Goal: Task Accomplishment & Management: Use online tool/utility

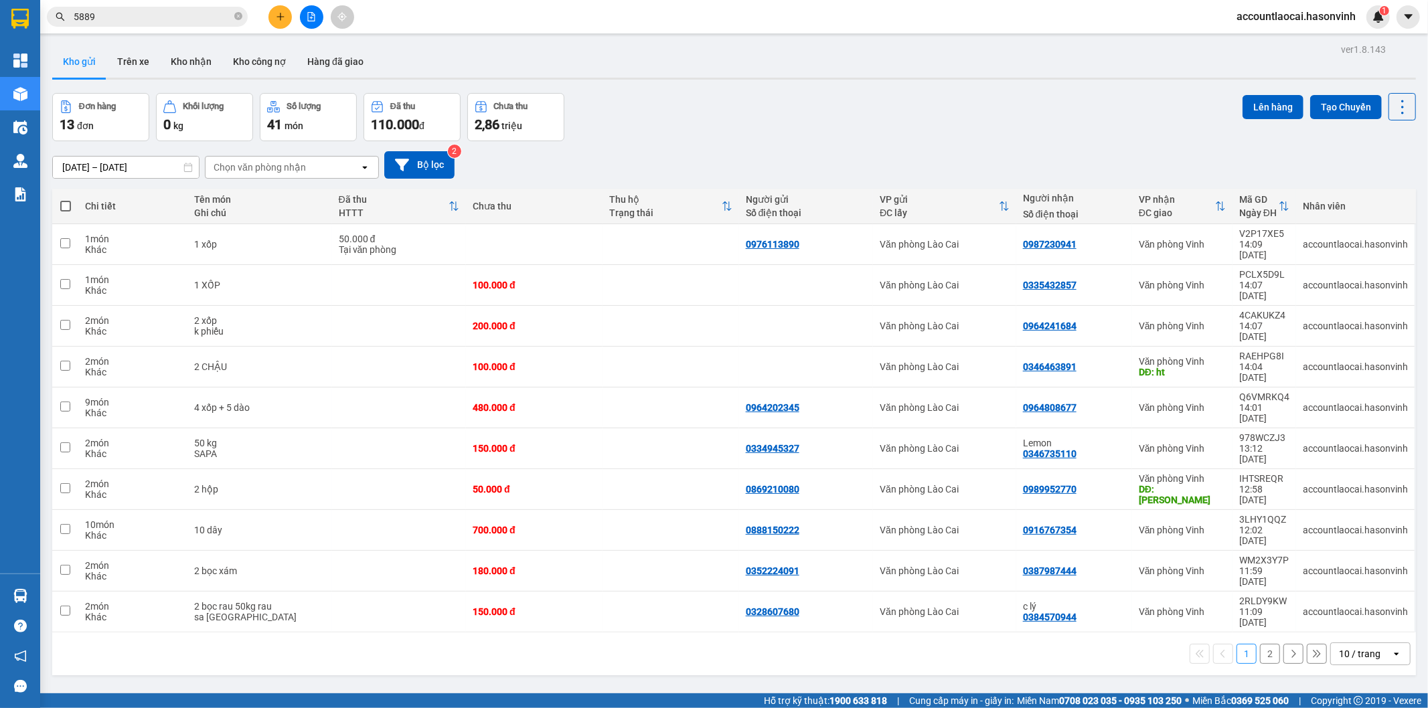
click at [1260, 644] on button "2" at bounding box center [1270, 654] width 20 height 20
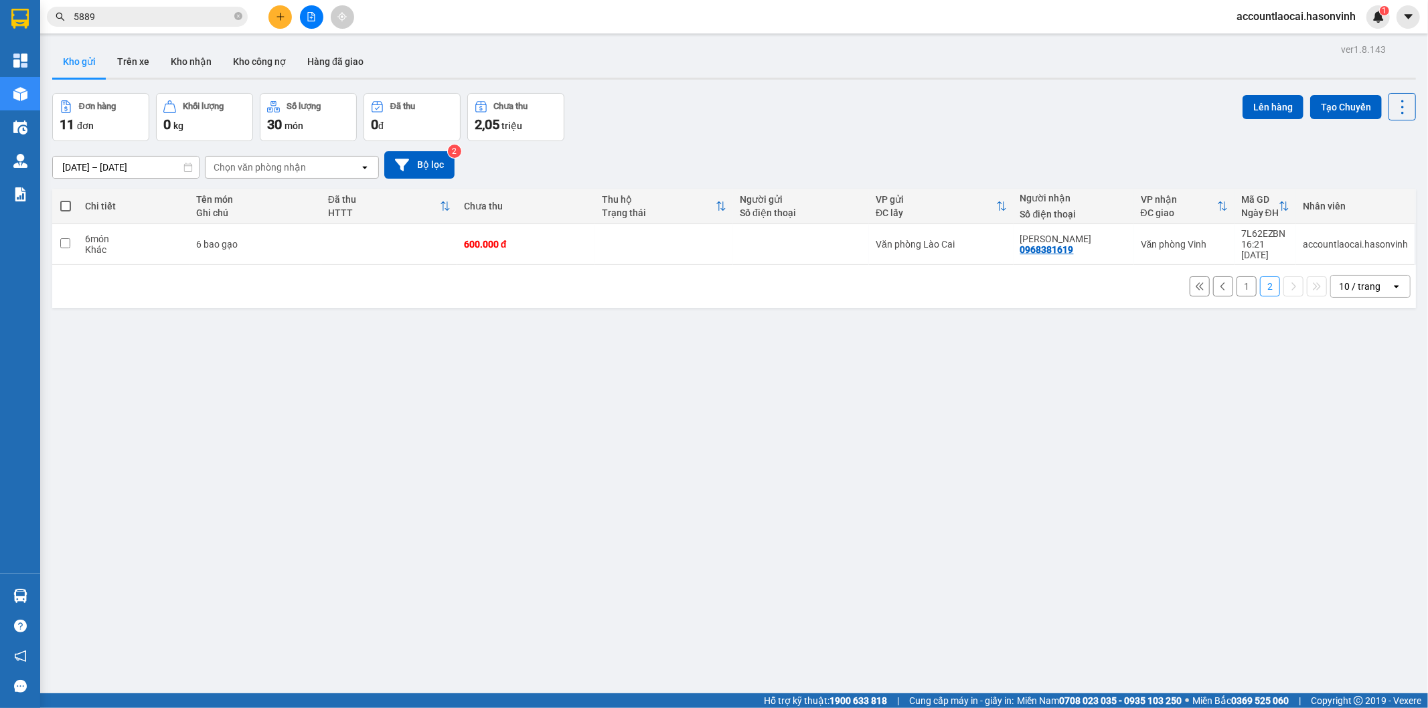
click at [1240, 282] on button "1" at bounding box center [1246, 286] width 20 height 20
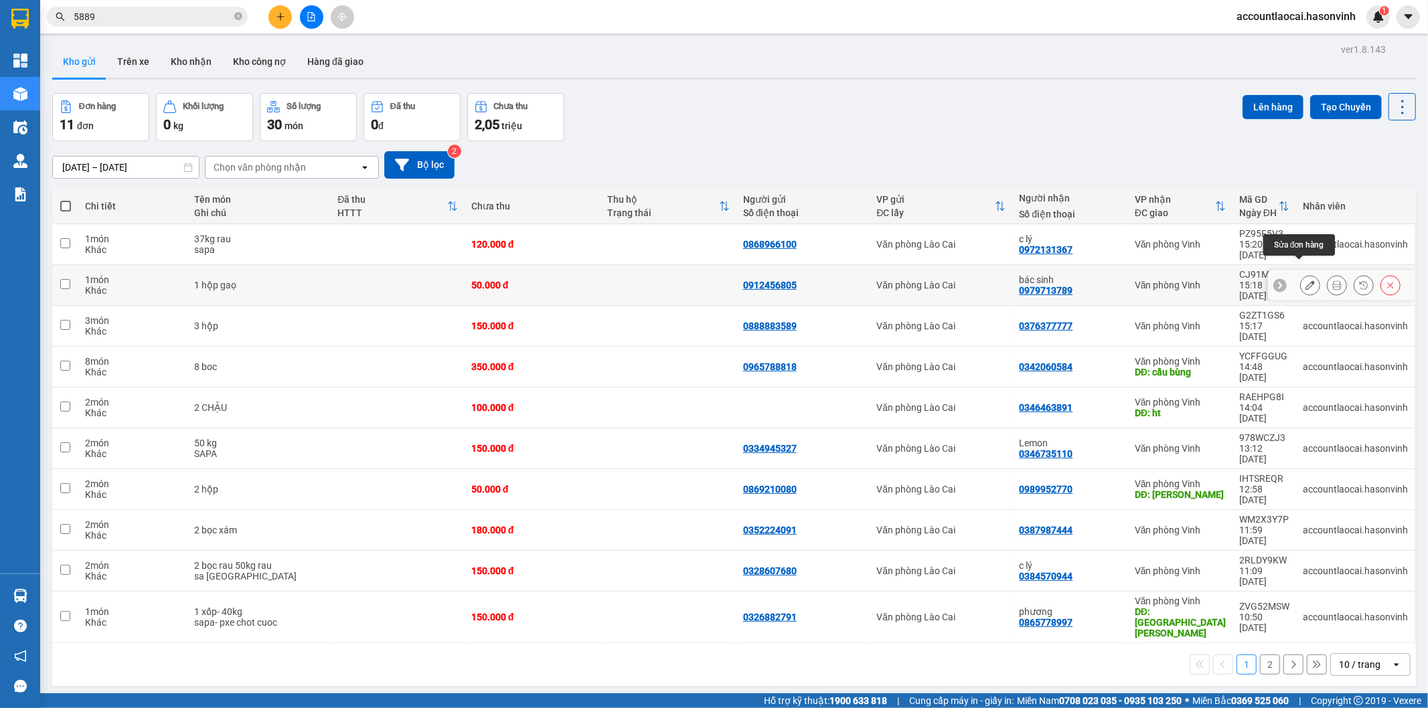
click at [1305, 280] on icon at bounding box center [1309, 284] width 9 height 9
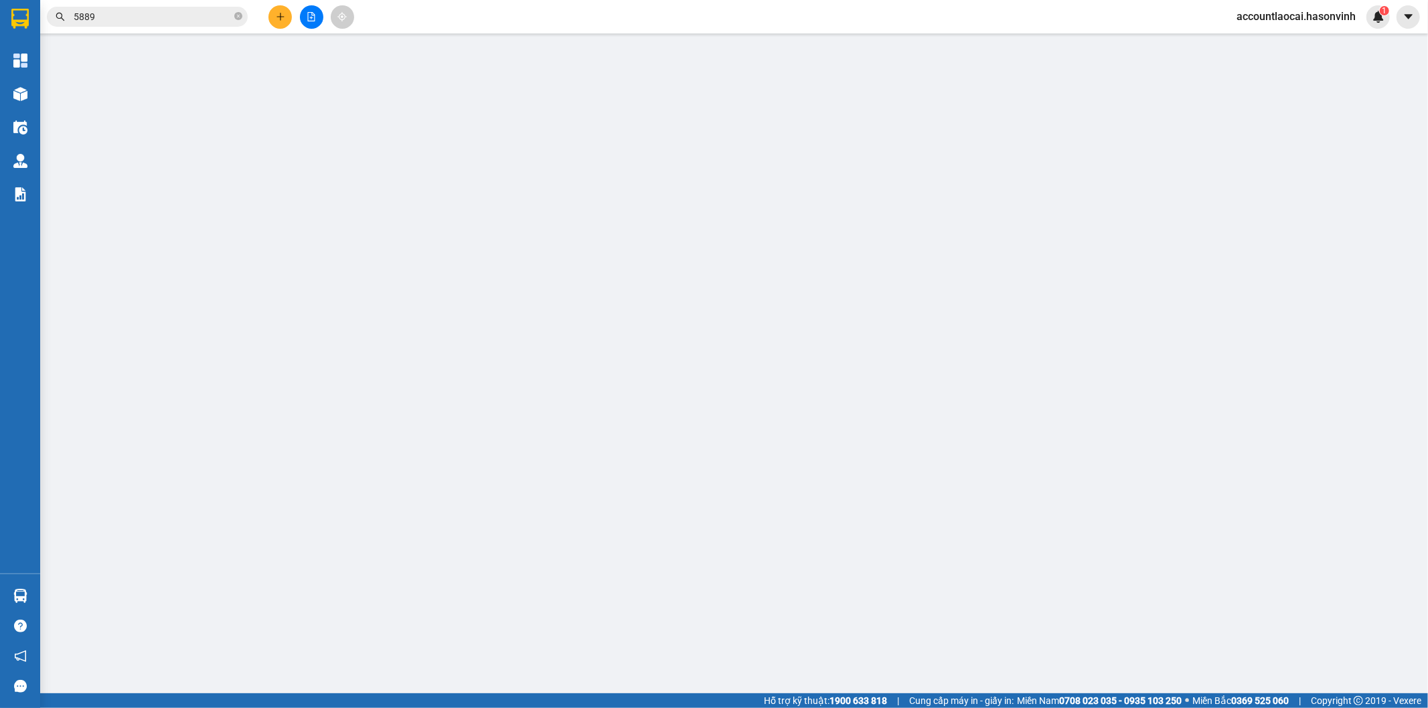
type input "0912456805"
type input "0979713789"
type input "bác sinh"
type input "50.000"
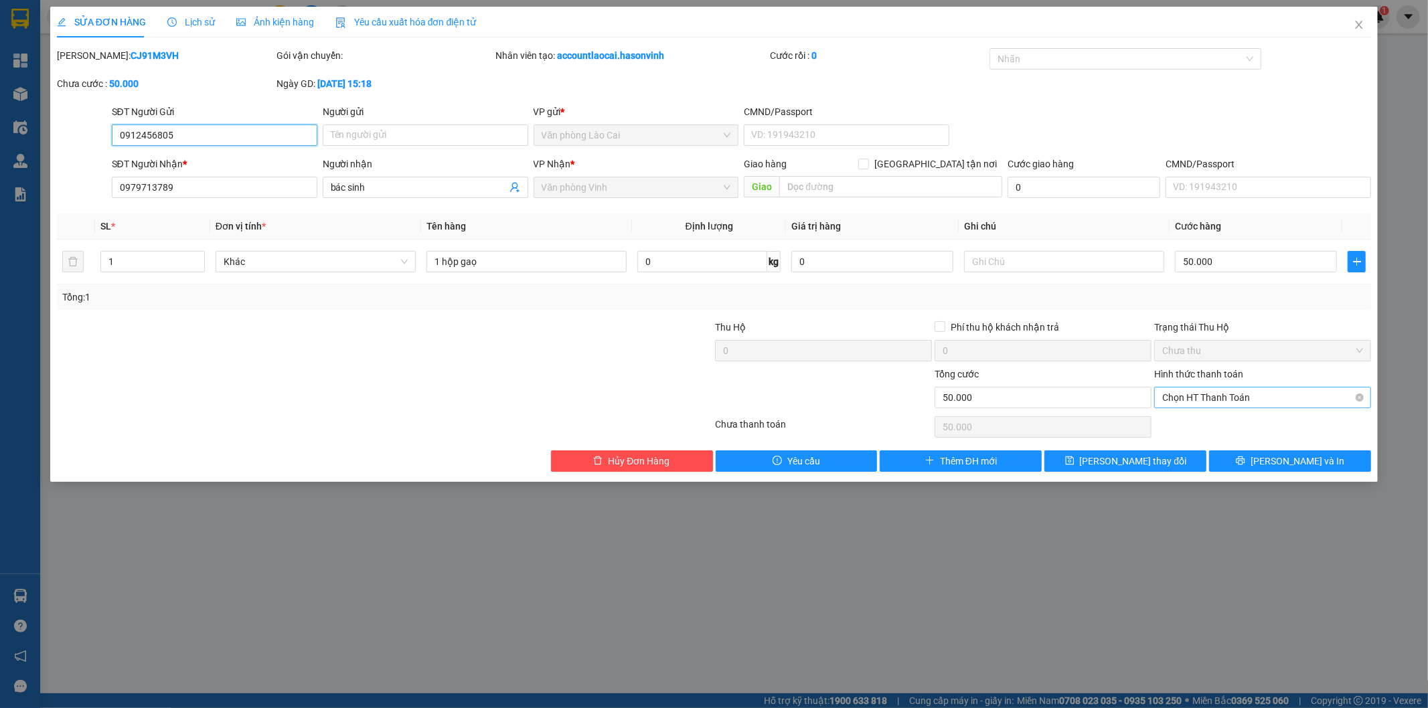
click at [1215, 396] on span "Chọn HT Thanh Toán" at bounding box center [1262, 398] width 201 height 20
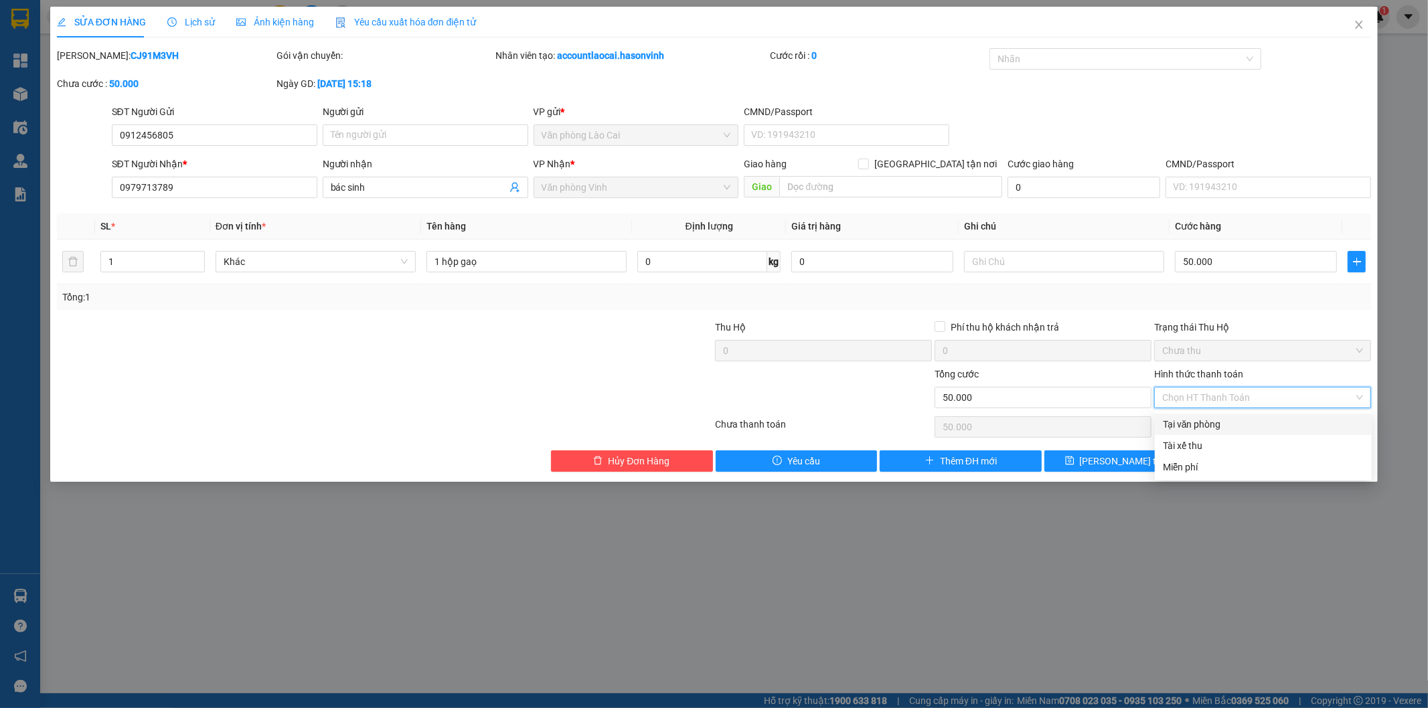
click at [1202, 422] on div "Tại văn phòng" at bounding box center [1263, 424] width 201 height 15
type input "0"
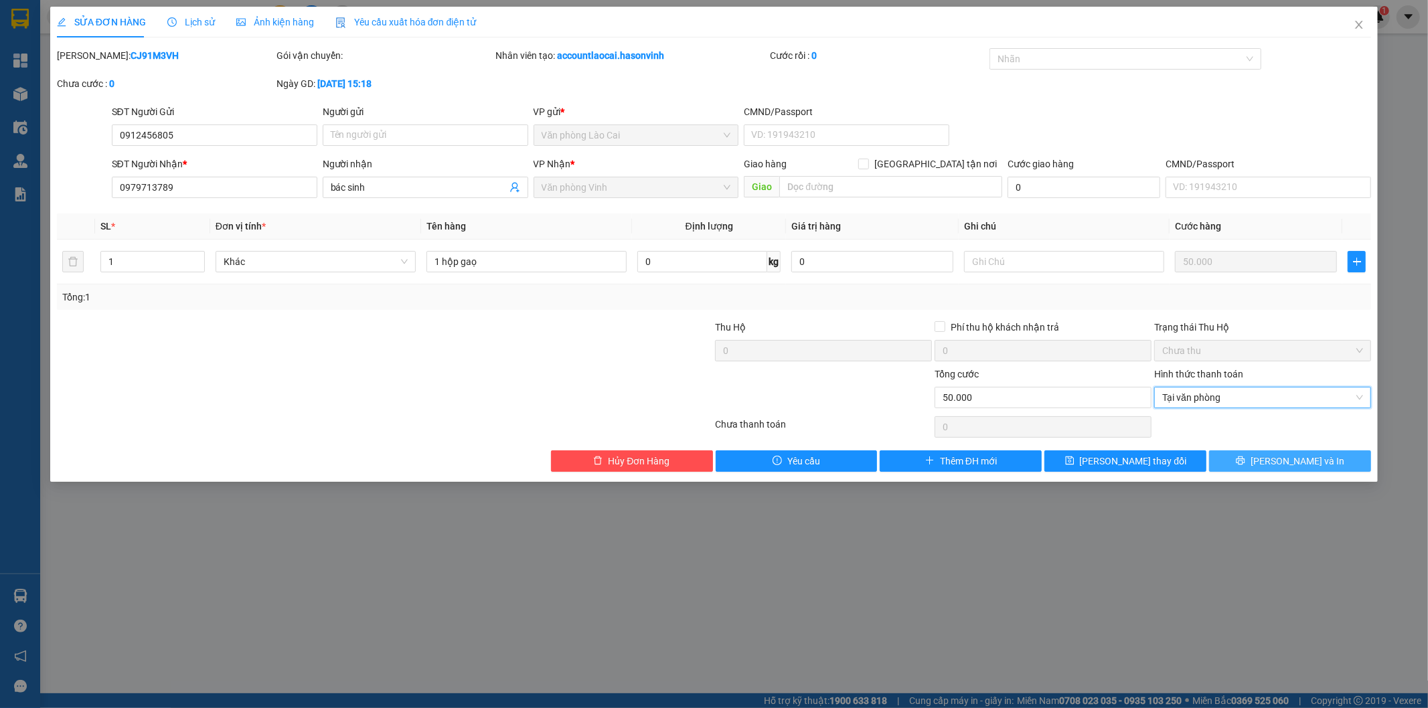
click at [1279, 463] on span "[PERSON_NAME] và In" at bounding box center [1297, 461] width 94 height 15
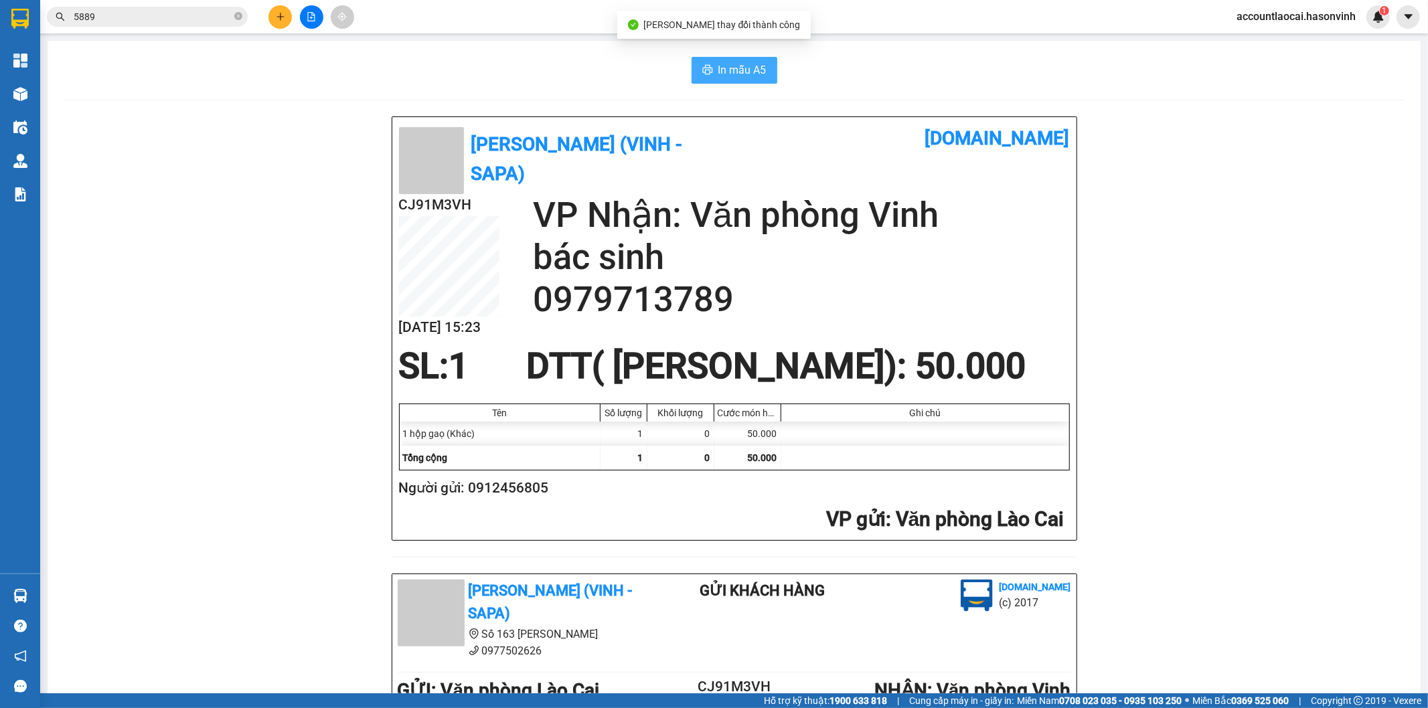
click at [733, 68] on span "In mẫu A5" at bounding box center [742, 70] width 48 height 17
click at [41, 96] on main "In mẫu A5 Hà Sơn (Vinh - Sapa) [DOMAIN_NAME] CJ91M3VH [DATE] 15:23 VP Nhận: Văn…" at bounding box center [714, 346] width 1428 height 693
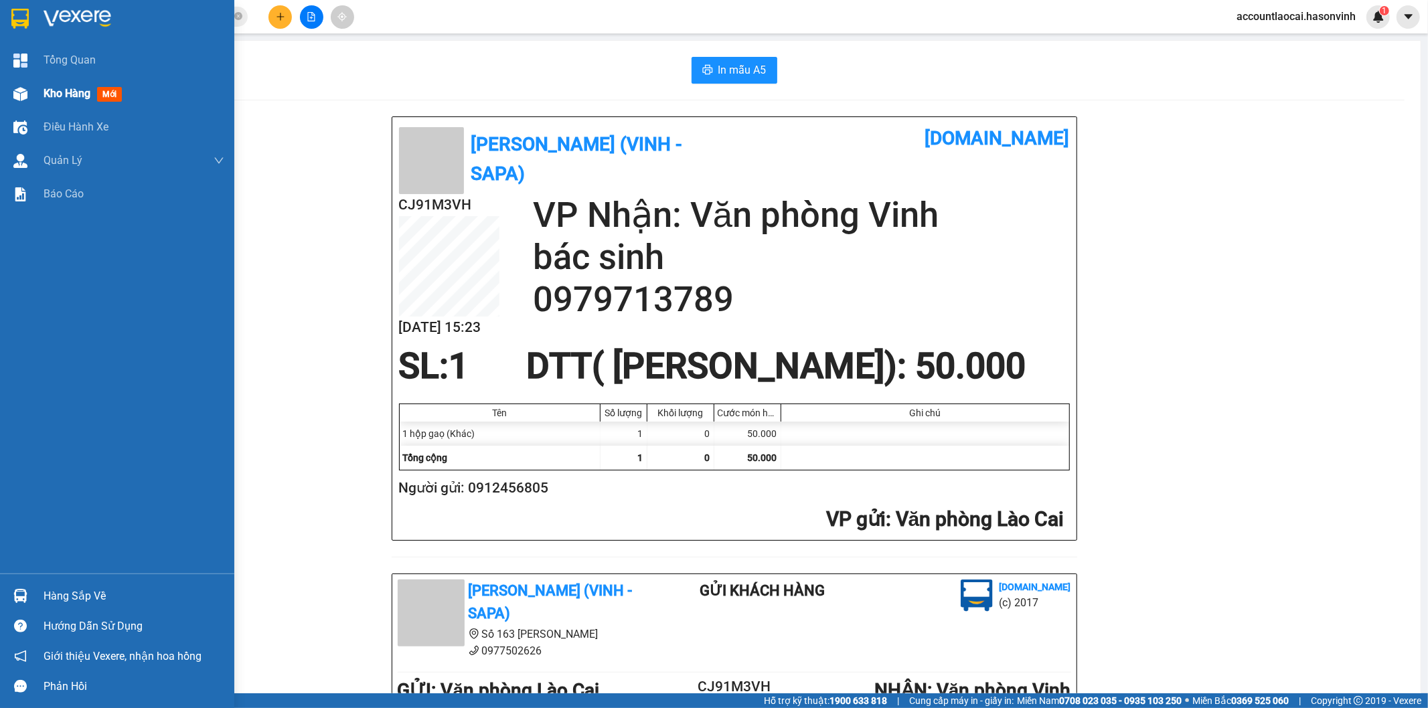
click at [38, 96] on div "Kho hàng mới" at bounding box center [117, 93] width 234 height 33
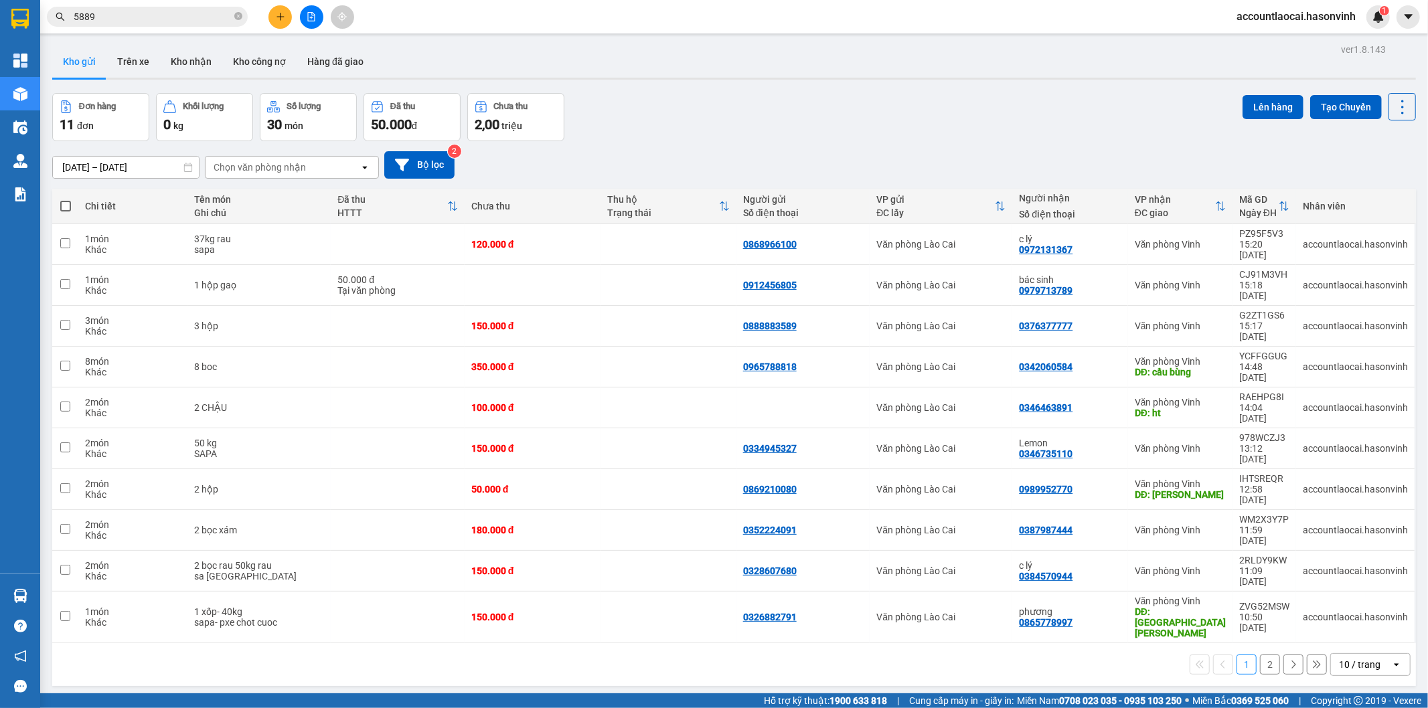
click at [1217, 206] on icon at bounding box center [1220, 206] width 11 height 11
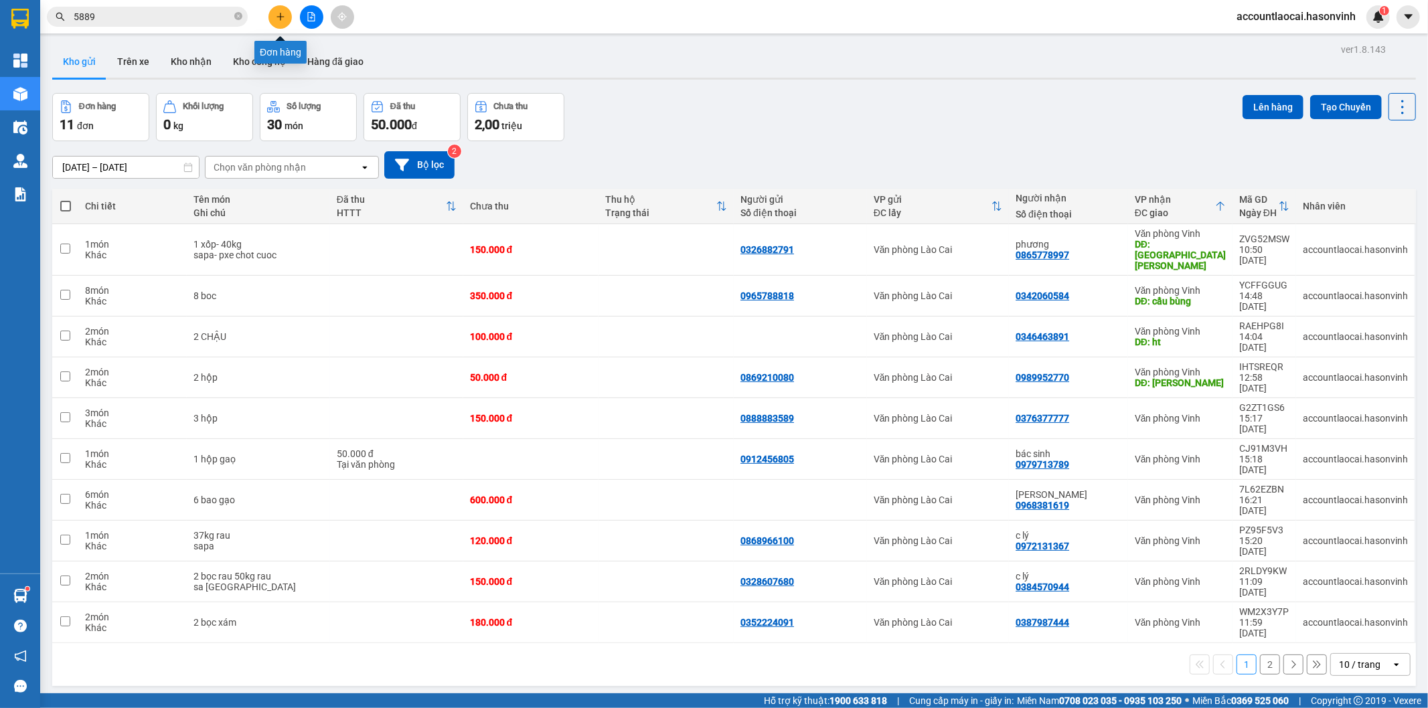
click at [277, 21] on icon "plus" at bounding box center [280, 16] width 9 height 9
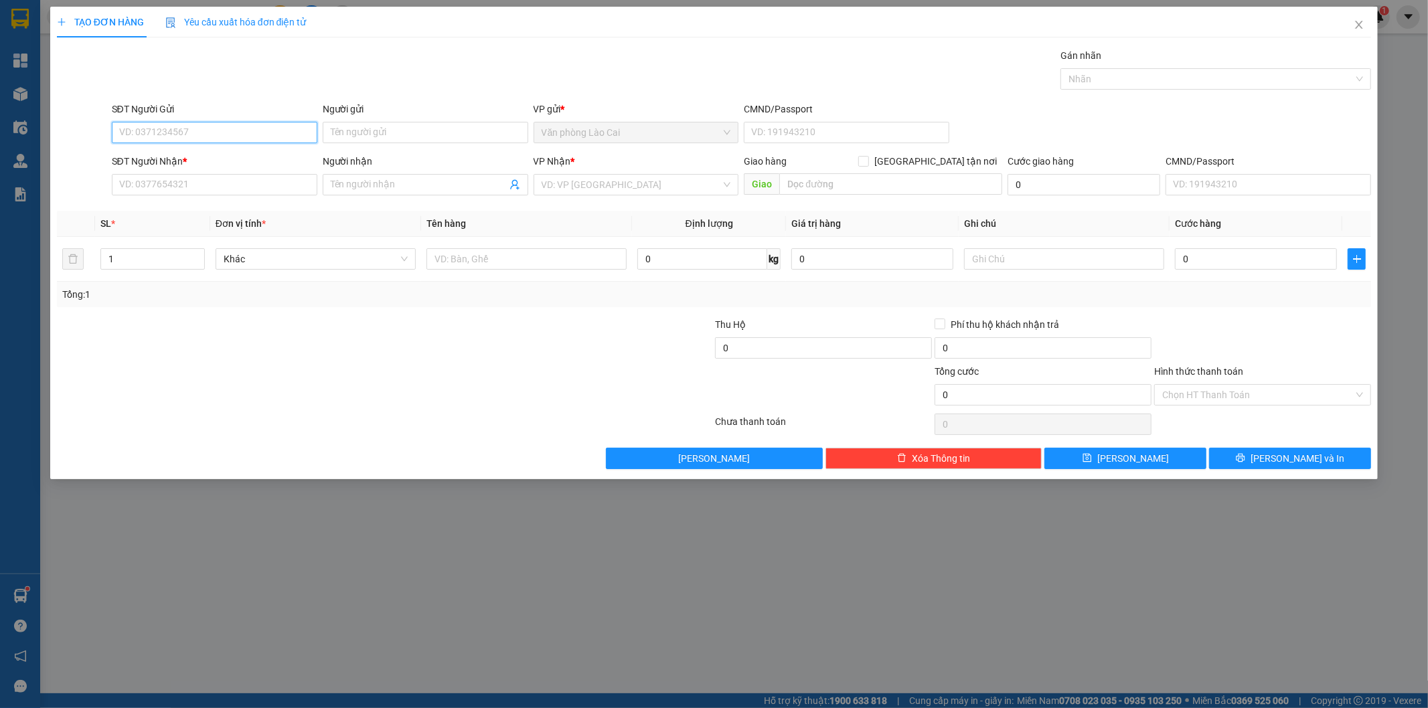
click at [207, 129] on input "SĐT Người Gửi" at bounding box center [214, 132] width 205 height 21
click at [417, 439] on div "Transit Pickup Surcharge Ids Transit Deliver Surcharge Ids Transit Deliver Surc…" at bounding box center [714, 258] width 1315 height 421
click at [238, 122] on input "SĐT Người Gửi" at bounding box center [214, 132] width 205 height 21
click at [189, 132] on input "551" at bounding box center [214, 132] width 205 height 21
click at [187, 161] on div "0982301551" at bounding box center [214, 159] width 189 height 15
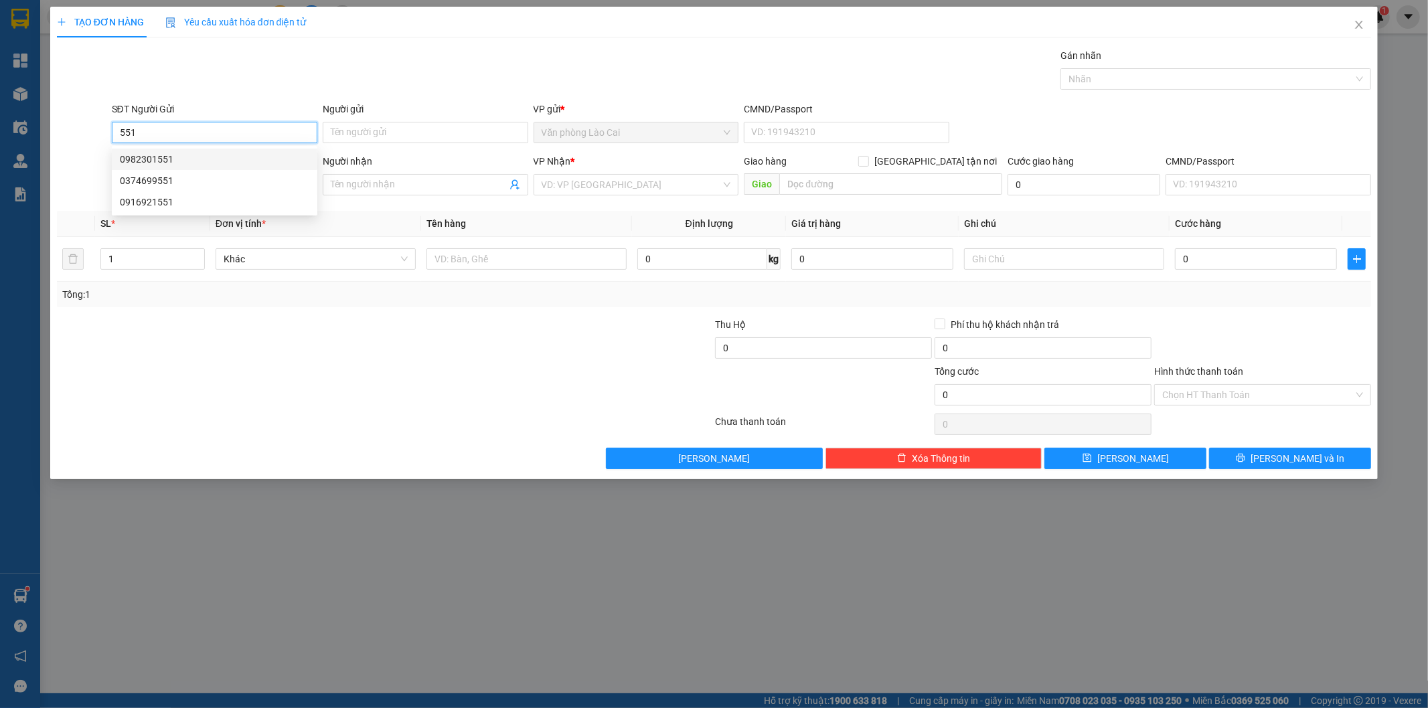
type input "0982301551"
type input "0977434550"
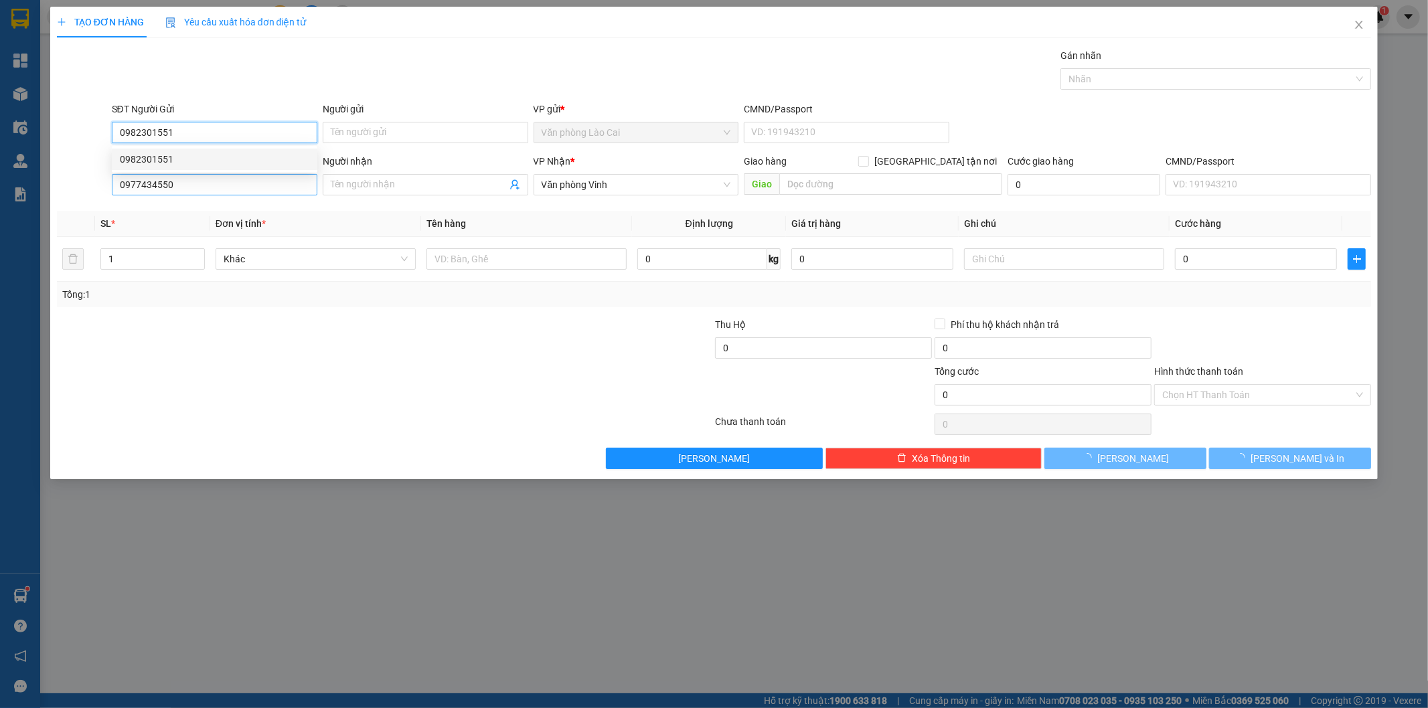
type input "50.000"
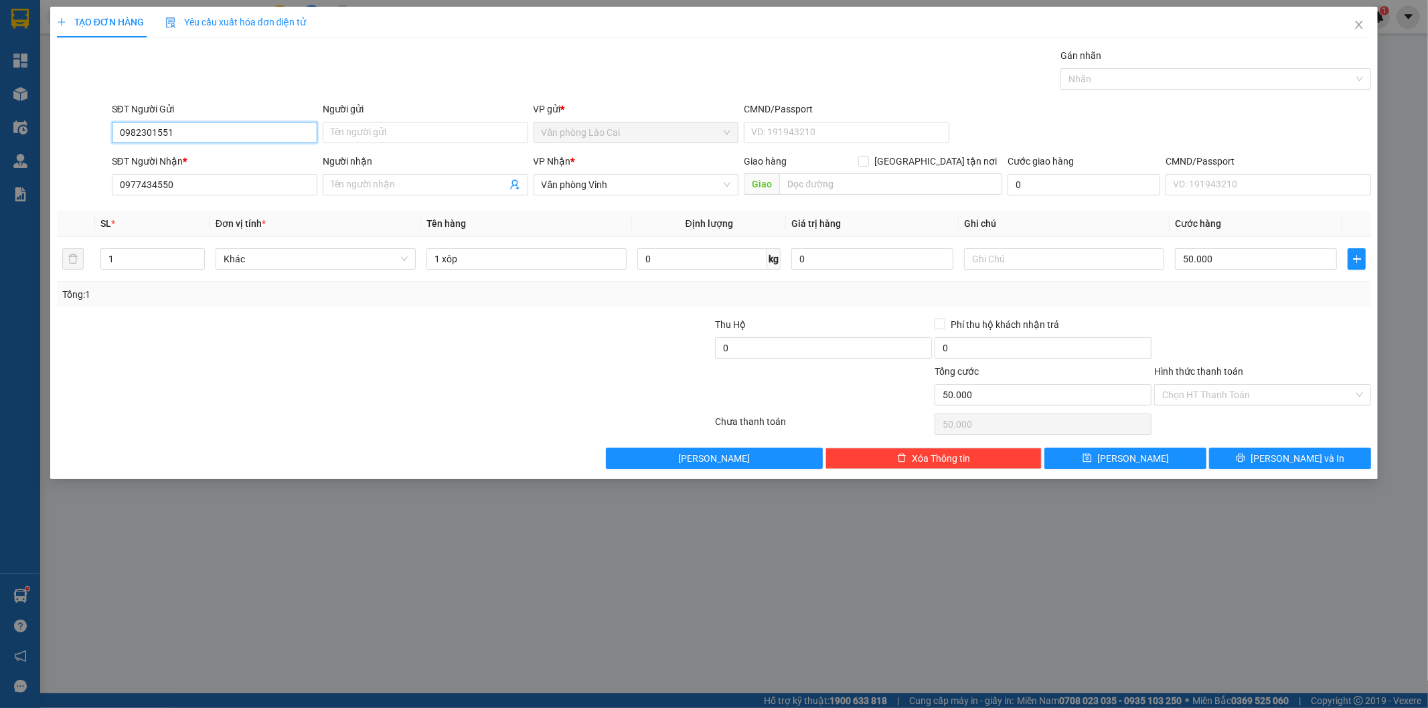
type input "0982301551"
click at [502, 426] on div at bounding box center [385, 424] width 659 height 27
drag, startPoint x: 246, startPoint y: 181, endPoint x: 0, endPoint y: 164, distance: 246.3
click at [0, 165] on div "TẠO ĐƠN HÀNG Yêu cầu xuất hóa đơn điện tử Transit Pickup Surcharge Ids Transit …" at bounding box center [714, 354] width 1428 height 708
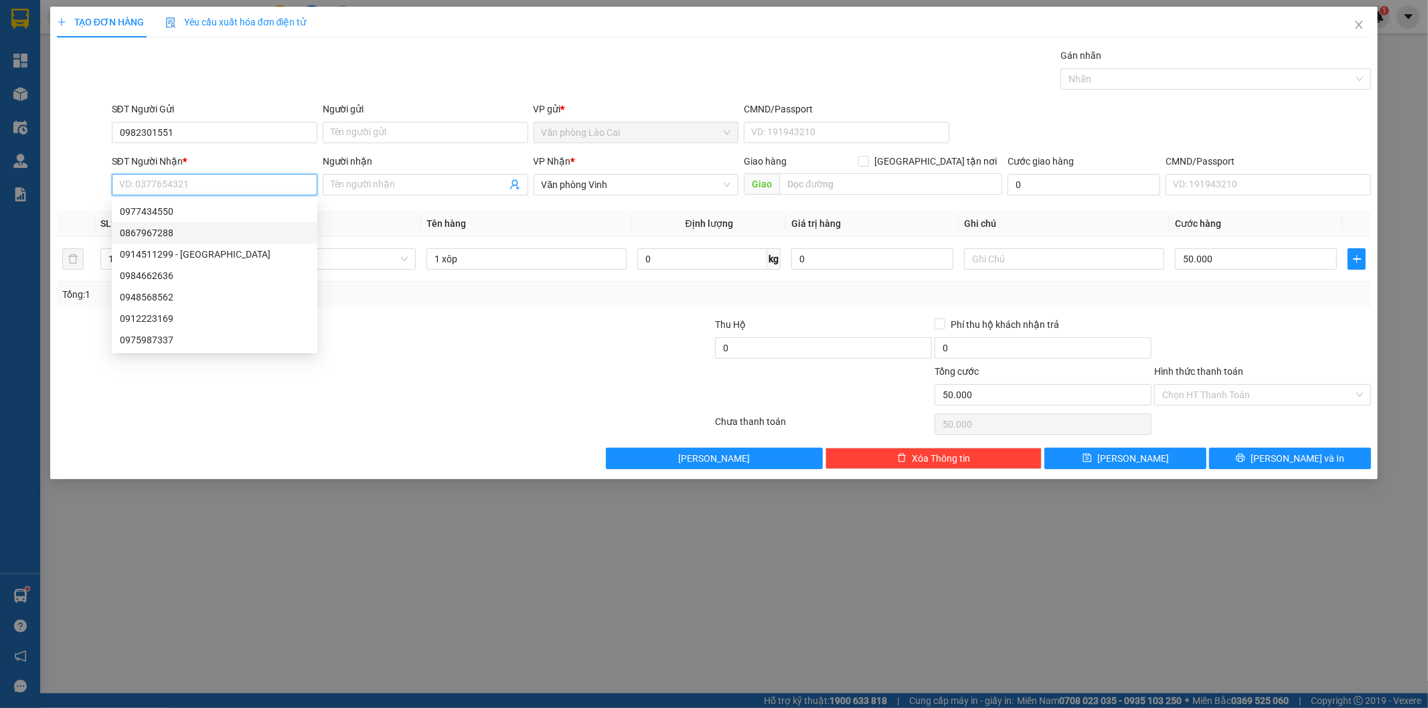
click at [188, 231] on div "0867967288" at bounding box center [214, 233] width 189 height 15
type input "0867967288"
type input "HÀ TĨNH"
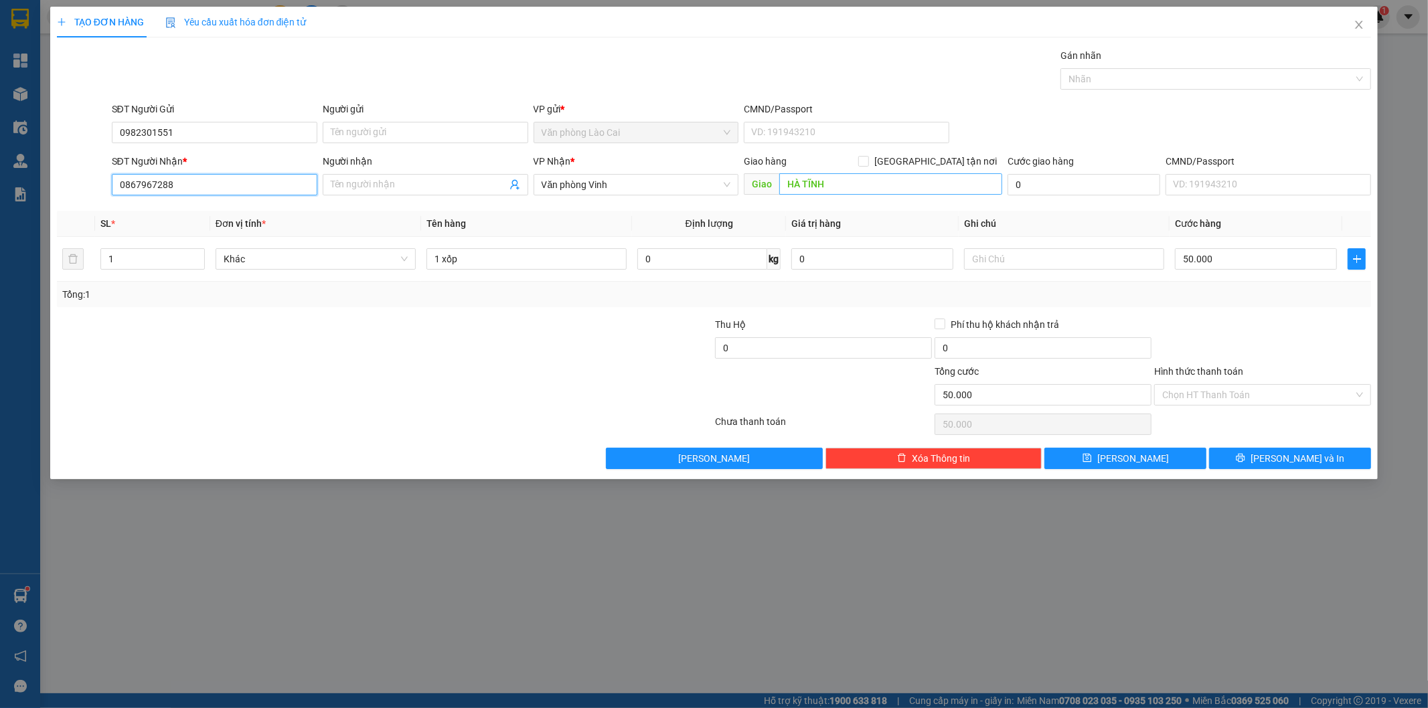
type input "0867967288"
type input "bến xe [GEOGRAPHIC_DATA]"
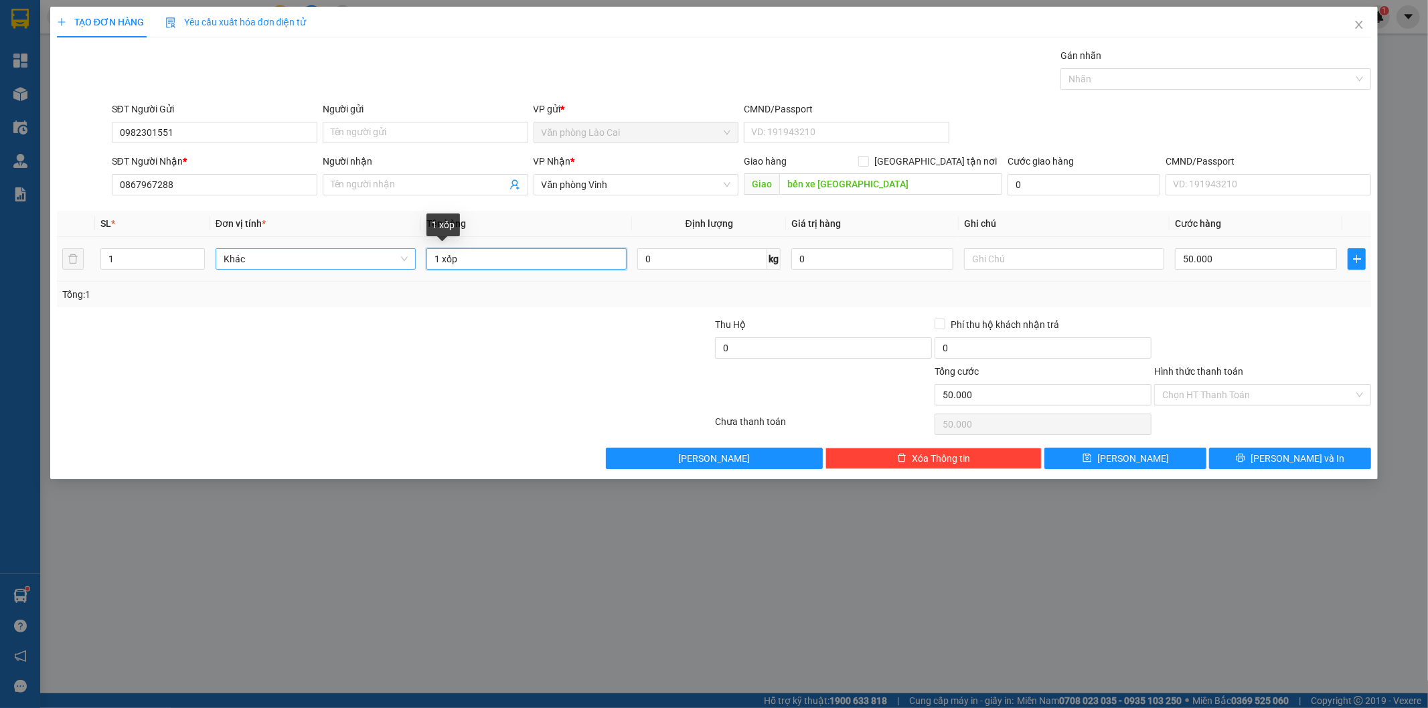
drag, startPoint x: 492, startPoint y: 263, endPoint x: 320, endPoint y: 250, distance: 172.5
click at [320, 250] on tr "1 Khác 1 xốp 0 kg 0 50.000" at bounding box center [714, 259] width 1315 height 45
type input "1 xọt"
click at [1249, 392] on input "Hình thức thanh toán" at bounding box center [1257, 395] width 191 height 20
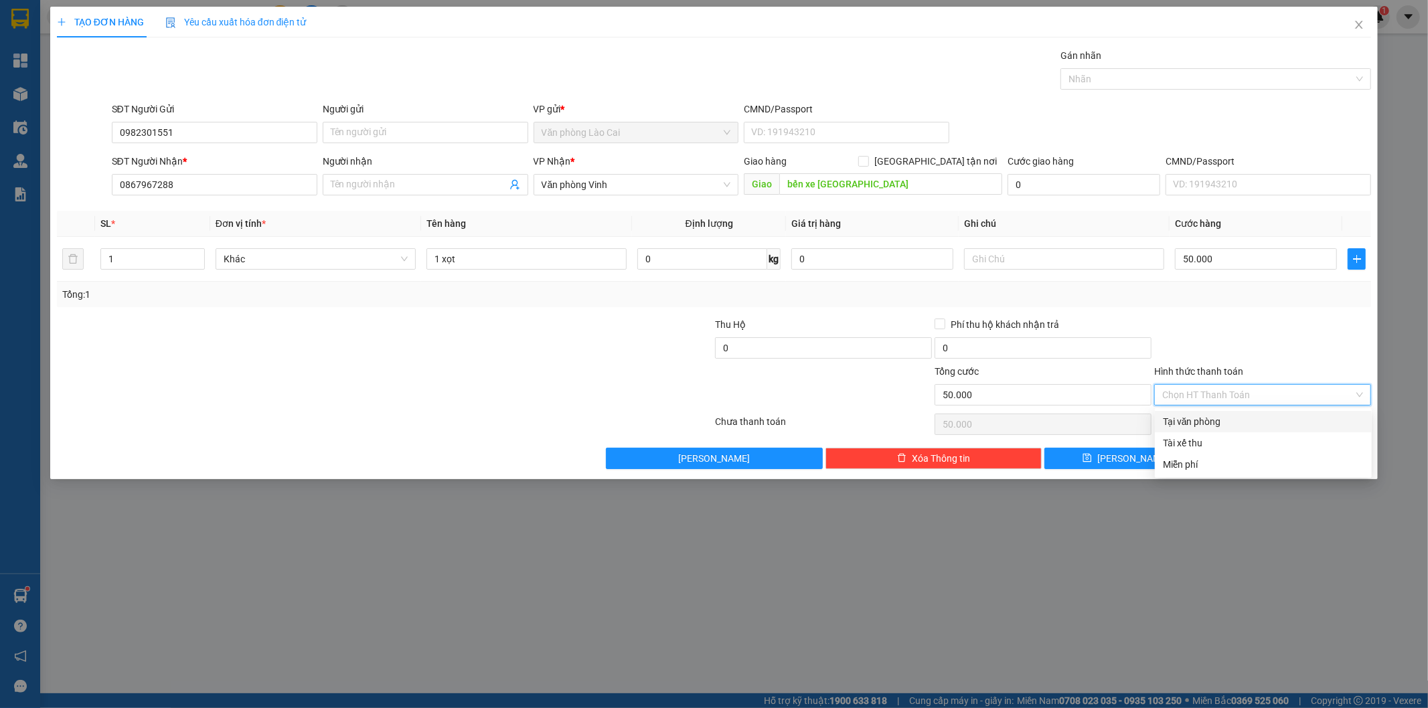
click at [1244, 416] on div "Tại văn phòng" at bounding box center [1263, 421] width 201 height 15
type input "0"
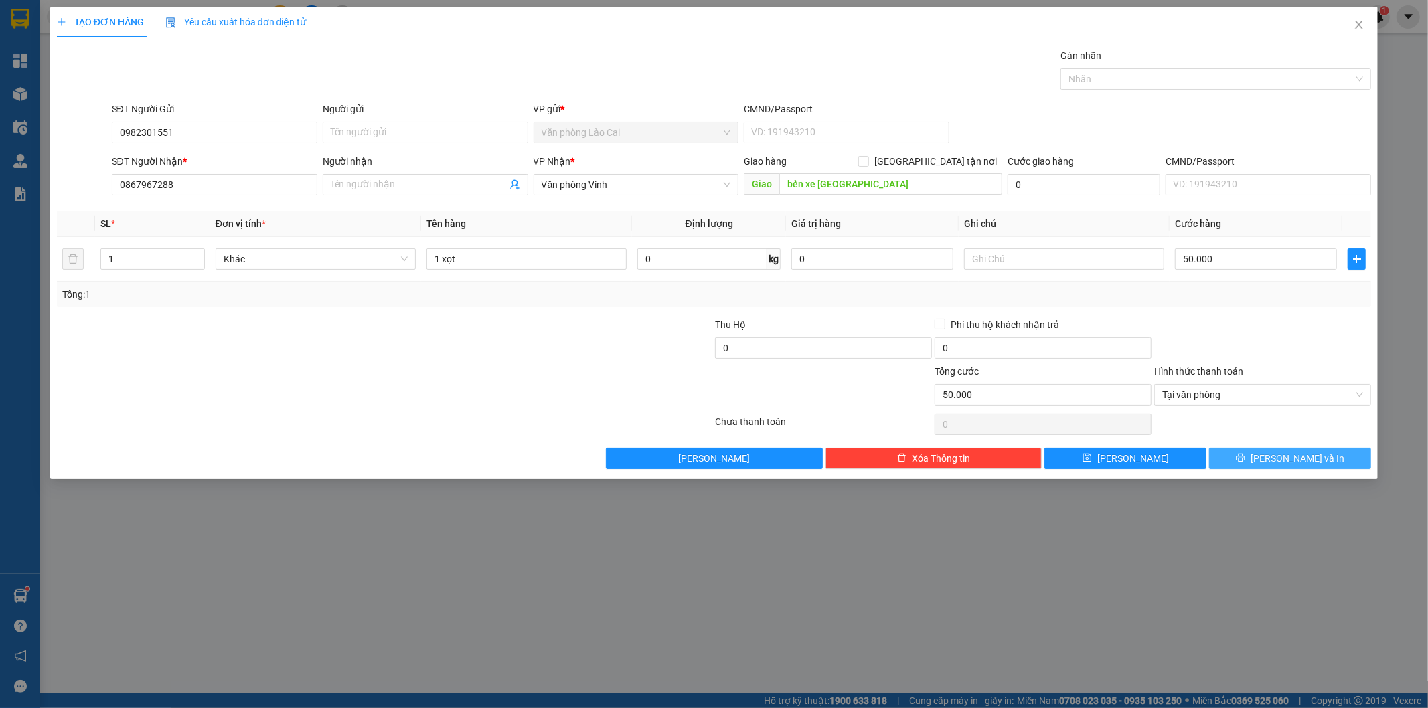
click at [1270, 466] on button "[PERSON_NAME] và In" at bounding box center [1290, 458] width 162 height 21
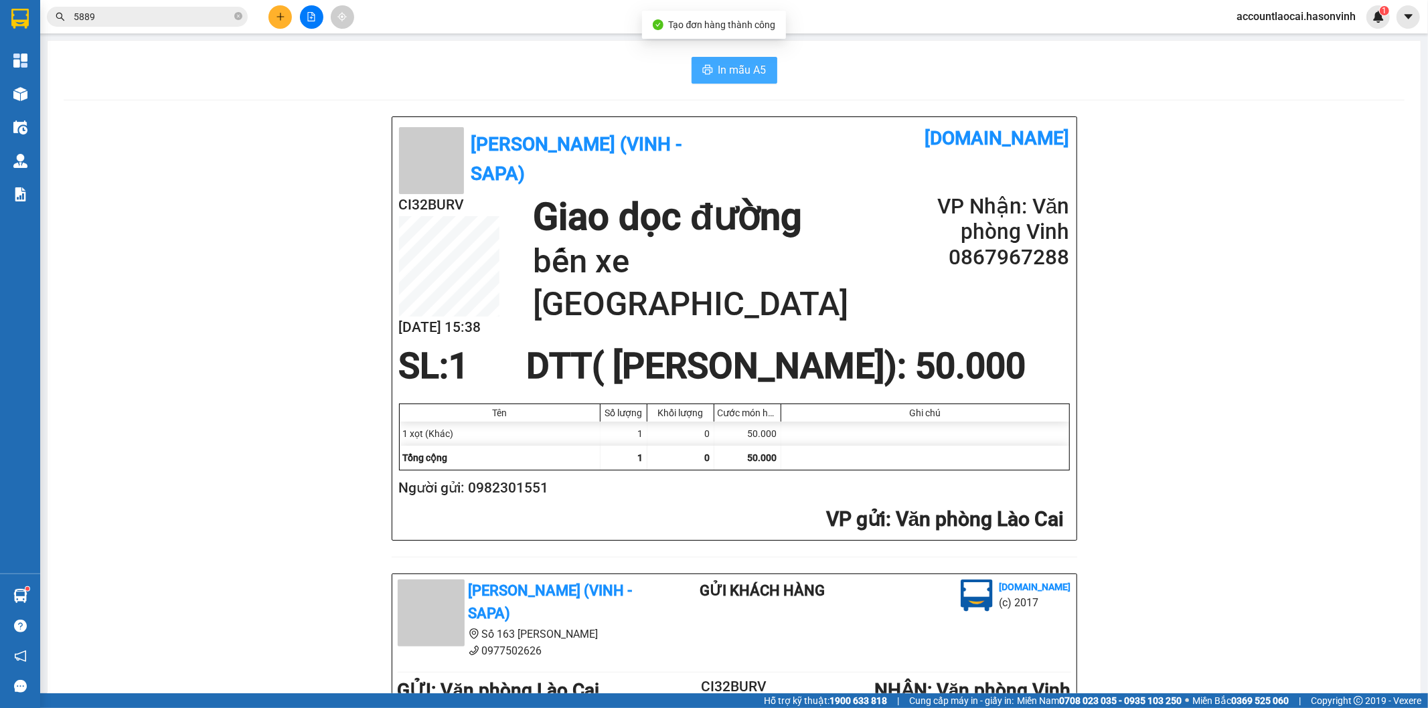
click at [745, 71] on span "In mẫu A5" at bounding box center [742, 70] width 48 height 17
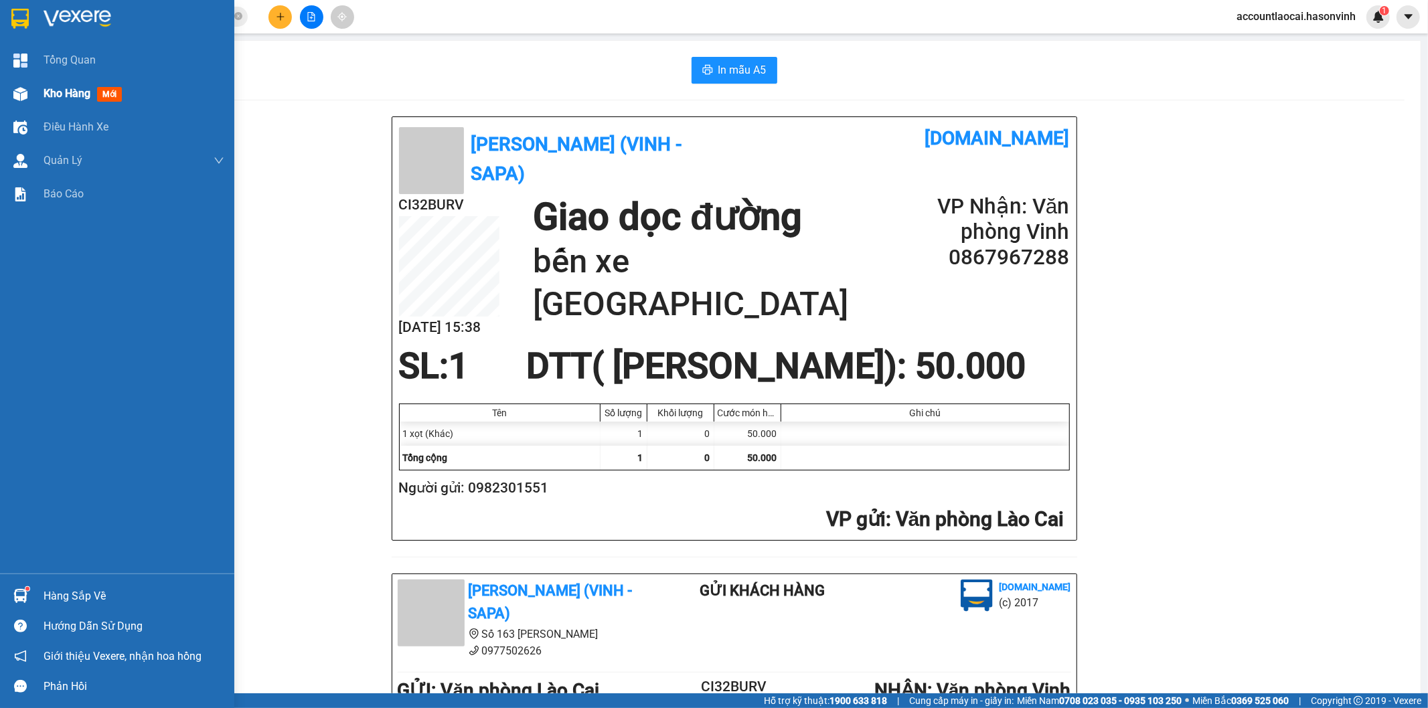
click at [82, 90] on span "Kho hàng" at bounding box center [67, 93] width 47 height 13
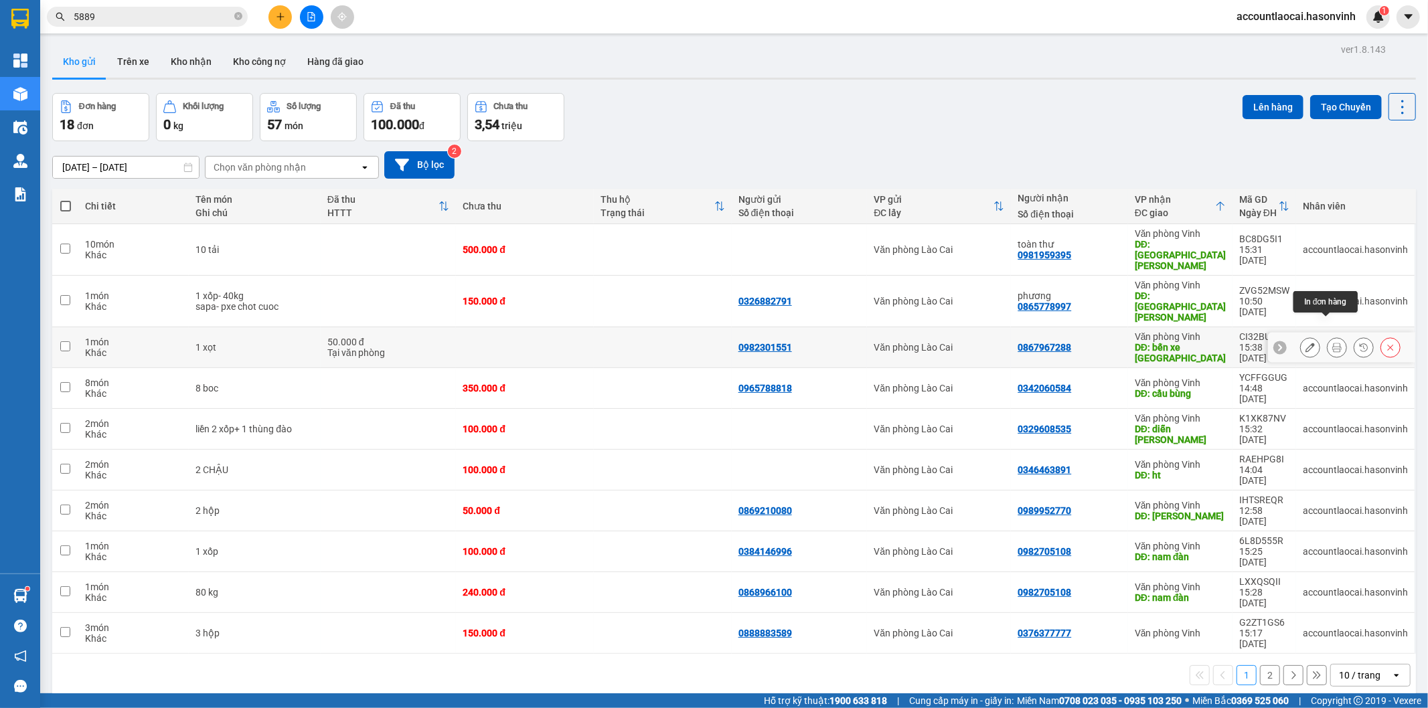
click at [1332, 343] on icon at bounding box center [1336, 347] width 9 height 9
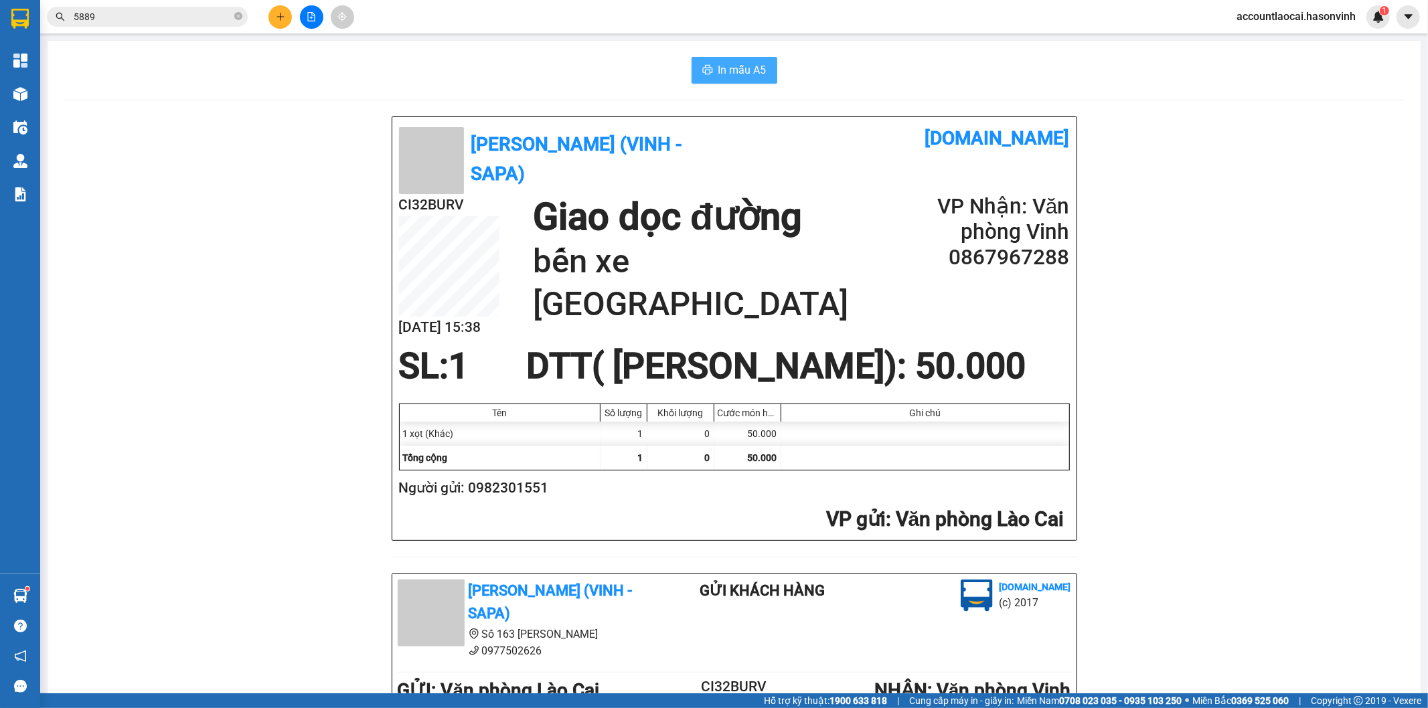
click at [726, 64] on span "In mẫu A5" at bounding box center [742, 70] width 48 height 17
click at [281, 12] on icon "plus" at bounding box center [280, 16] width 9 height 9
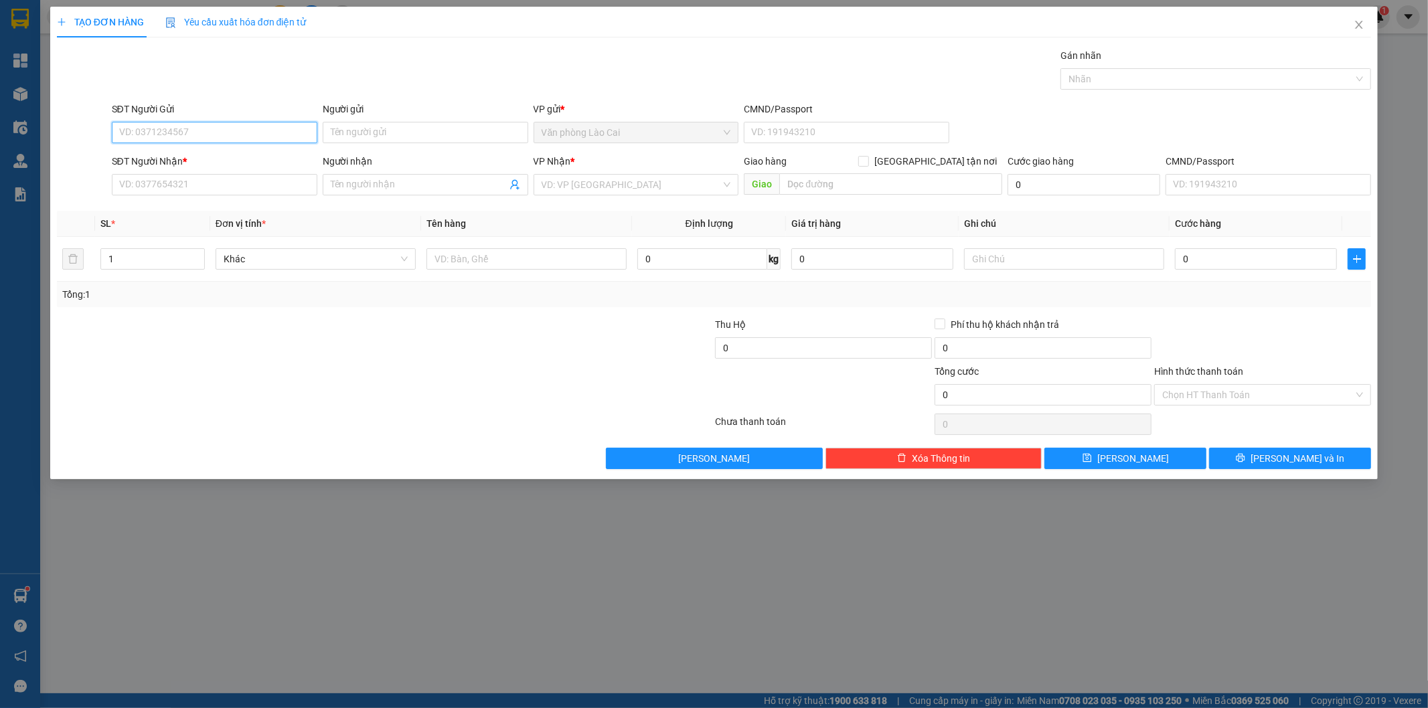
click at [183, 136] on input "SĐT Người Gửi" at bounding box center [214, 132] width 205 height 21
click at [152, 134] on input "551" at bounding box center [214, 132] width 205 height 21
drag, startPoint x: 177, startPoint y: 161, endPoint x: 203, endPoint y: 197, distance: 44.2
click at [177, 161] on div "0982301551" at bounding box center [214, 159] width 189 height 15
type input "0982301551"
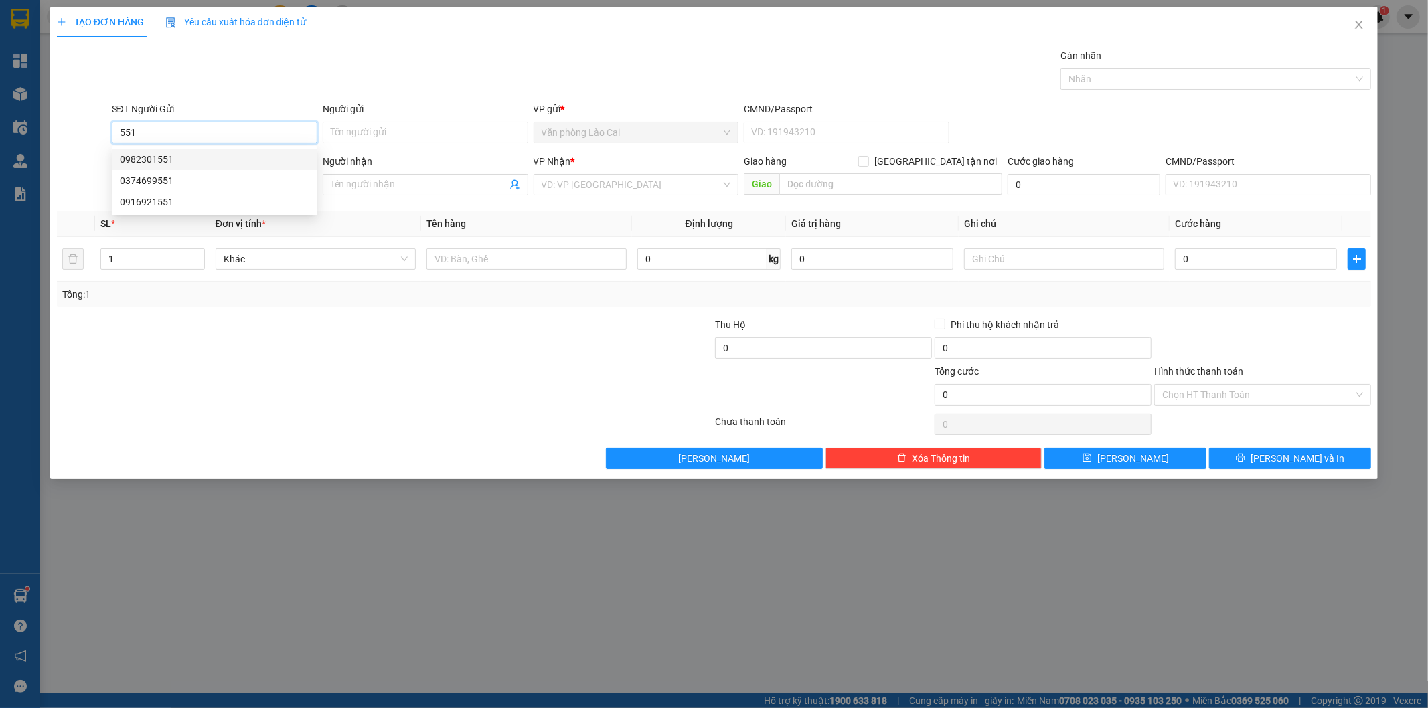
type input "0867967288"
type input "bến xe [GEOGRAPHIC_DATA]"
type input "50.000"
type input "0982301551"
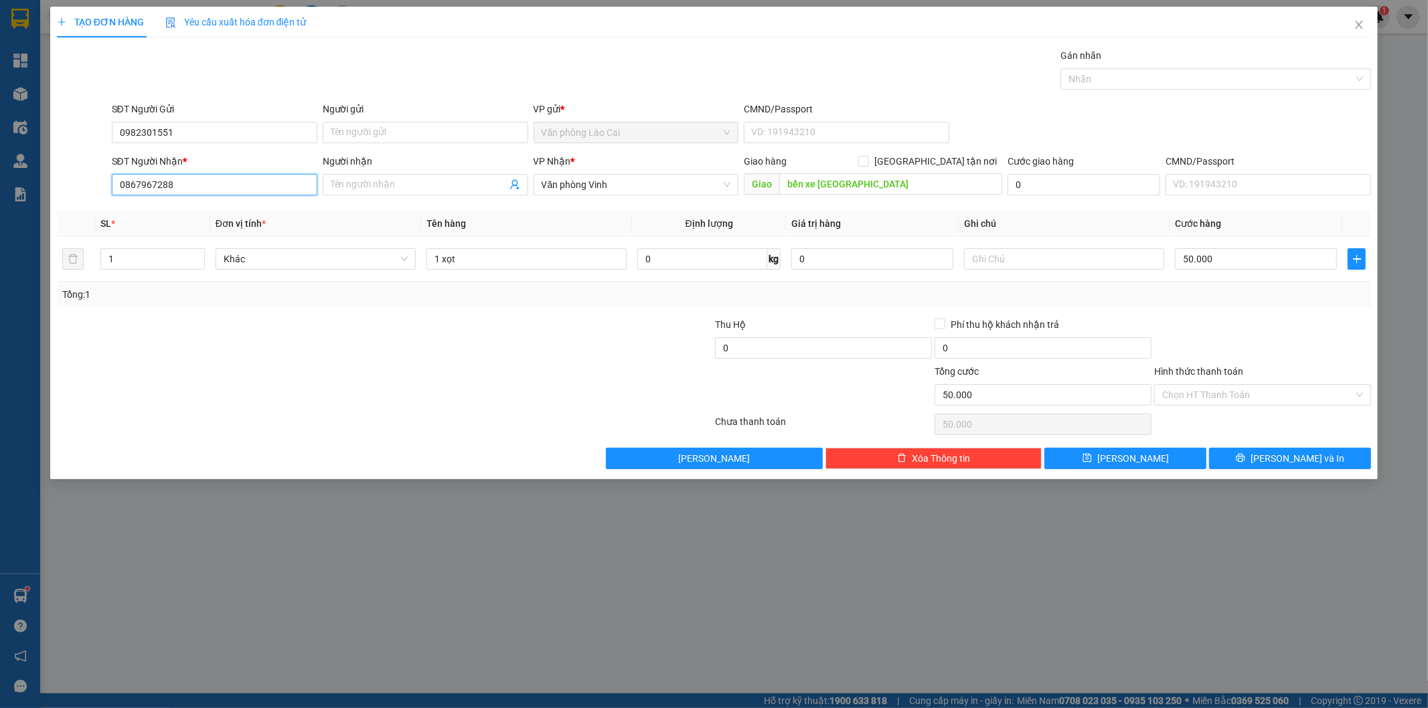
drag, startPoint x: 218, startPoint y: 188, endPoint x: 0, endPoint y: 186, distance: 217.5
click at [0, 186] on div "TẠO ĐƠN HÀNG Yêu cầu xuất hóa đơn điện tử Transit Pickup Surcharge Ids Transit …" at bounding box center [714, 354] width 1428 height 708
click at [155, 212] on div "0986726669" at bounding box center [214, 211] width 189 height 15
type input "0986726669"
type input "hồng lĩnh"
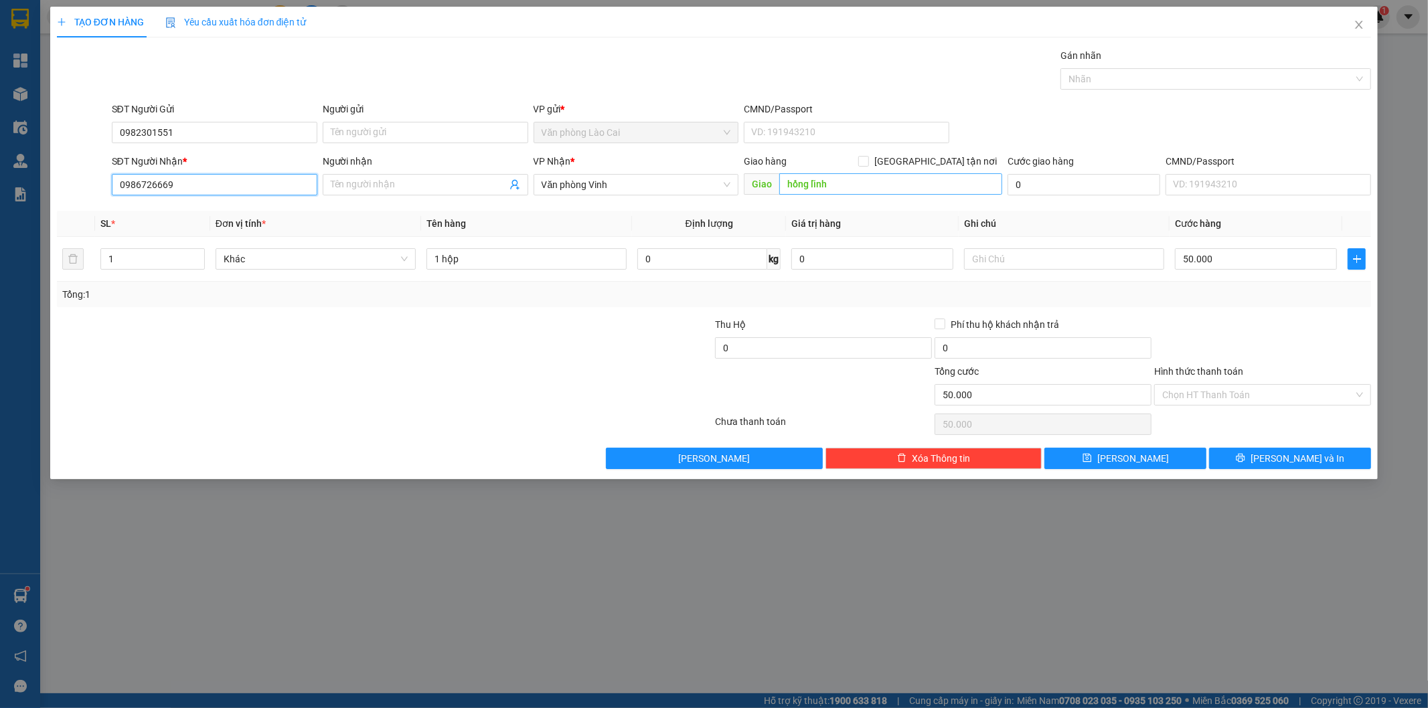
type input "0986726669"
type input "thị xã [GEOGRAPHIC_DATA]"
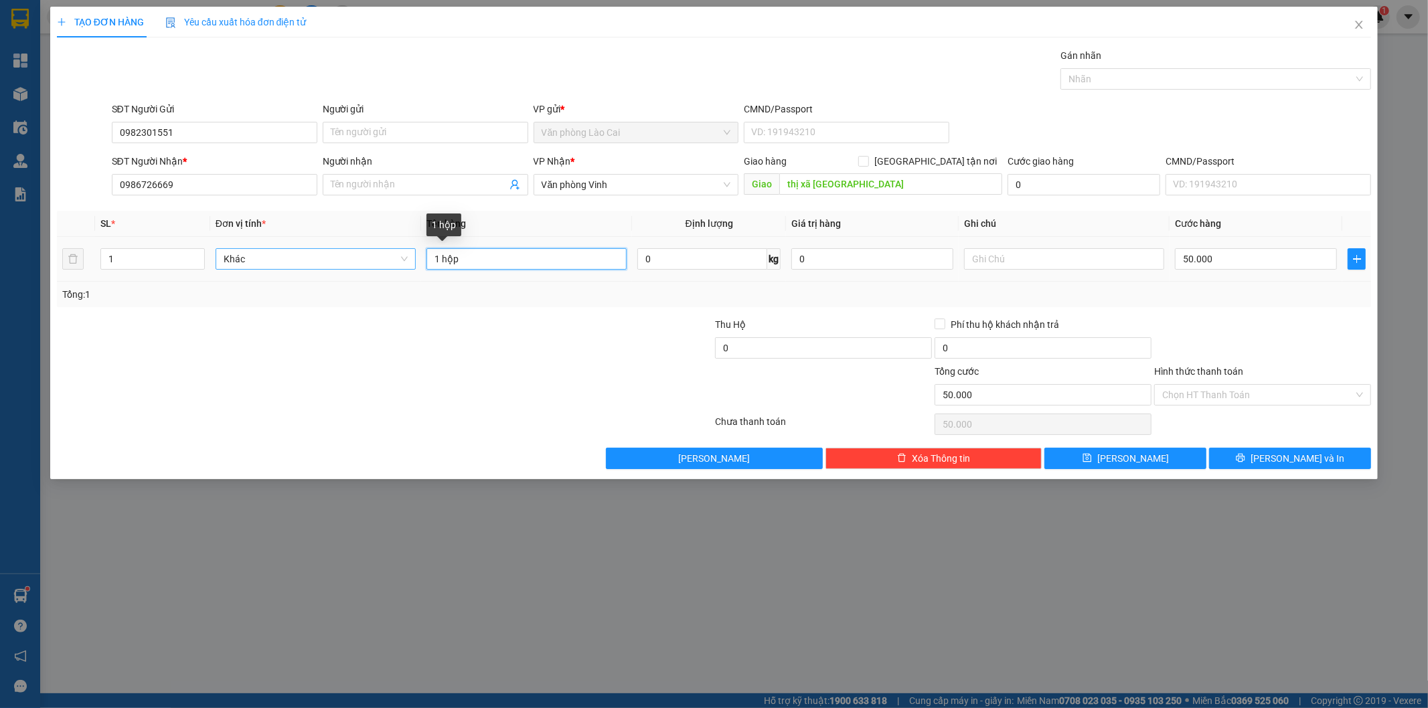
drag, startPoint x: 472, startPoint y: 257, endPoint x: 288, endPoint y: 255, distance: 183.4
click at [288, 255] on tr "1 Khác 1 hộp 0 kg 0 50.000" at bounding box center [714, 259] width 1315 height 45
type input "1 xọt"
click at [1236, 254] on input "50.000" at bounding box center [1256, 258] width 162 height 21
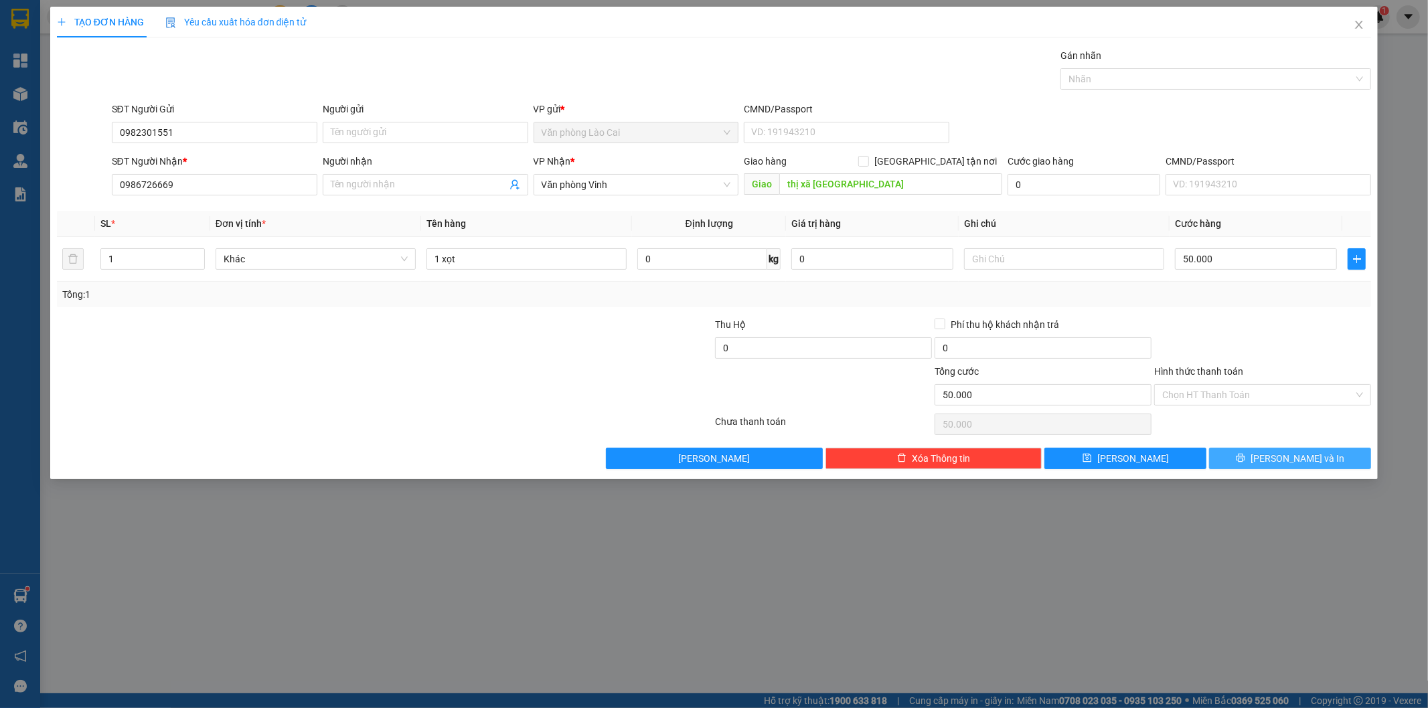
click at [1282, 449] on button "[PERSON_NAME] và In" at bounding box center [1290, 458] width 162 height 21
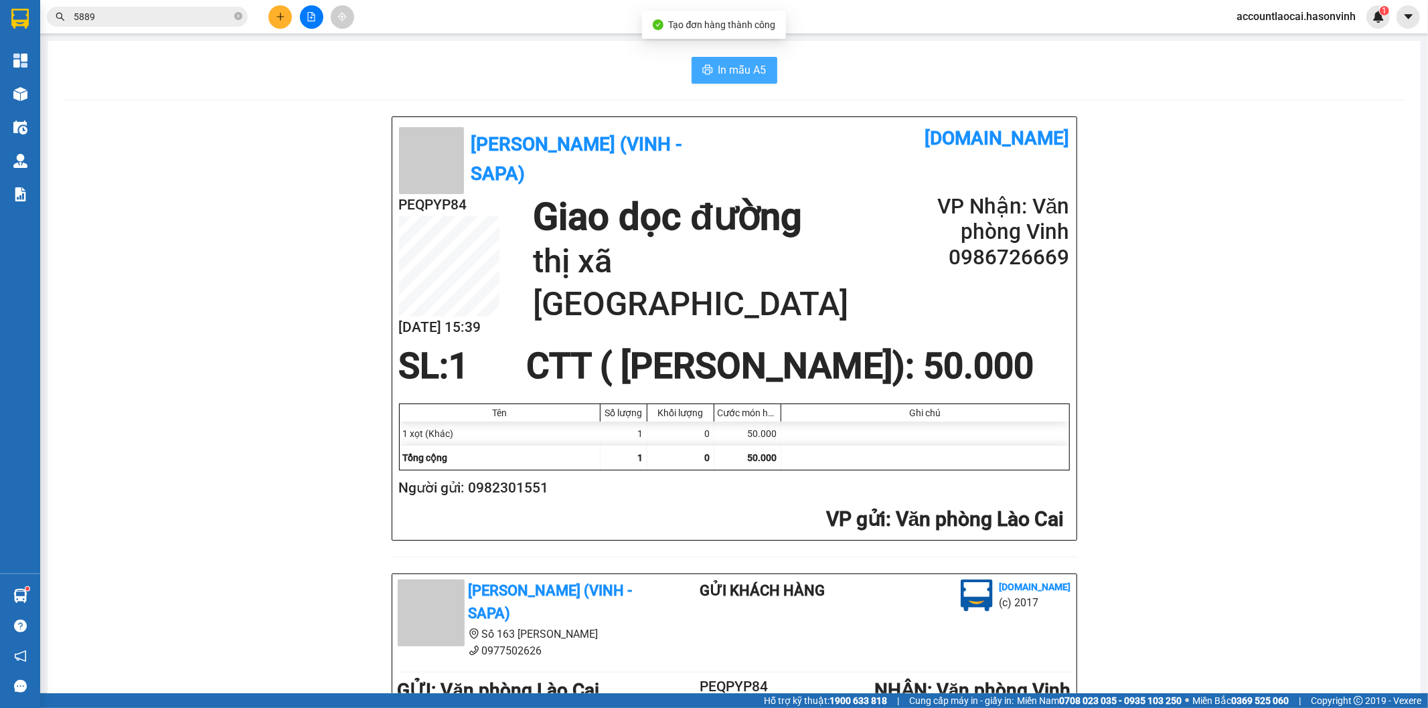
click at [702, 68] on icon "printer" at bounding box center [707, 69] width 11 height 11
click at [276, 29] on div "Kết quả tìm kiếm ( 18 ) Bộ lọc Mã ĐH Trạng thái Món hàng Thu hộ Tổng cước Chưa …" at bounding box center [714, 16] width 1428 height 33
click at [285, 14] on button at bounding box center [279, 16] width 23 height 23
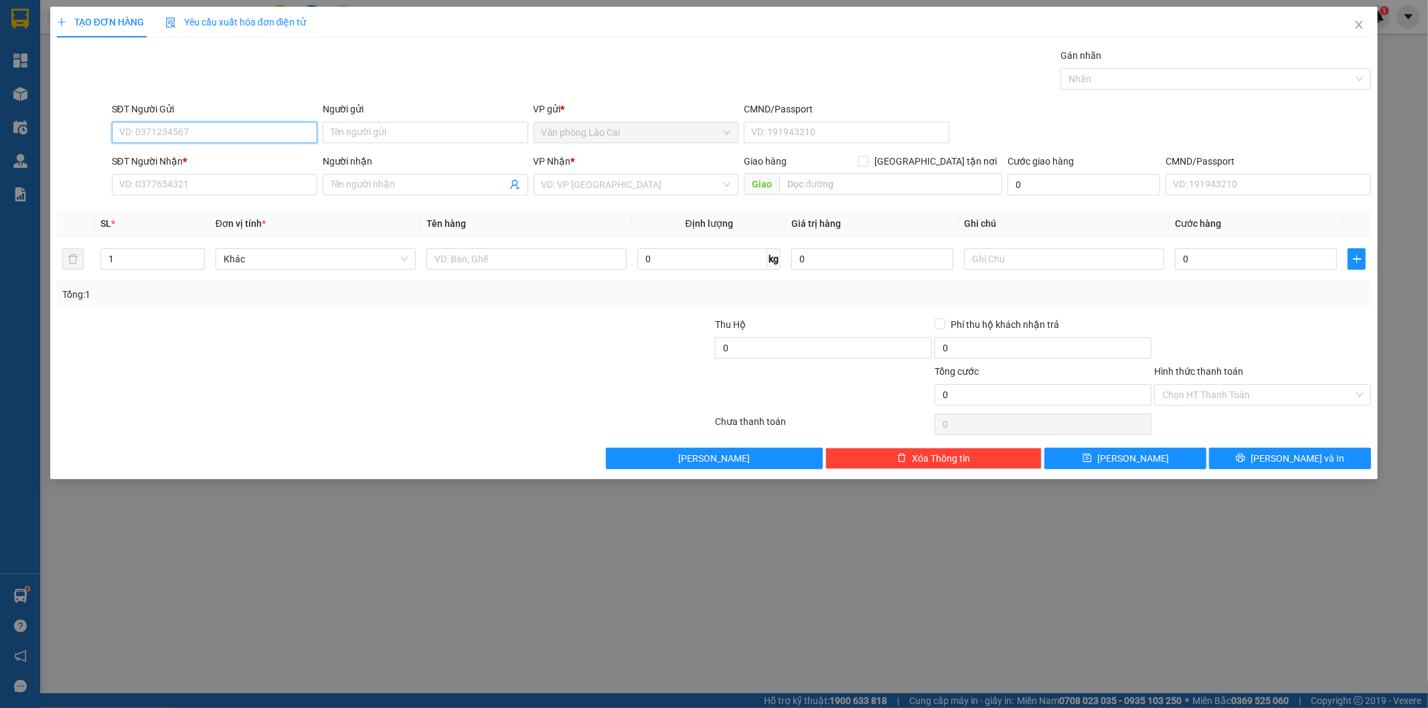
click at [214, 136] on input "SĐT Người Gửi" at bounding box center [214, 132] width 205 height 21
click at [159, 143] on input "076" at bounding box center [214, 132] width 205 height 21
click at [187, 203] on div "0977063076" at bounding box center [214, 202] width 189 height 15
type input "0977063076"
type input "0978338037"
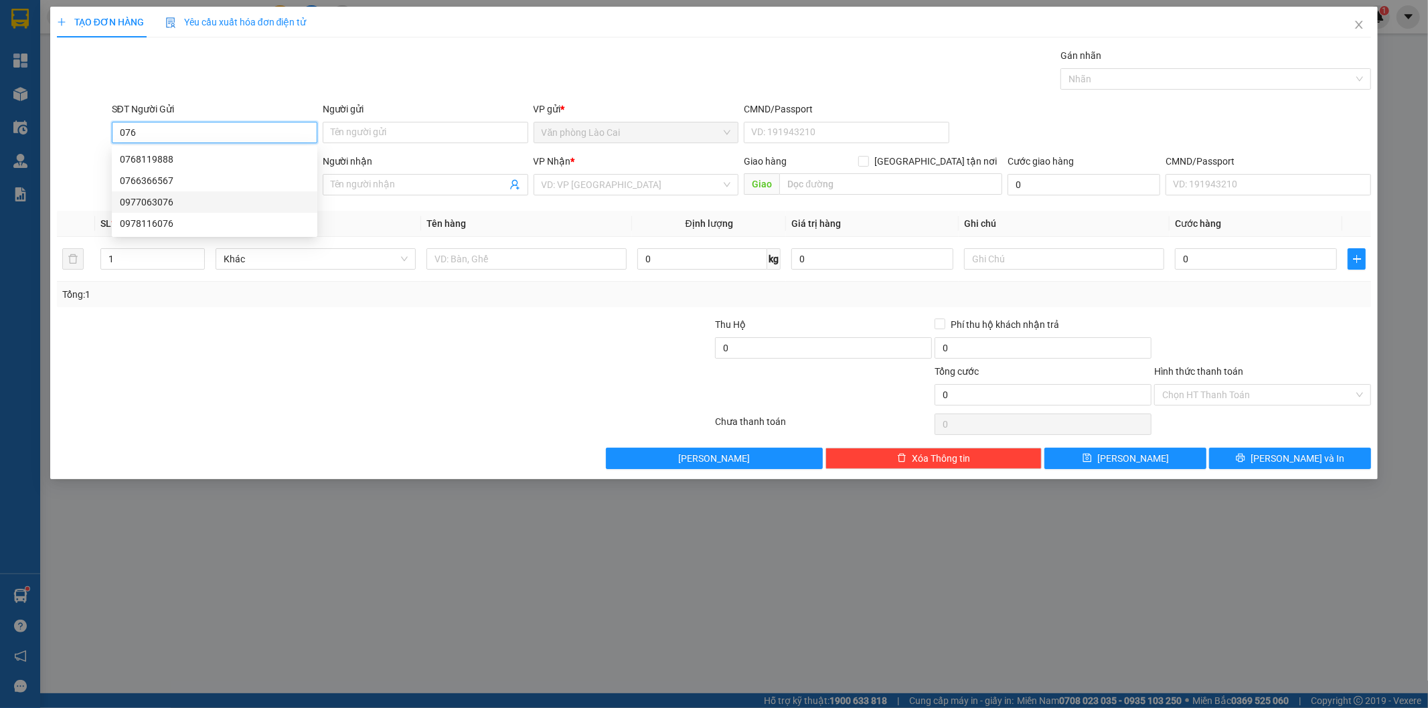
type input "diễn châu"
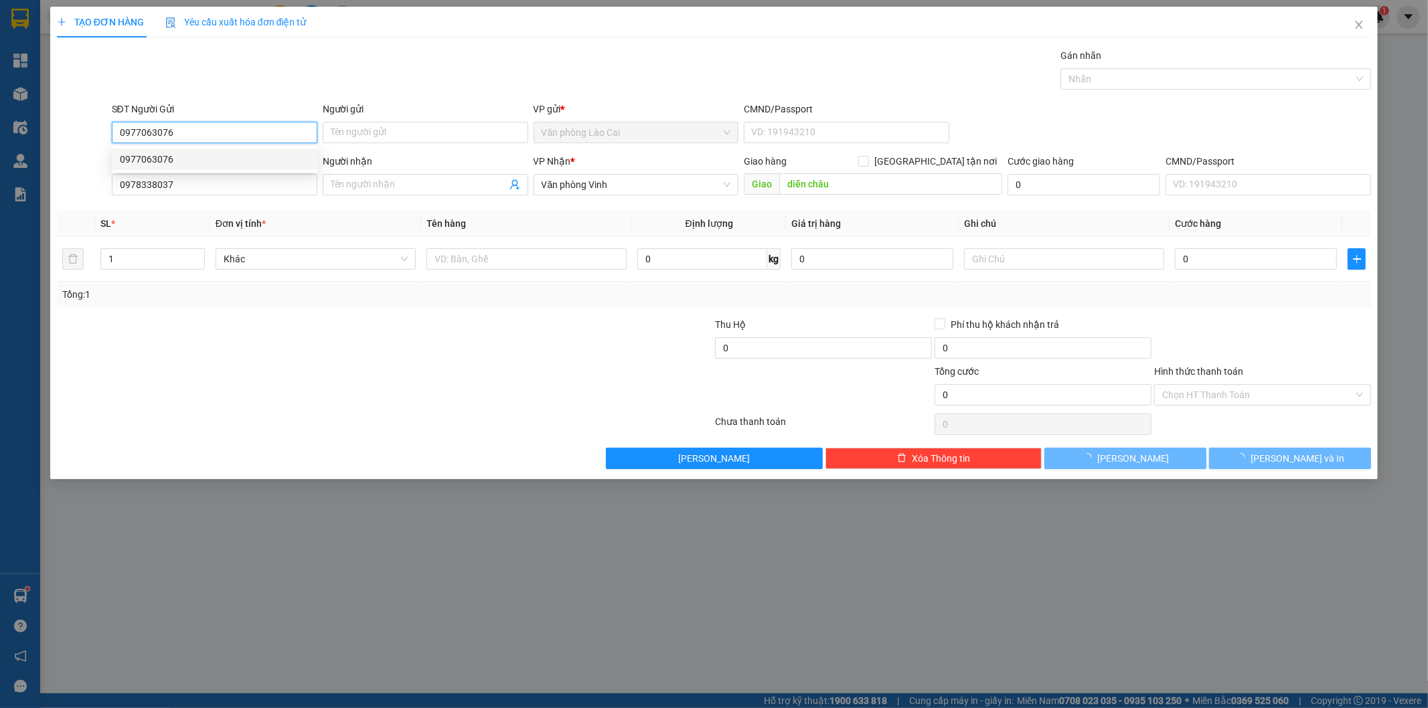
type input "50.000"
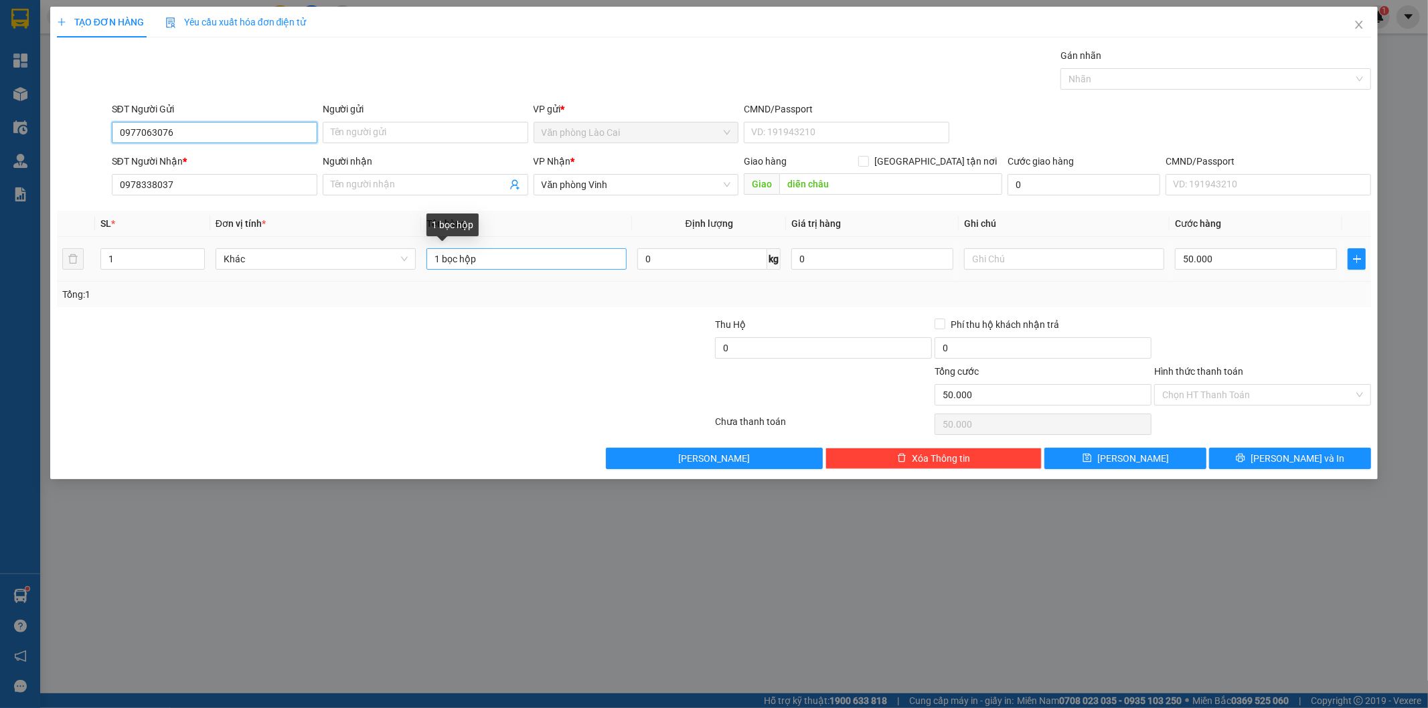
type input "0977063076"
drag, startPoint x: 533, startPoint y: 260, endPoint x: 412, endPoint y: 258, distance: 120.5
click at [412, 258] on tr "1 Khác 1 bọc hộp 0 kg 0 50.000" at bounding box center [714, 259] width 1315 height 45
type input "1 kiện"
click at [1240, 266] on input "50.000" at bounding box center [1256, 258] width 162 height 21
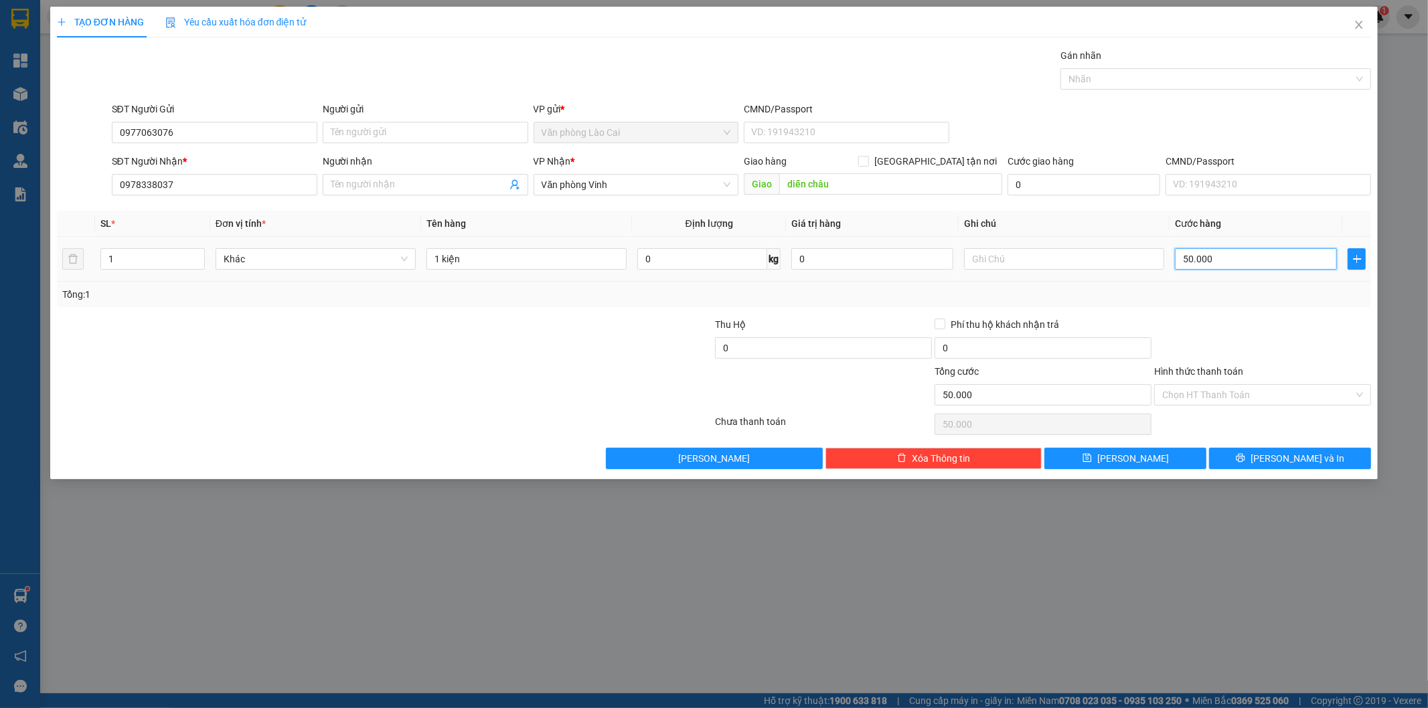
type input "1"
type input "10"
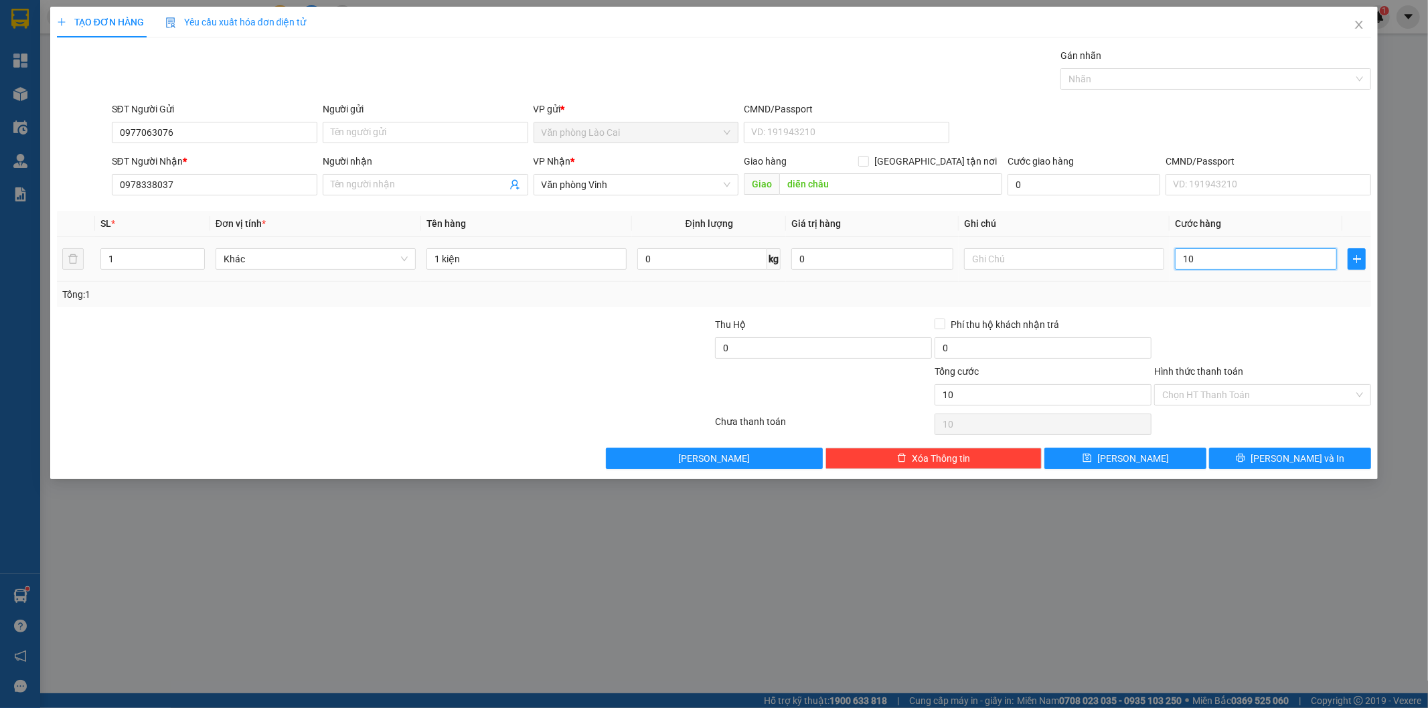
type input "100"
type input "100.000"
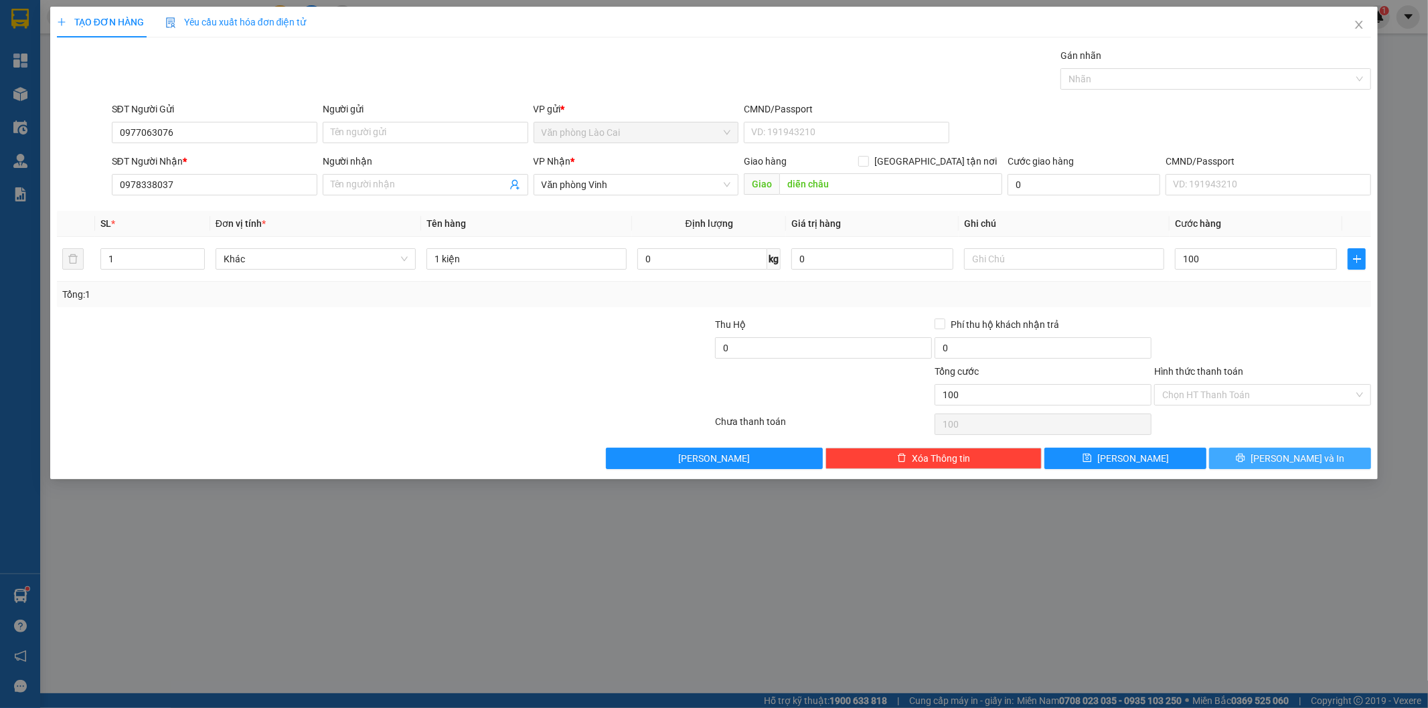
type input "100.000"
drag, startPoint x: 1292, startPoint y: 454, endPoint x: 989, endPoint y: 385, distance: 311.6
click at [1290, 456] on span "[PERSON_NAME] và In" at bounding box center [1297, 458] width 94 height 15
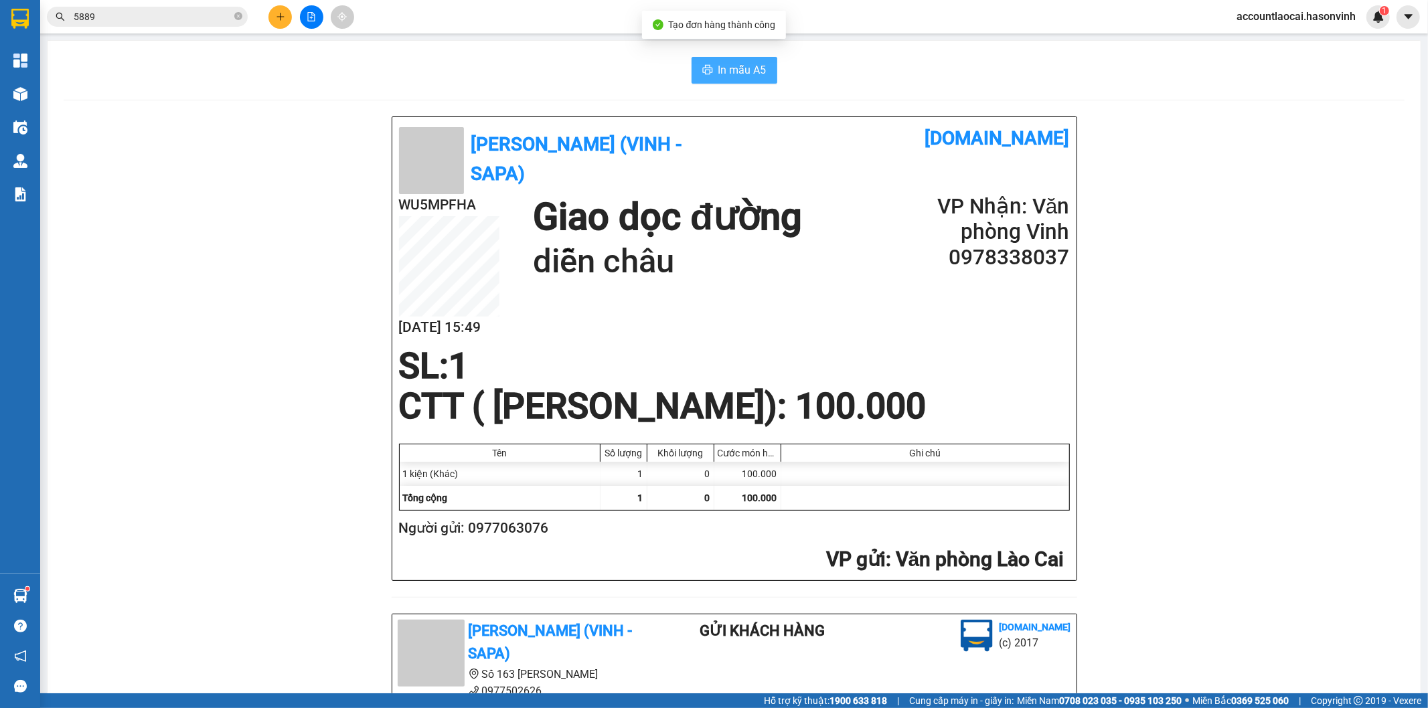
click at [735, 68] on span "In mẫu A5" at bounding box center [742, 70] width 48 height 17
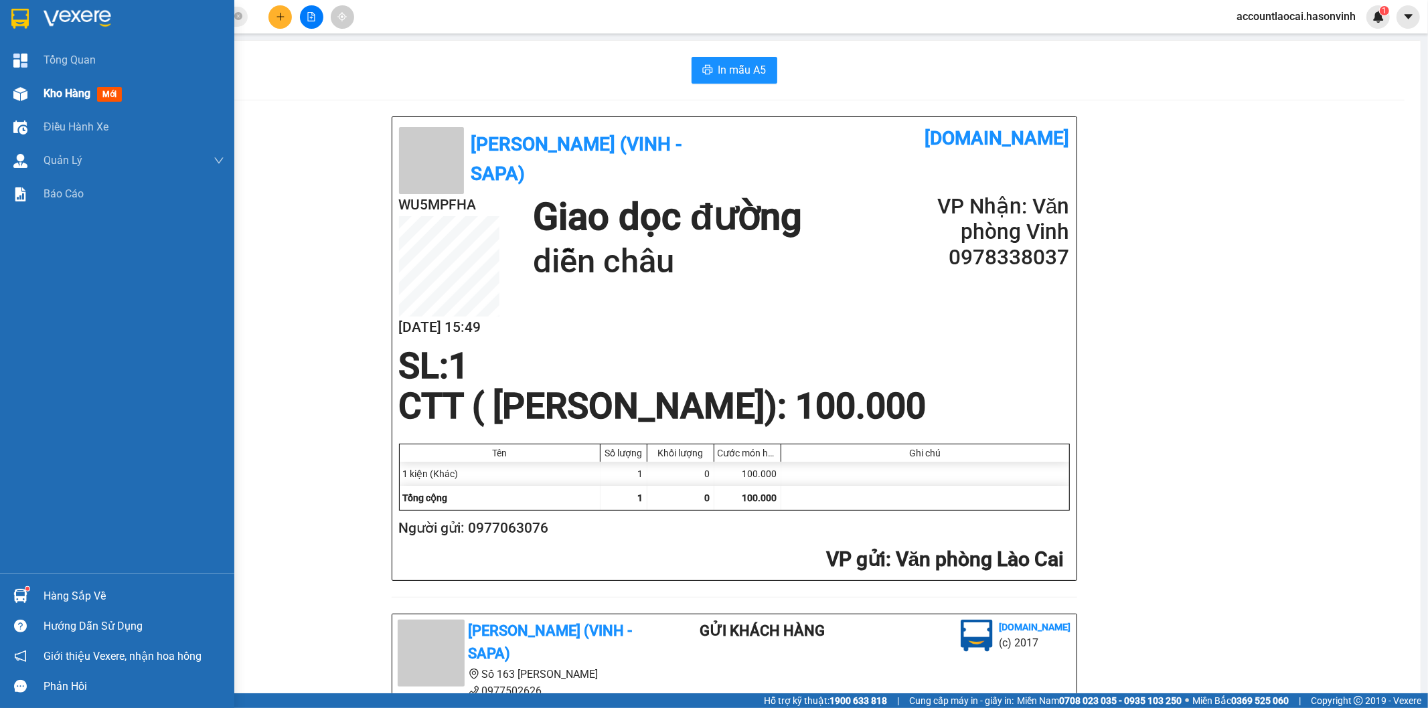
click at [71, 91] on span "Kho hàng" at bounding box center [67, 93] width 47 height 13
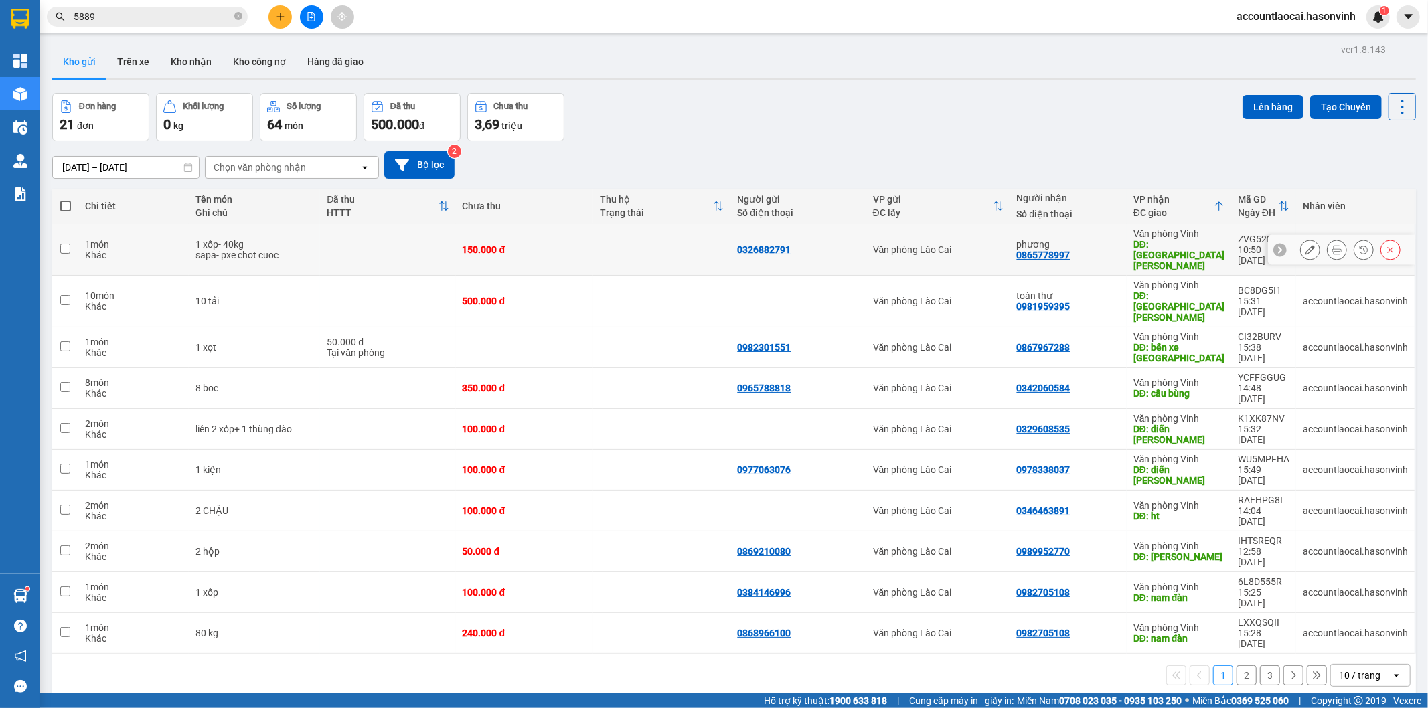
click at [1120, 237] on td "phương 0865778997" at bounding box center [1068, 250] width 116 height 52
checkbox input "true"
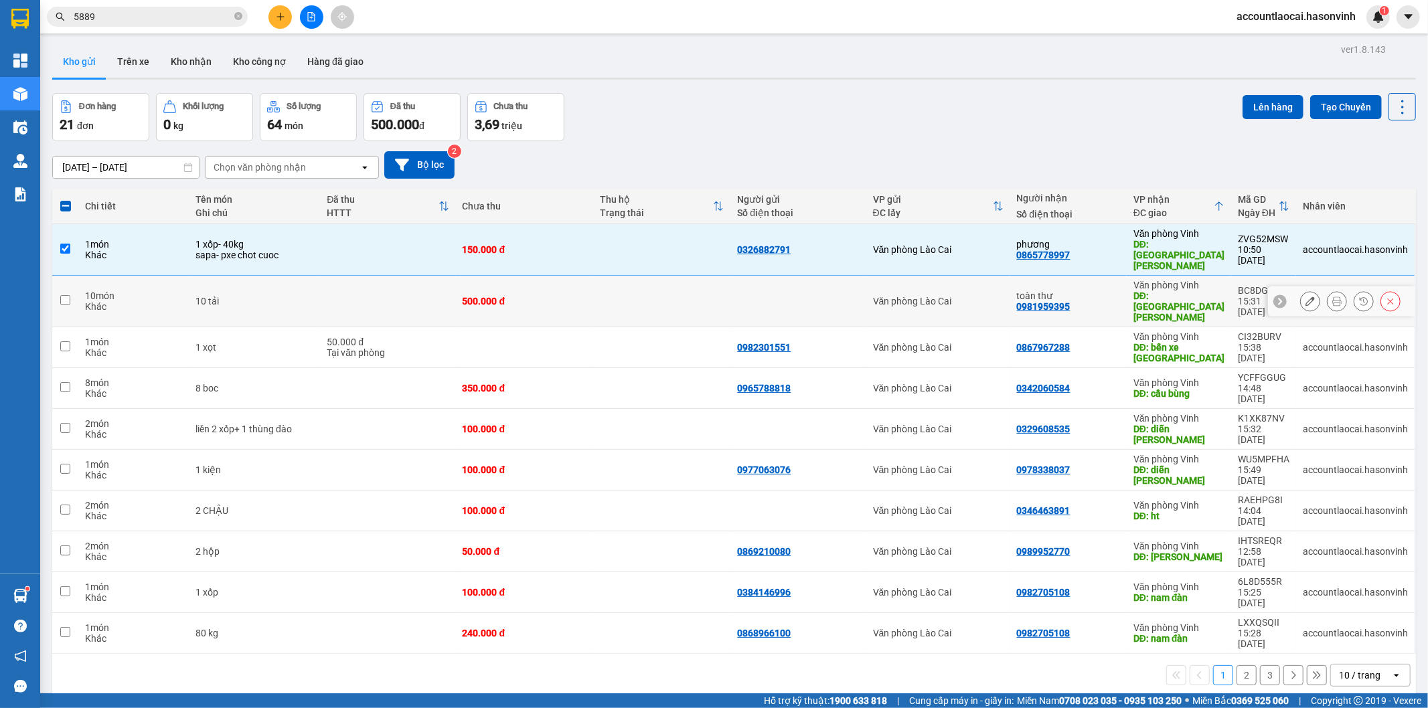
click at [1110, 290] on div "toàn thư" at bounding box center [1068, 295] width 103 height 11
checkbox input "true"
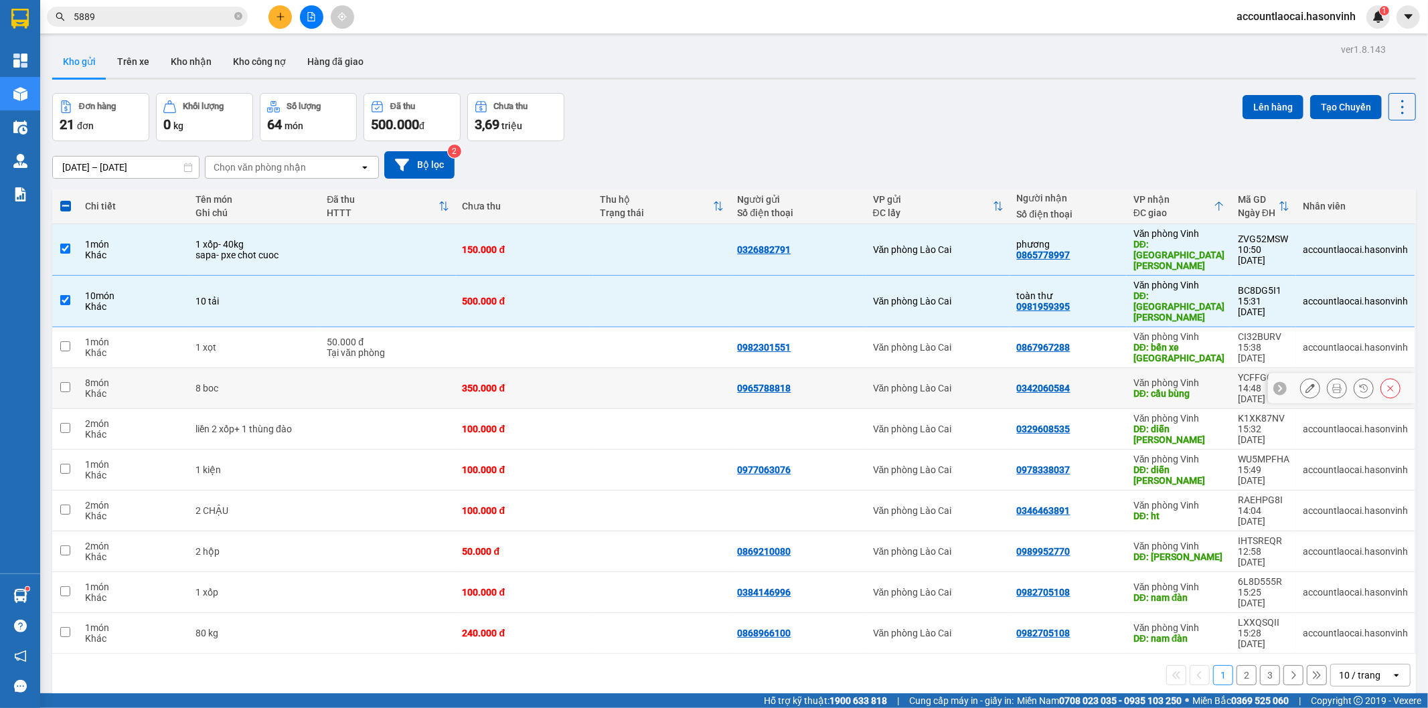
click at [1305, 384] on icon at bounding box center [1309, 388] width 9 height 9
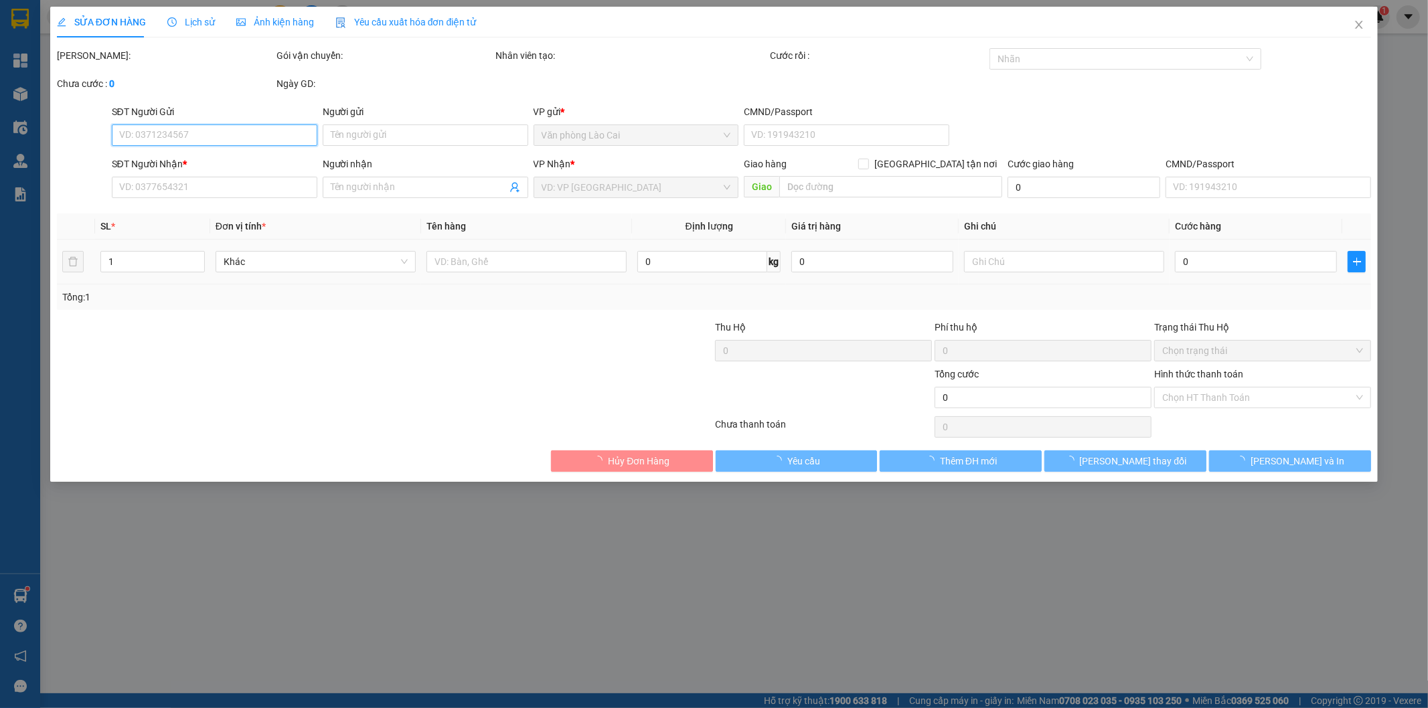
type input "0965788818"
type input "0342060584"
type input "cầu bùng"
type input "350.000"
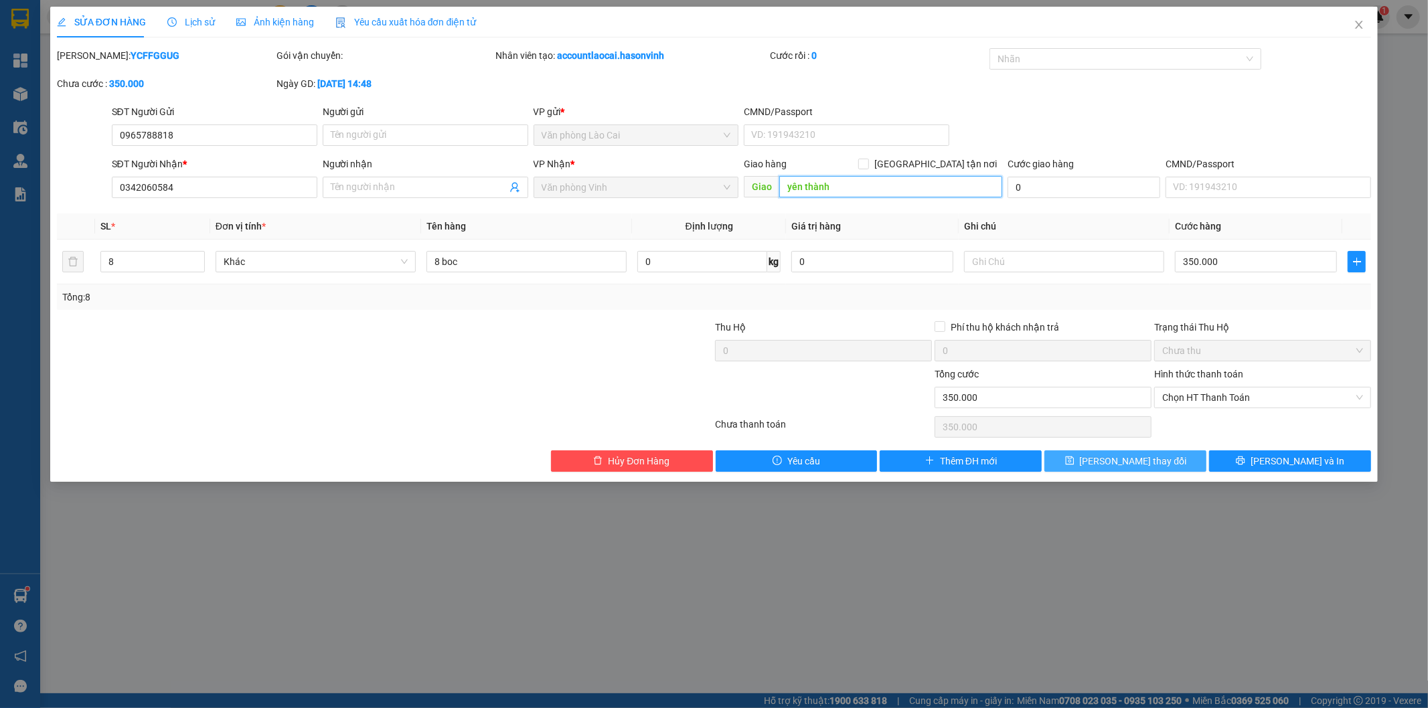
type input "yên thành"
click at [1163, 463] on button "[PERSON_NAME] thay đổi" at bounding box center [1125, 460] width 162 height 21
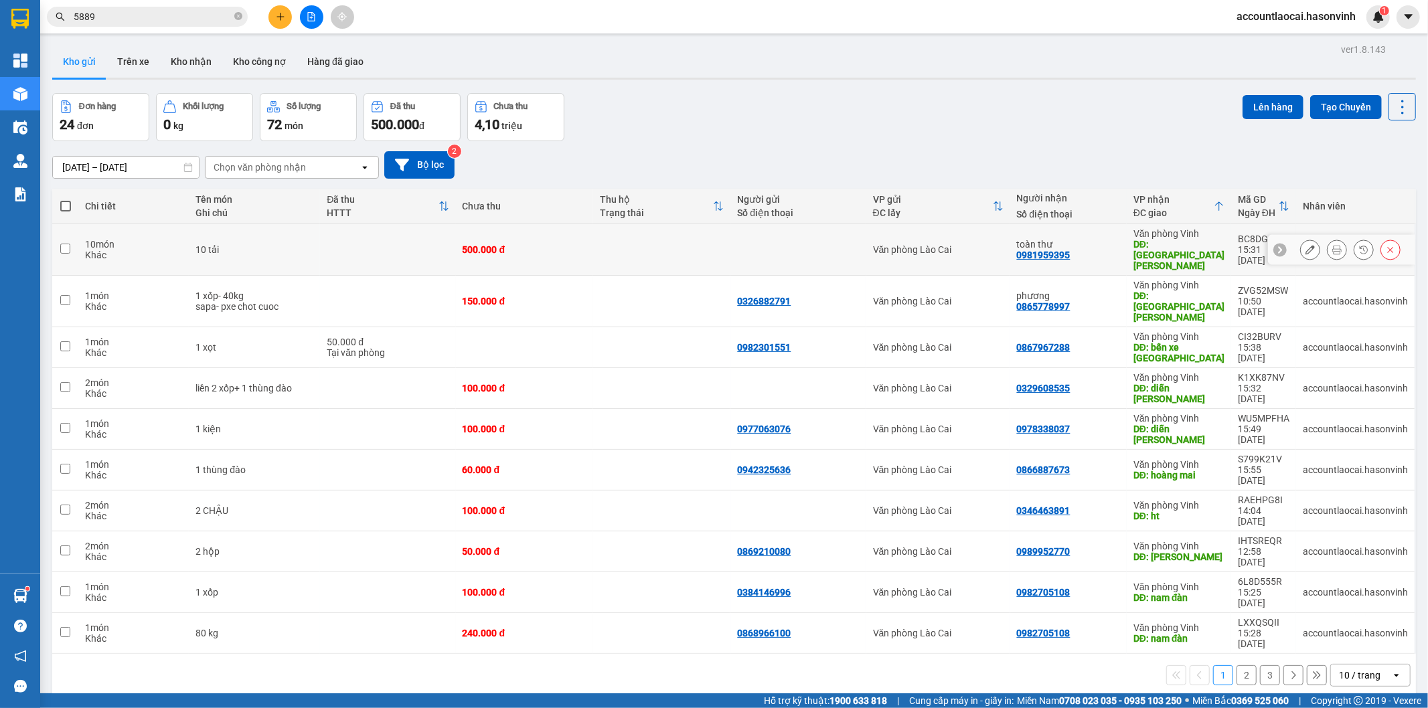
click at [1094, 233] on td "toàn thư 0981959395" at bounding box center [1068, 250] width 116 height 52
checkbox input "true"
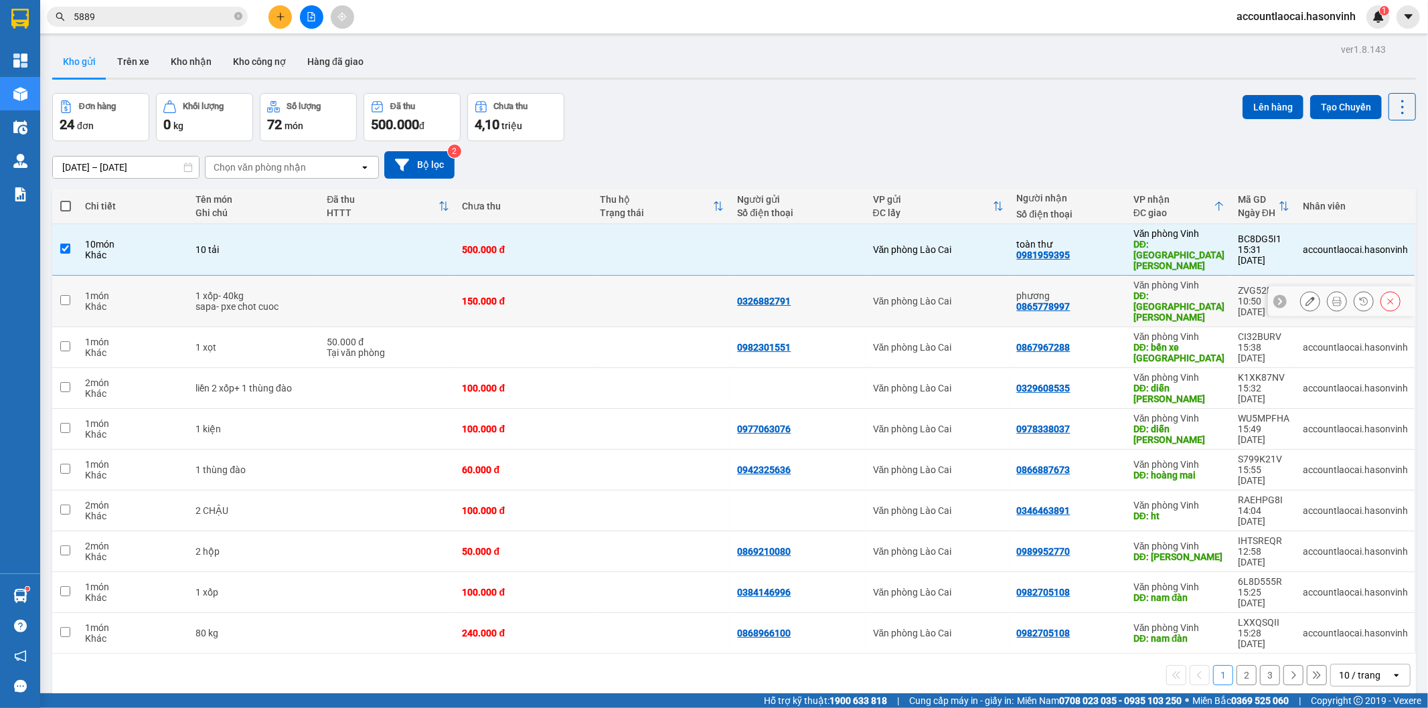
click at [1084, 276] on td "phương 0865778997" at bounding box center [1068, 302] width 116 height 52
checkbox input "true"
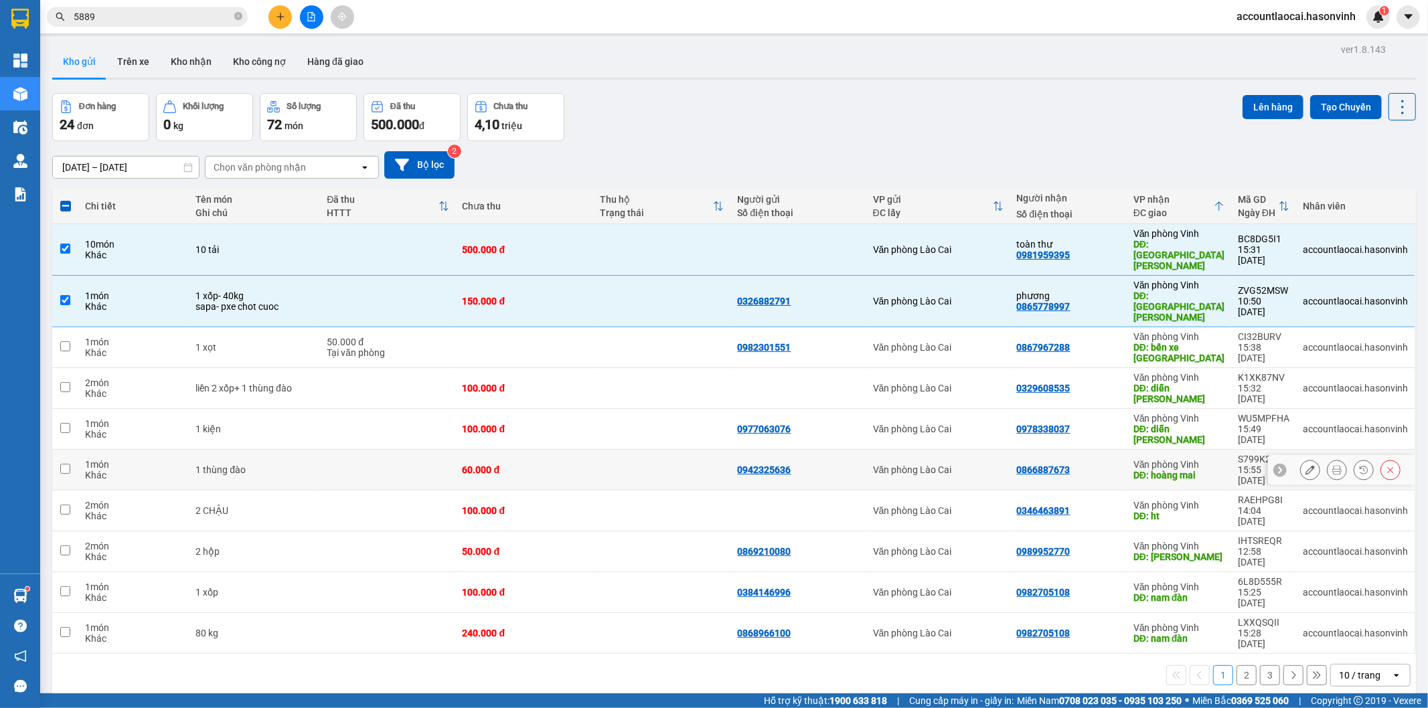
click at [1101, 465] on div "0866887673" at bounding box center [1068, 470] width 103 height 11
checkbox input "true"
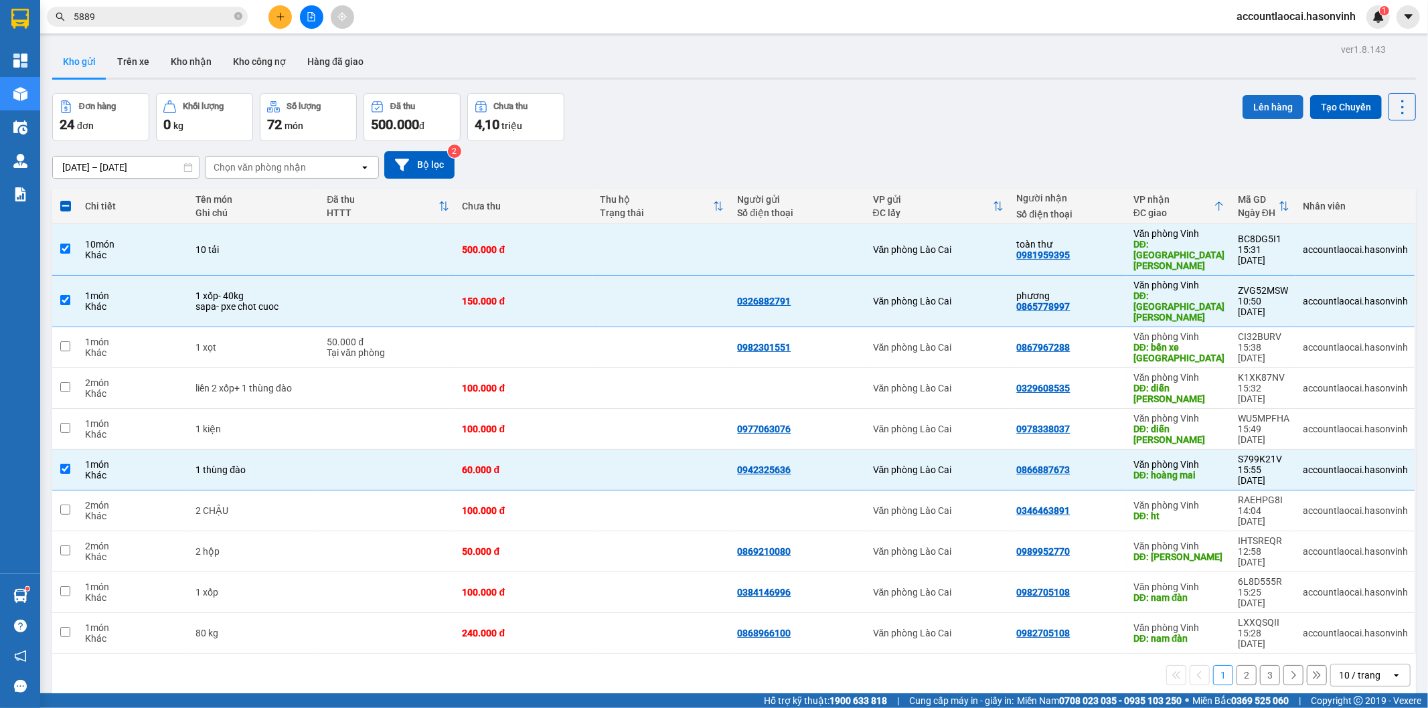
click at [1264, 106] on button "Lên hàng" at bounding box center [1272, 107] width 61 height 24
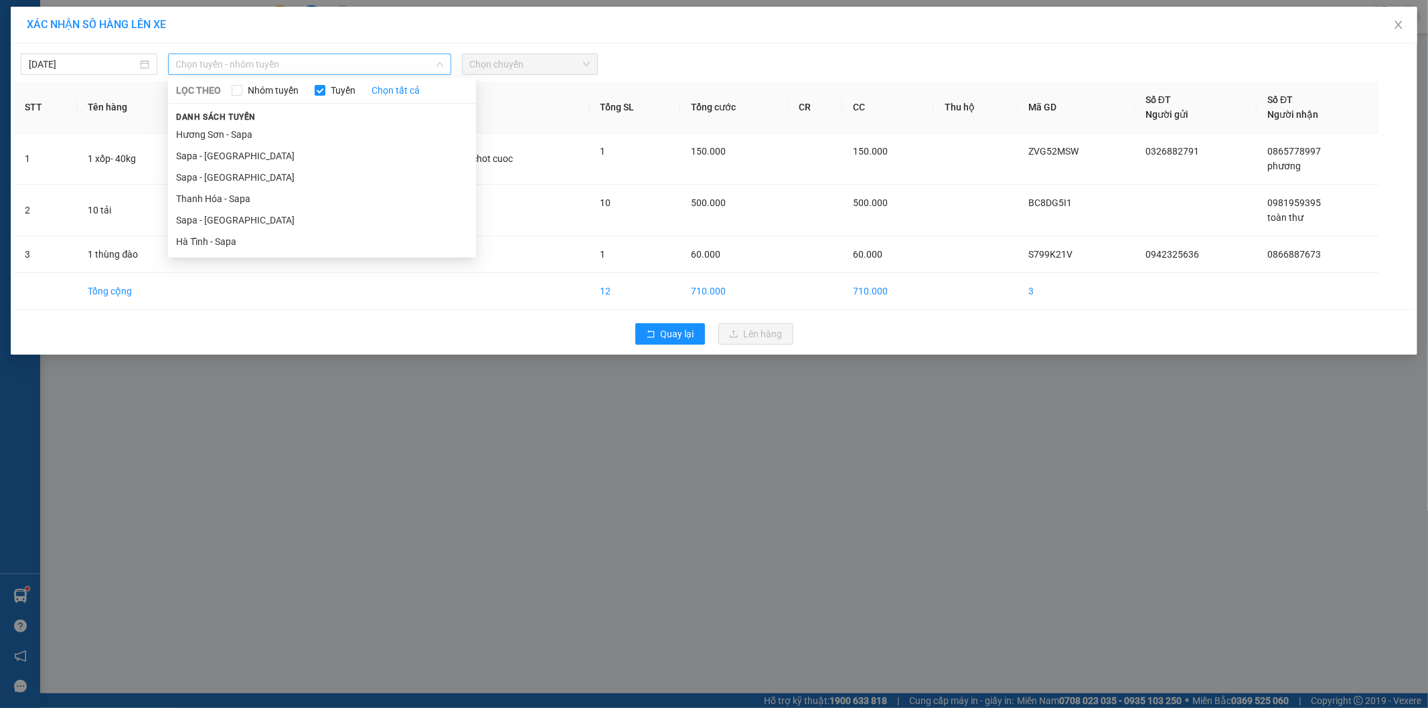
click at [253, 67] on span "Chọn tuyến - nhóm tuyến" at bounding box center [309, 64] width 267 height 20
click at [228, 158] on li "Sapa - [GEOGRAPHIC_DATA]" at bounding box center [322, 155] width 308 height 21
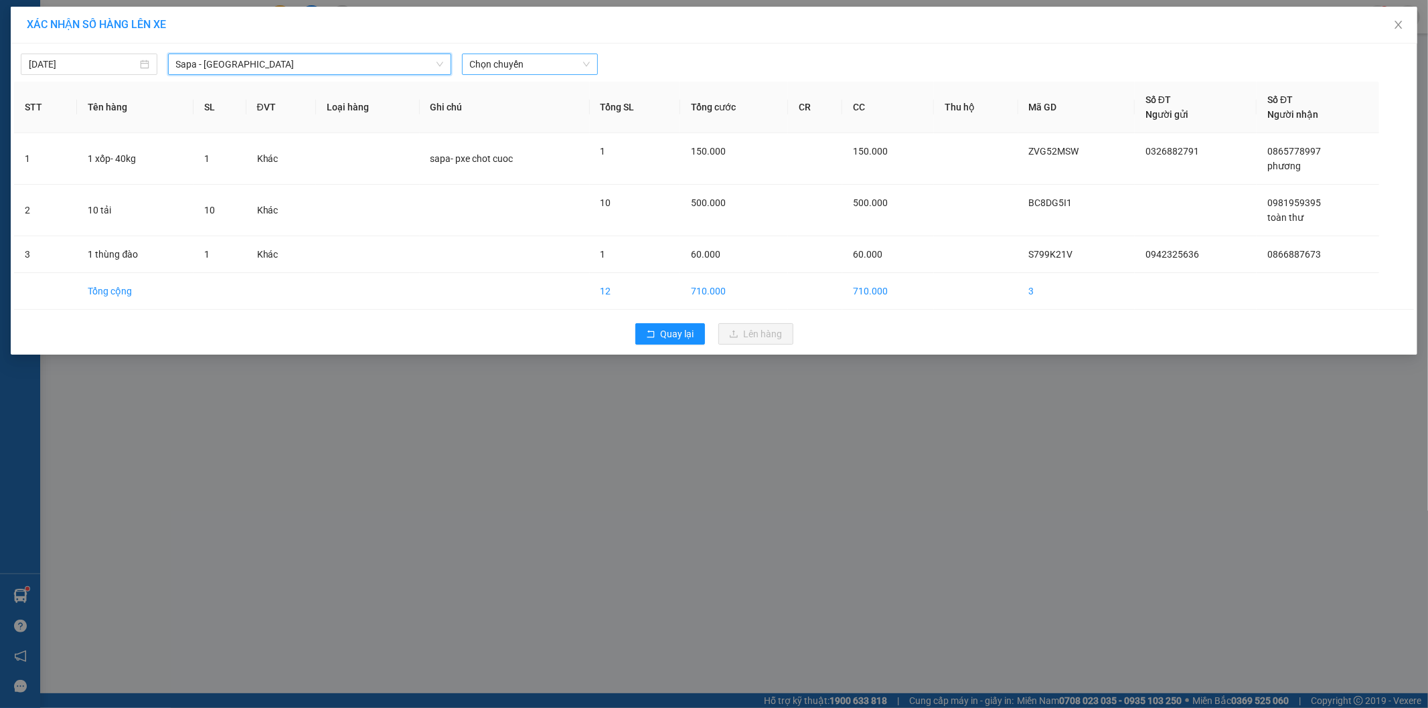
click at [529, 63] on span "Chọn chuyến" at bounding box center [530, 64] width 120 height 20
click at [556, 110] on div "17:30 - 24G-000.74" at bounding box center [522, 112] width 104 height 15
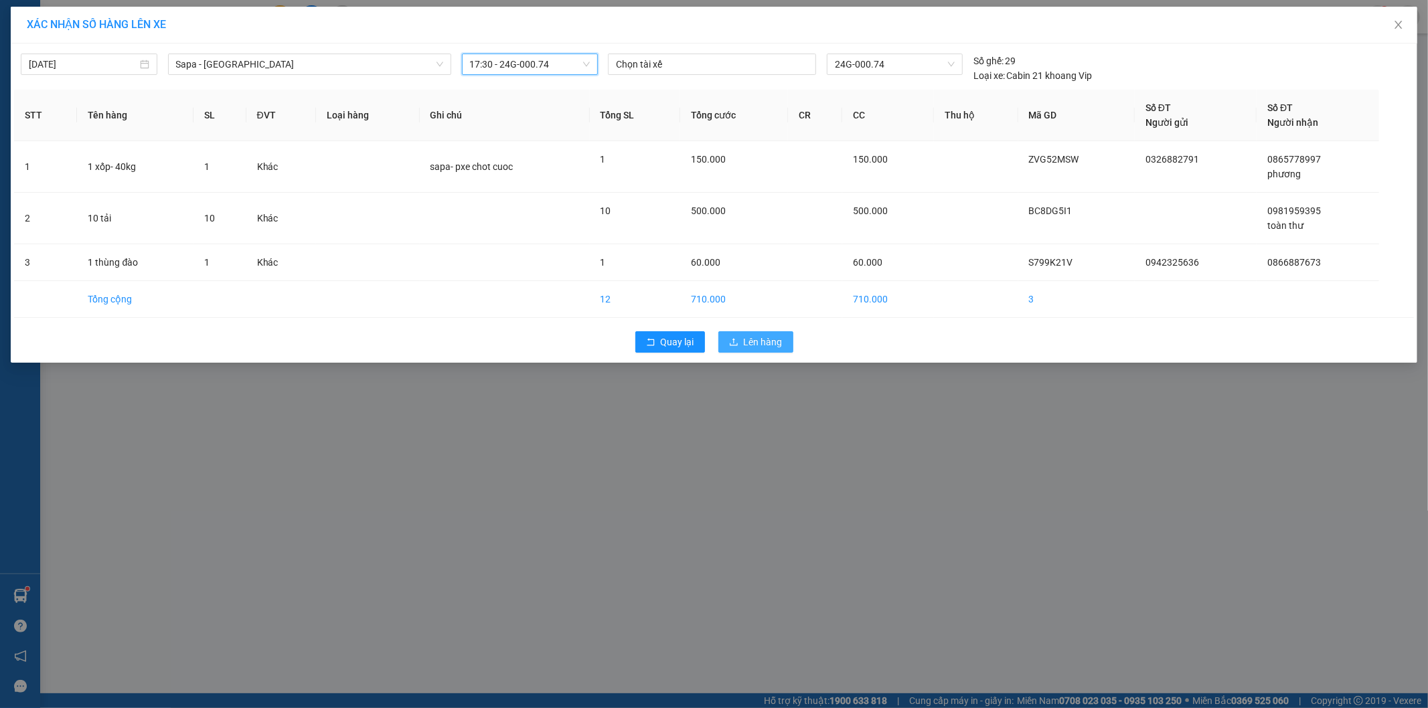
click at [741, 335] on button "Lên hàng" at bounding box center [755, 341] width 75 height 21
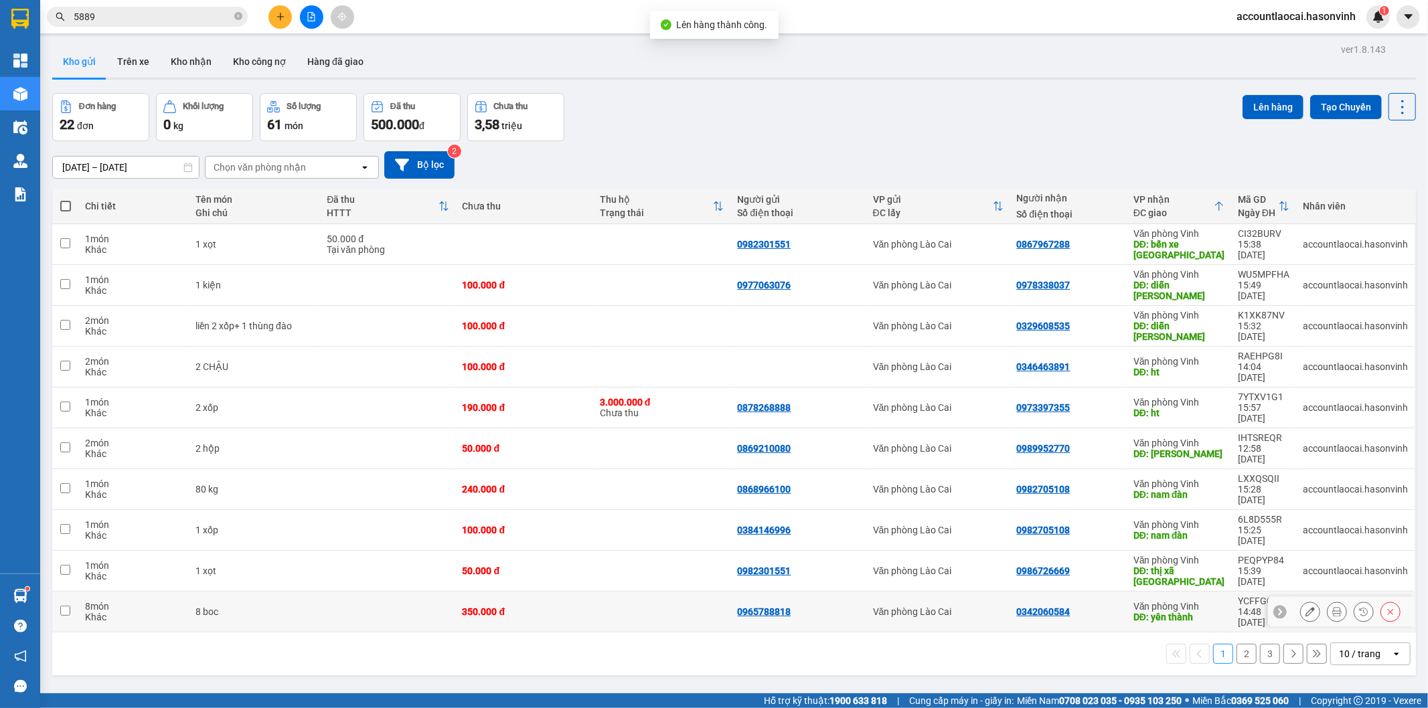
click at [1207, 612] on div "DĐ: yên thành" at bounding box center [1178, 617] width 91 height 11
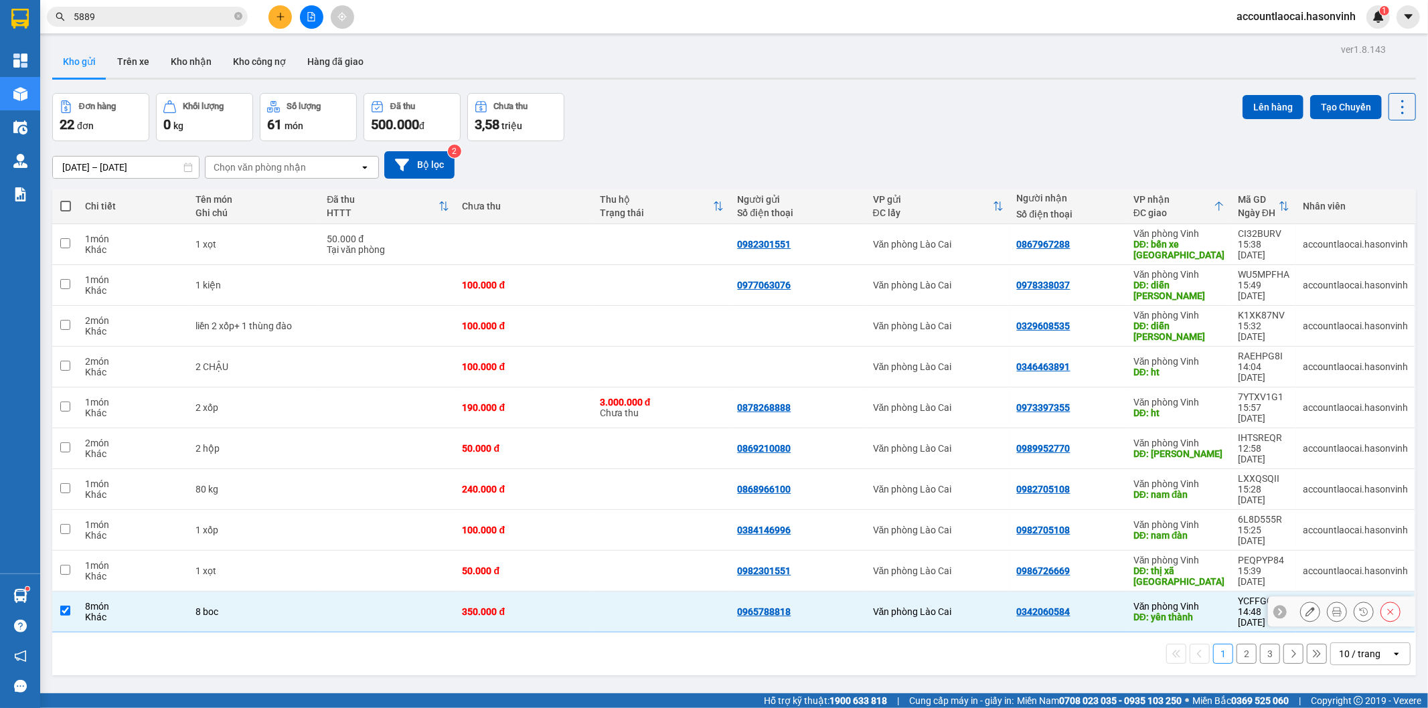
checkbox input "true"
click at [1257, 104] on button "Lên hàng" at bounding box center [1272, 107] width 61 height 24
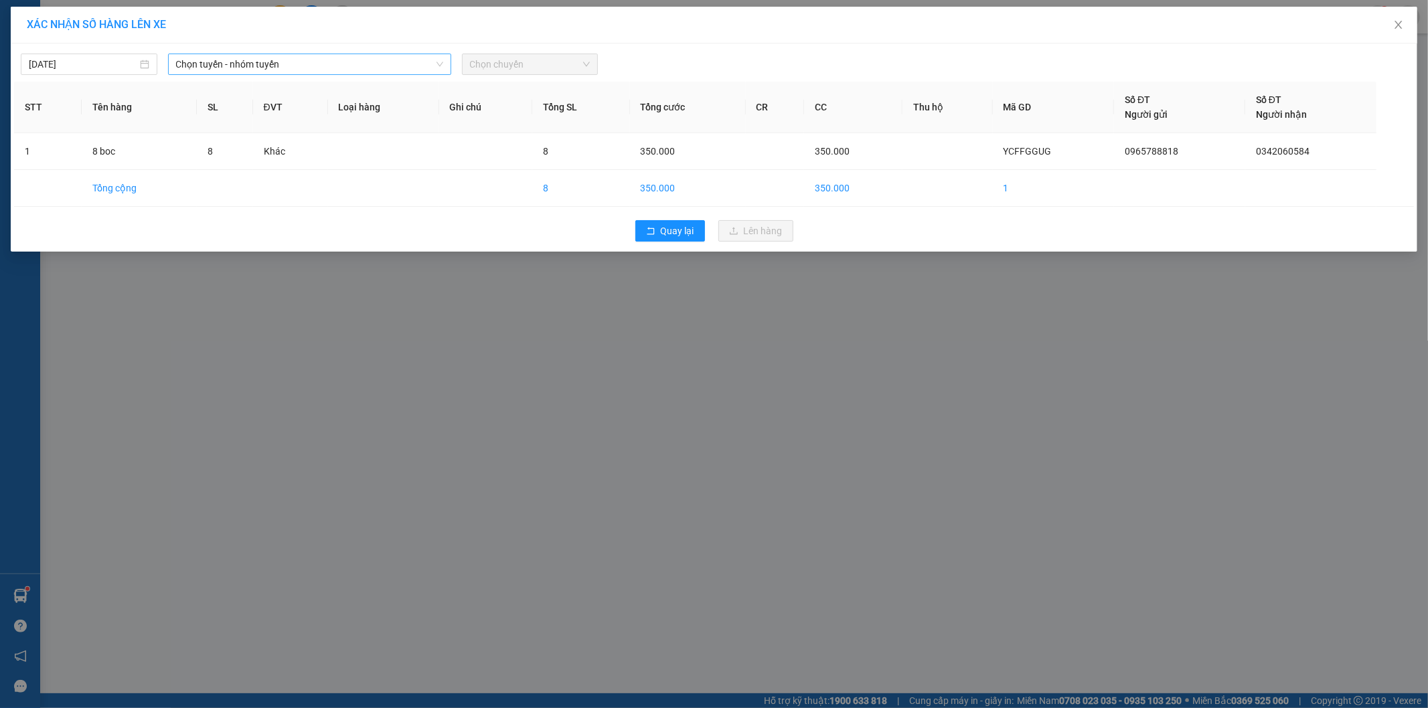
click at [248, 63] on span "Chọn tuyến - nhóm tuyến" at bounding box center [309, 64] width 267 height 20
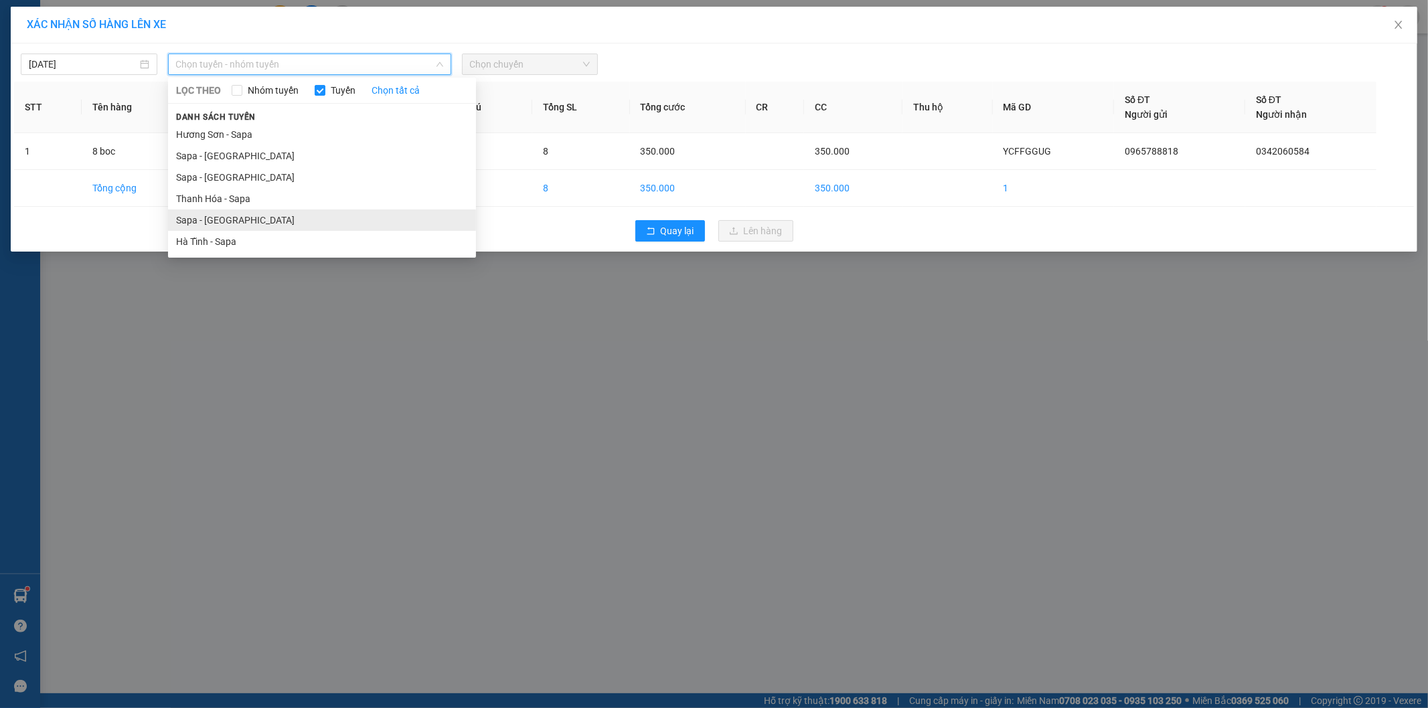
click at [232, 216] on li "Sapa - [GEOGRAPHIC_DATA]" at bounding box center [322, 220] width 308 height 21
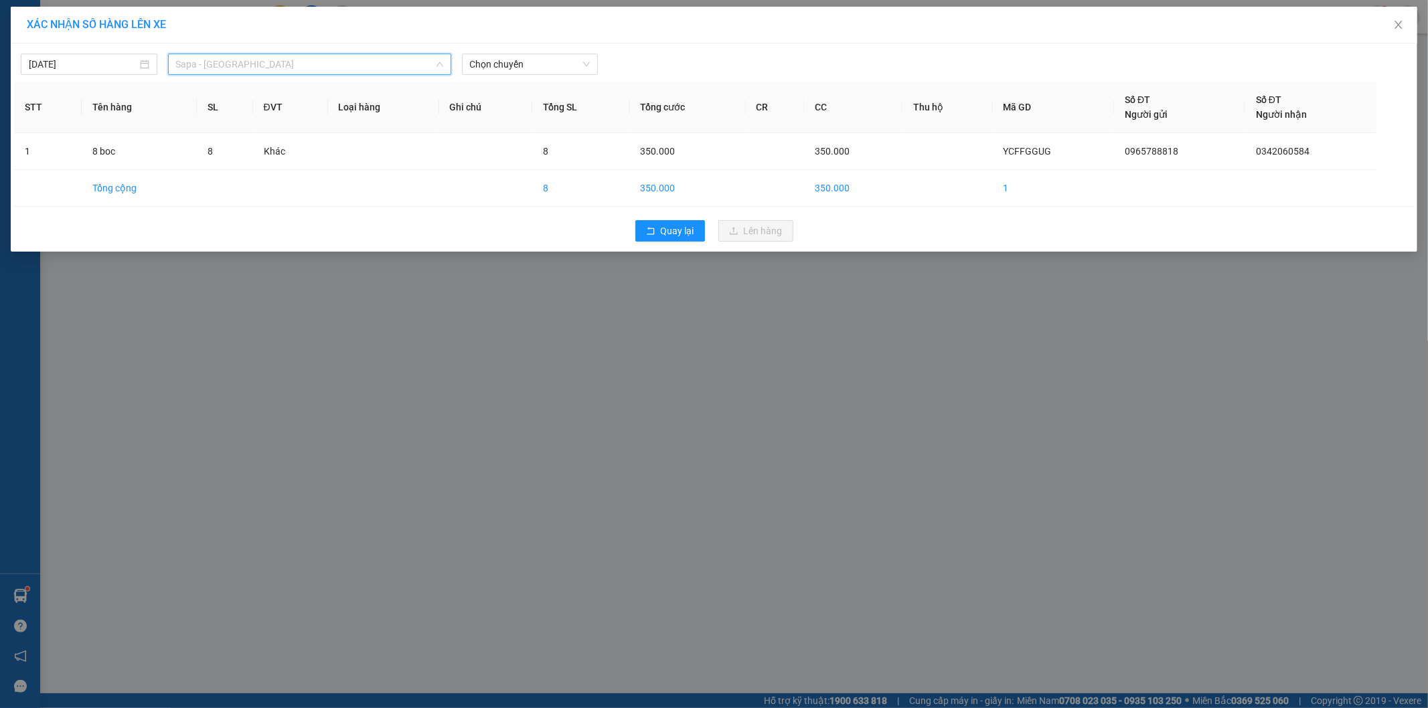
click at [246, 58] on span "Sapa - [GEOGRAPHIC_DATA]" at bounding box center [309, 64] width 267 height 20
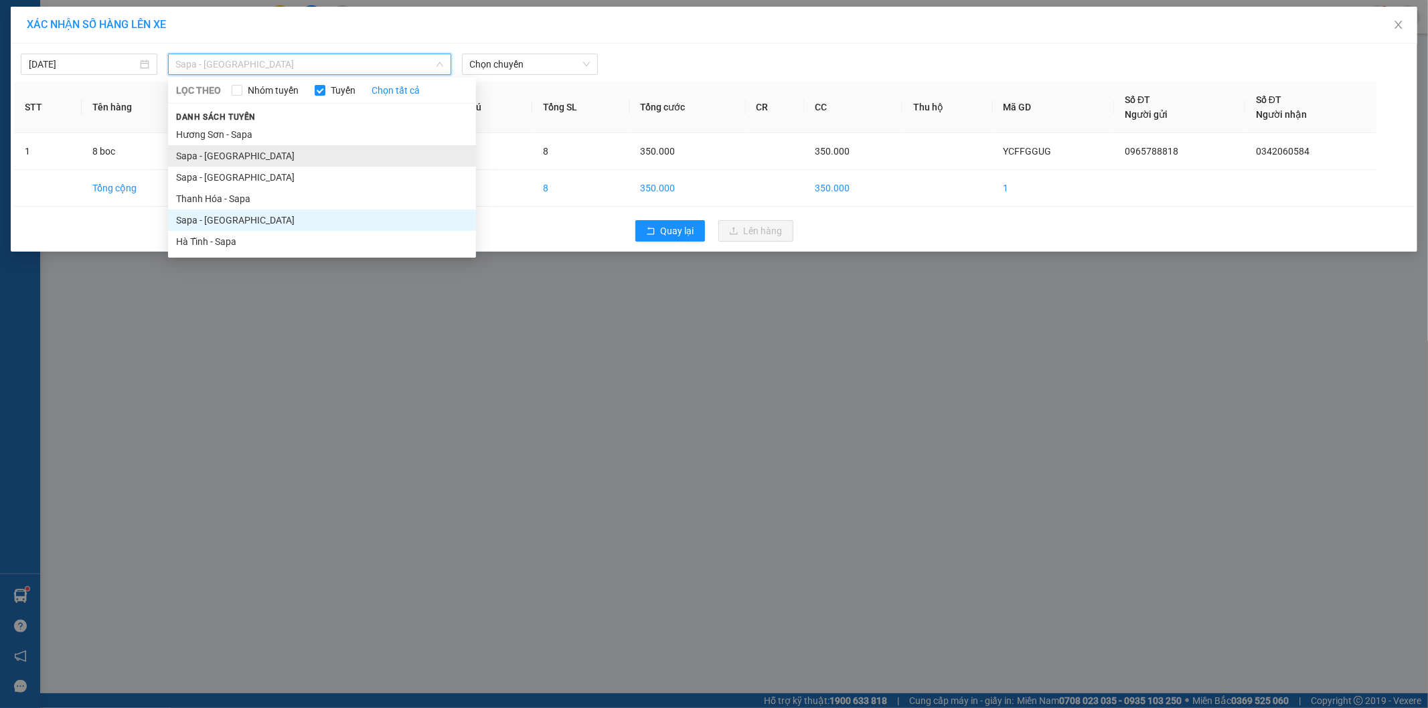
click at [244, 150] on li "Sapa - [GEOGRAPHIC_DATA]" at bounding box center [322, 155] width 308 height 21
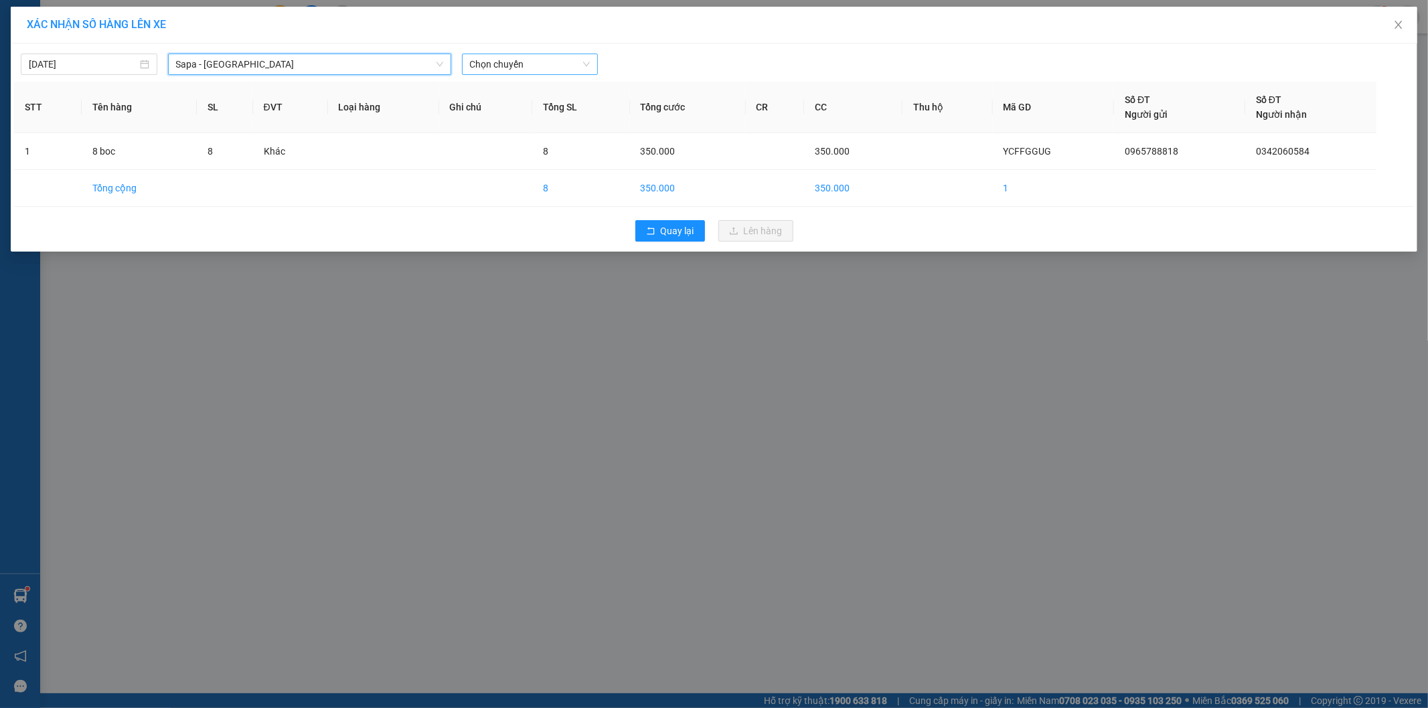
click at [523, 55] on span "Chọn chuyến" at bounding box center [530, 64] width 120 height 20
click at [531, 117] on div "17:30 - 24G-000.74" at bounding box center [522, 112] width 104 height 15
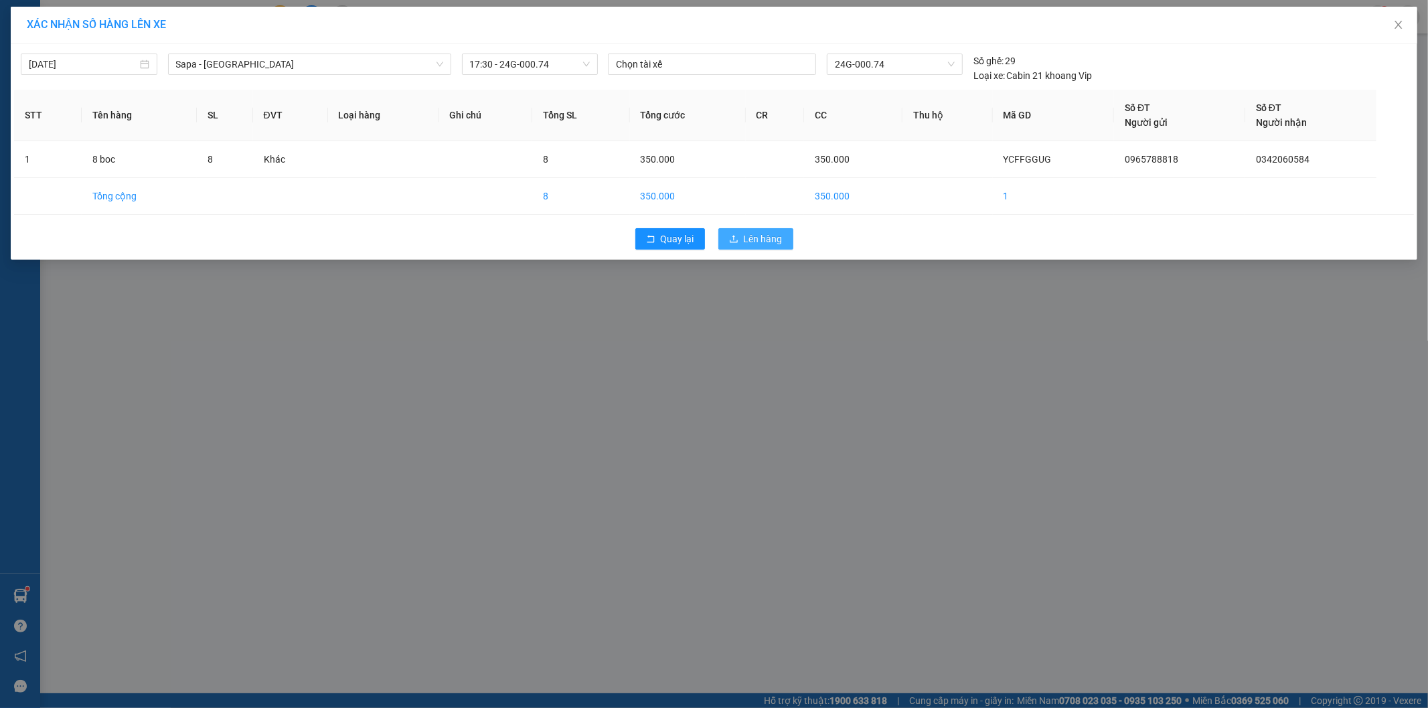
click at [746, 246] on button "Lên hàng" at bounding box center [755, 238] width 75 height 21
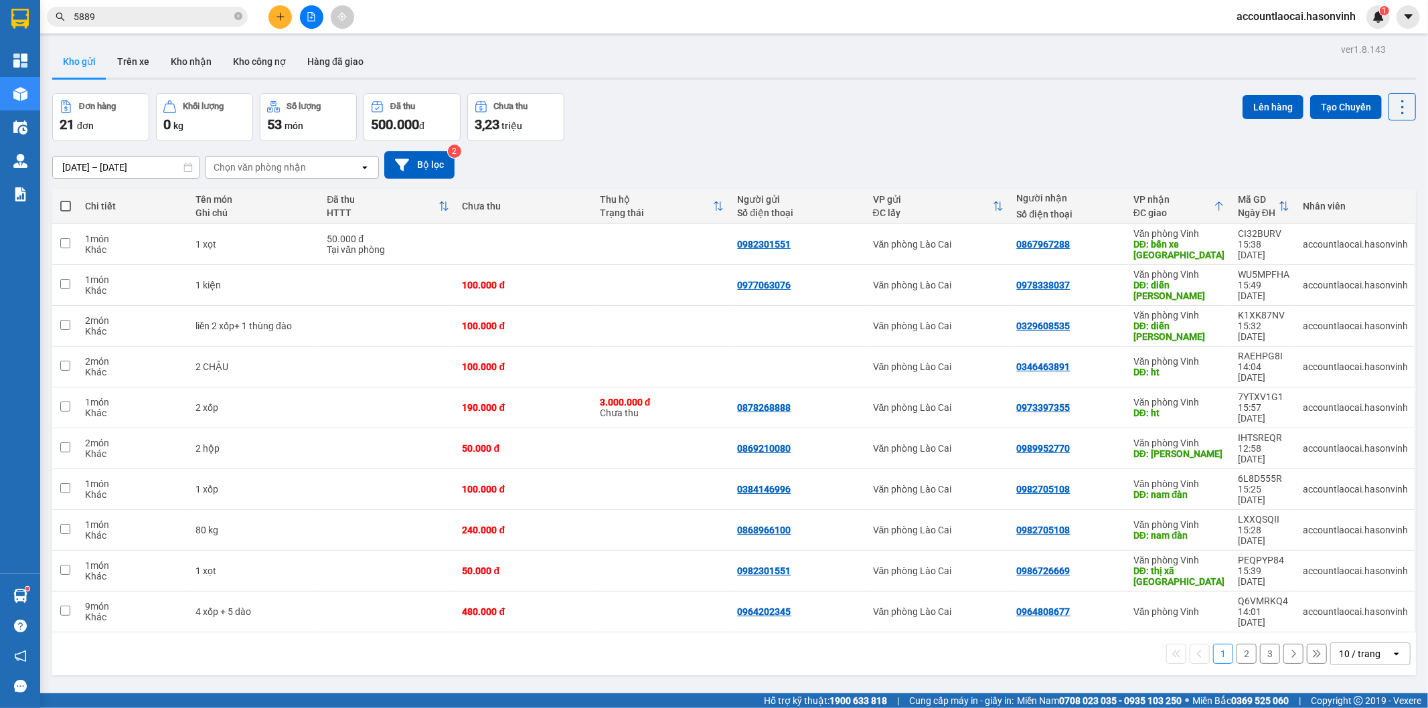
click at [1242, 644] on button "2" at bounding box center [1246, 654] width 20 height 20
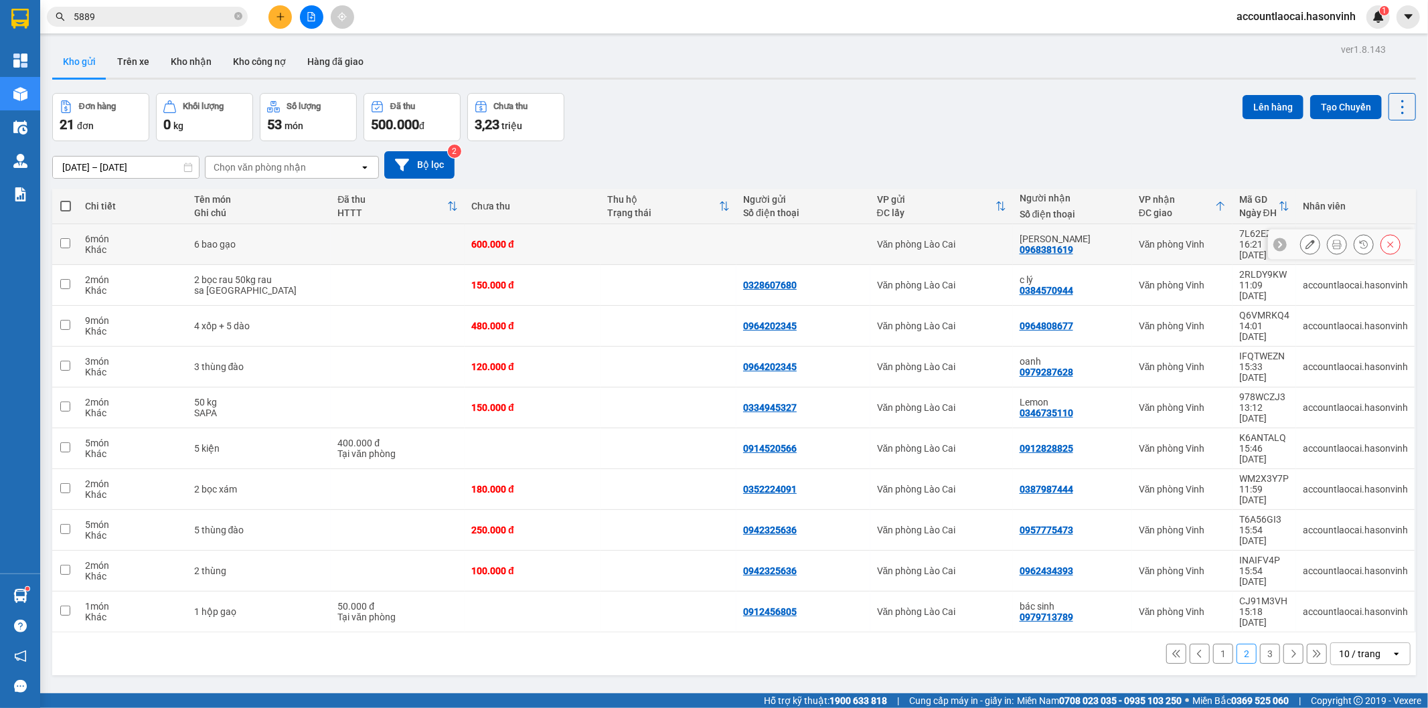
click at [359, 234] on td at bounding box center [398, 244] width 134 height 41
checkbox input "true"
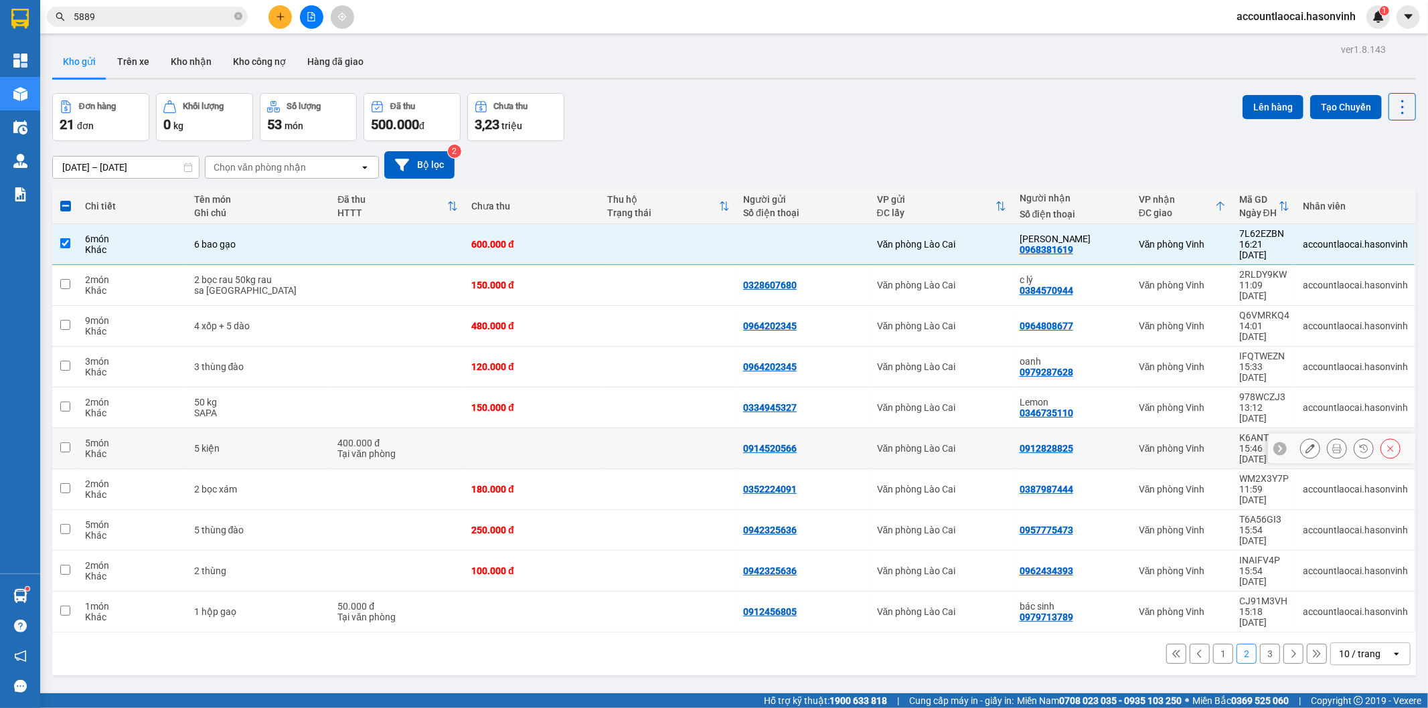
click at [293, 443] on div "5 kiện" at bounding box center [259, 448] width 131 height 11
checkbox input "true"
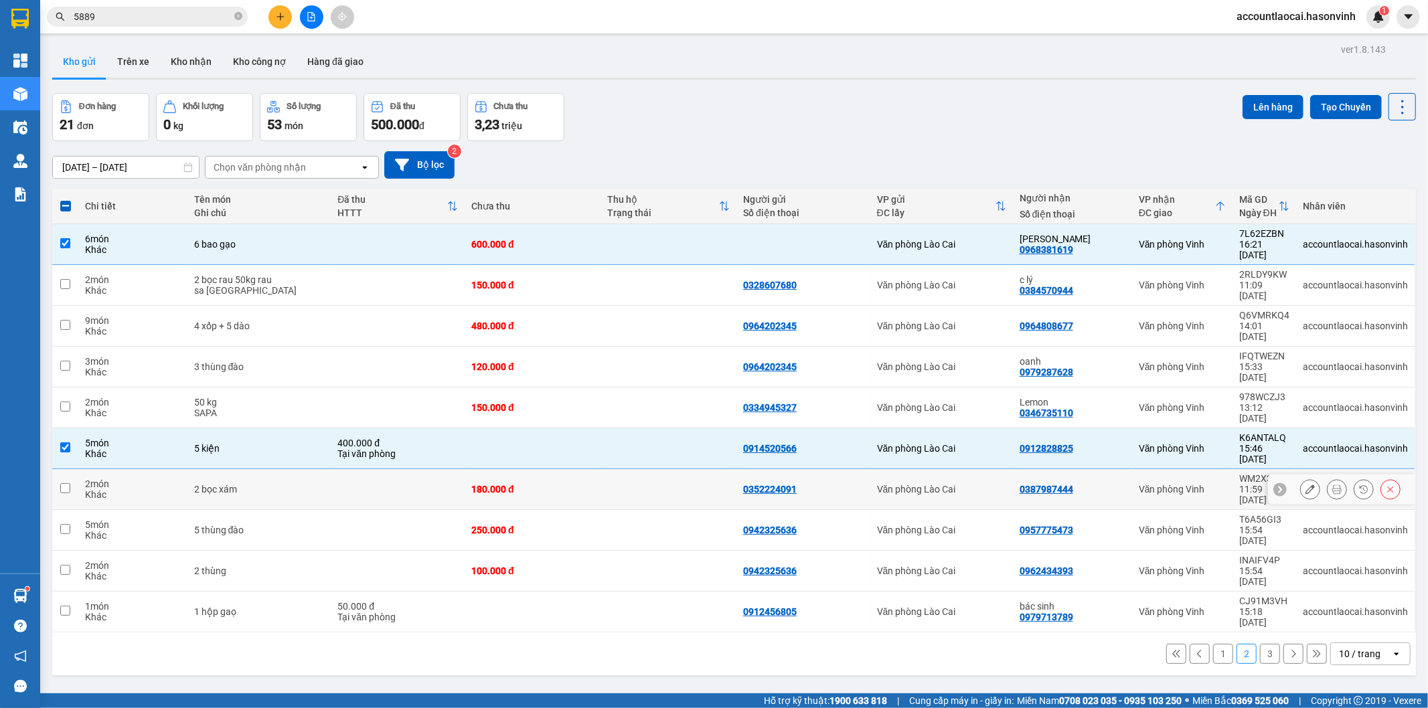
click at [290, 484] on div "2 bọc xám" at bounding box center [259, 489] width 131 height 11
checkbox input "true"
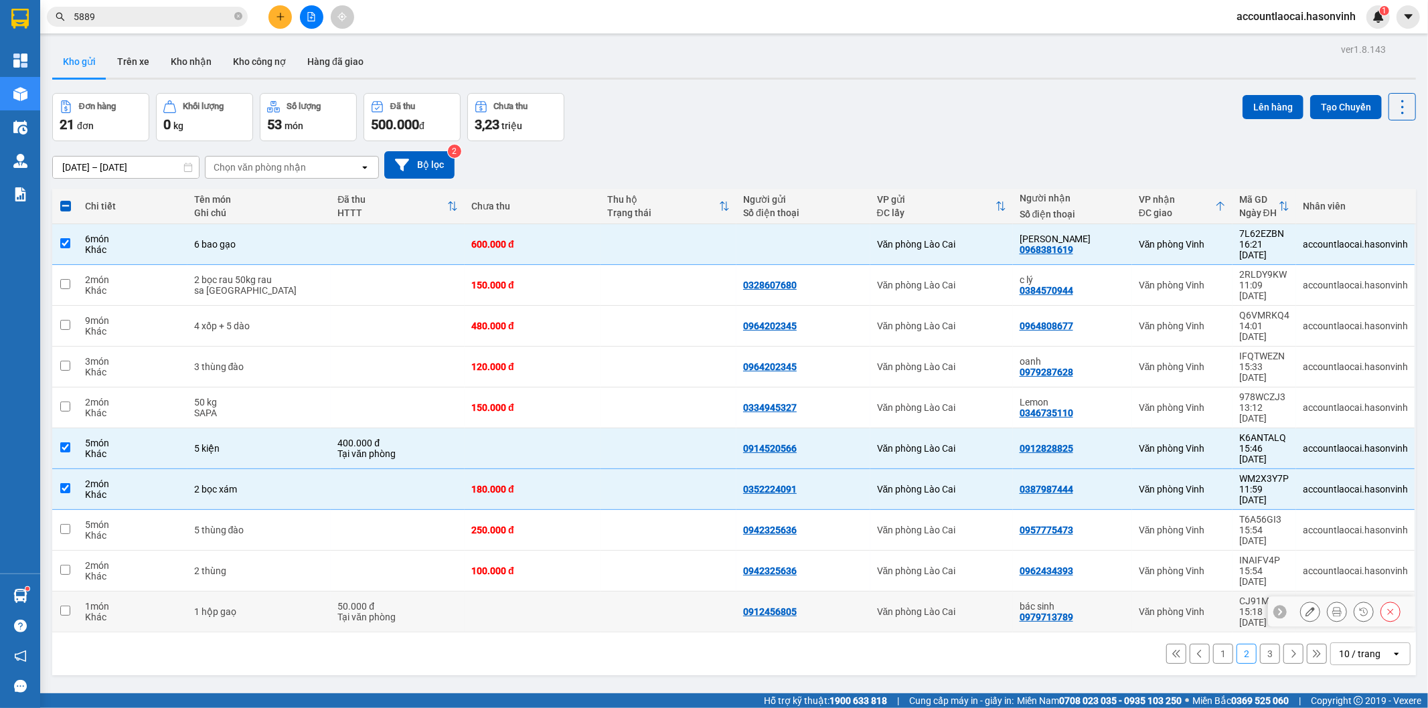
click at [292, 606] on div "1 hộp gaọ" at bounding box center [259, 611] width 131 height 11
checkbox input "true"
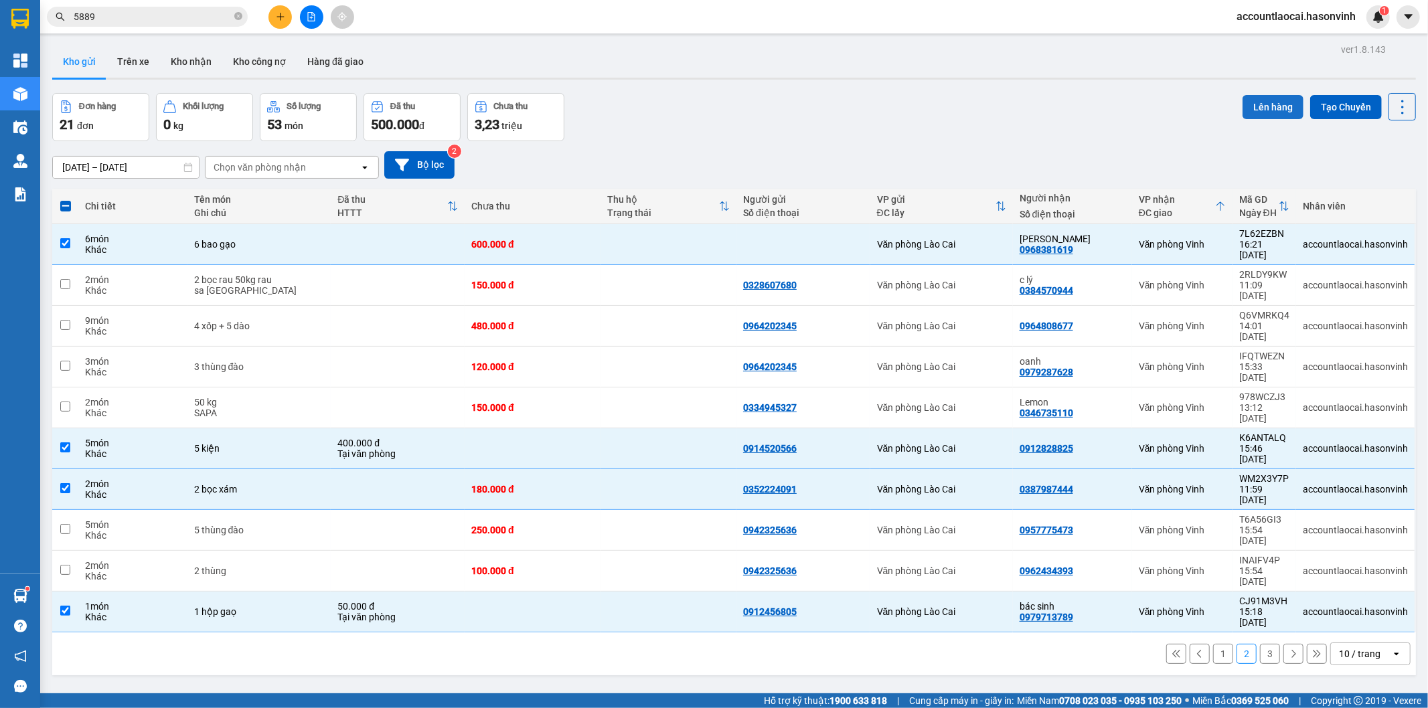
click at [1257, 103] on button "Lên hàng" at bounding box center [1272, 107] width 61 height 24
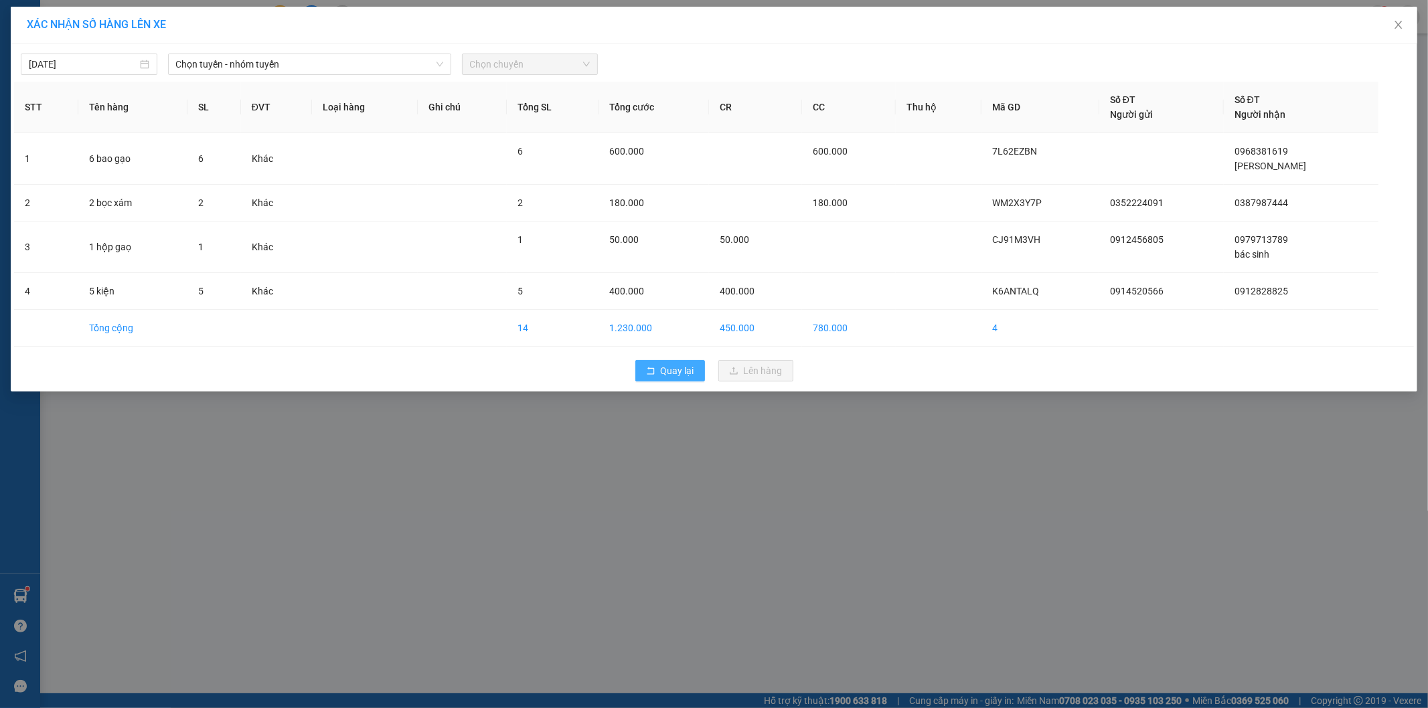
click at [691, 371] on span "Quay lại" at bounding box center [677, 370] width 33 height 15
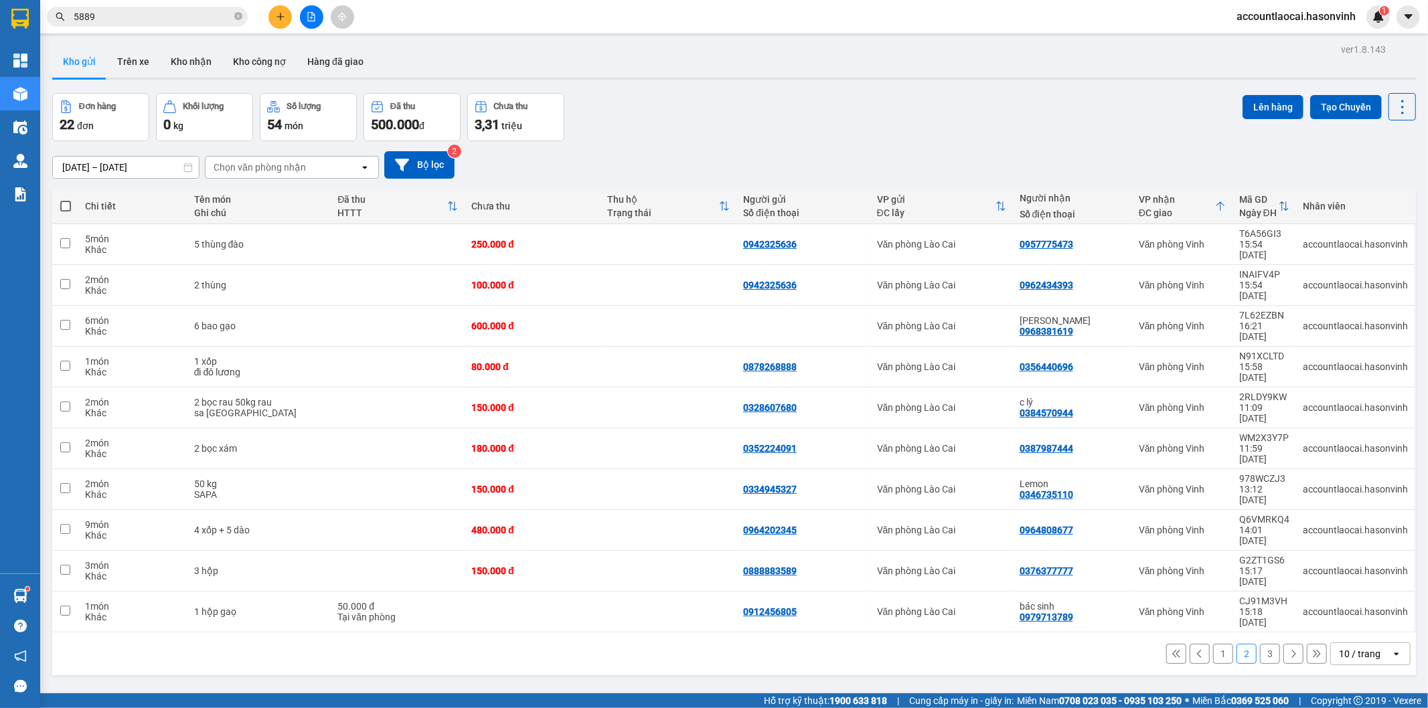
click at [1220, 644] on button "1" at bounding box center [1223, 654] width 20 height 20
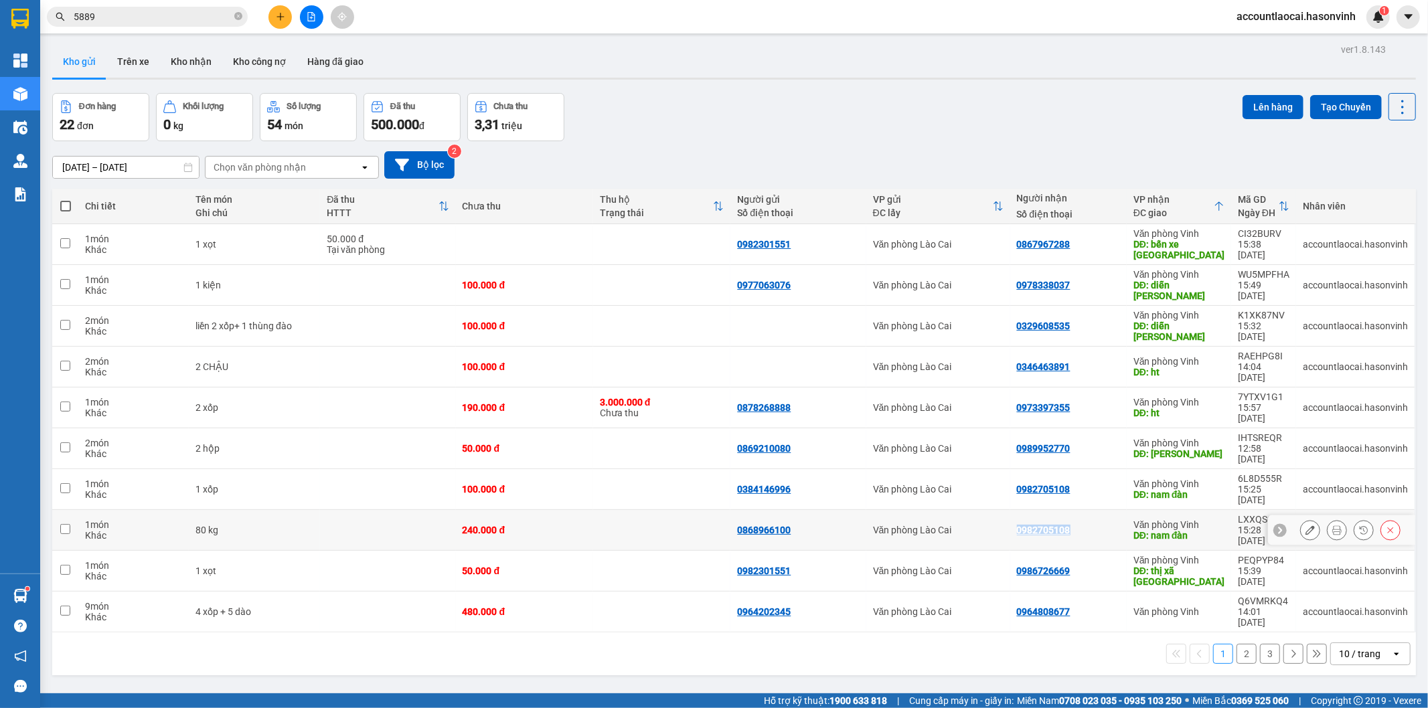
drag, startPoint x: 1084, startPoint y: 465, endPoint x: 1011, endPoint y: 458, distance: 74.0
click at [1011, 510] on td "0982705108" at bounding box center [1068, 530] width 116 height 41
checkbox input "true"
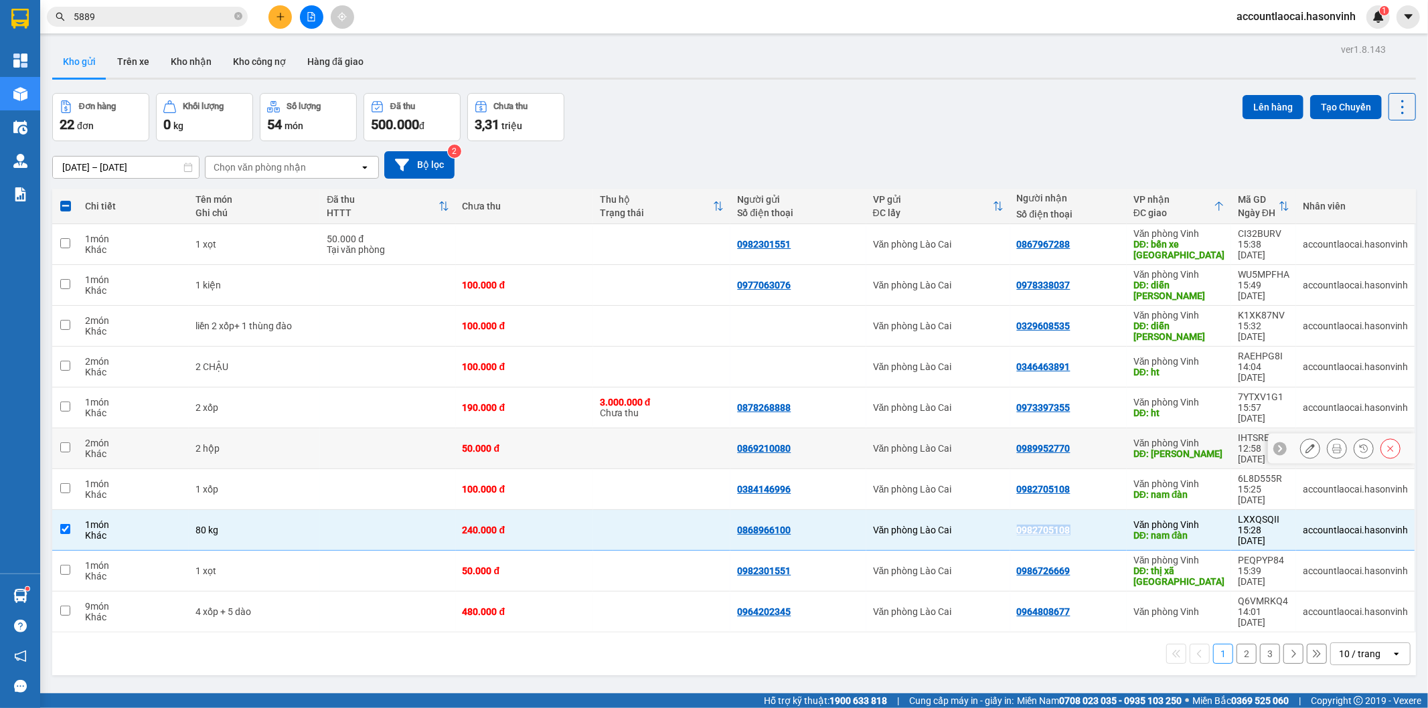
copy div "0982705108"
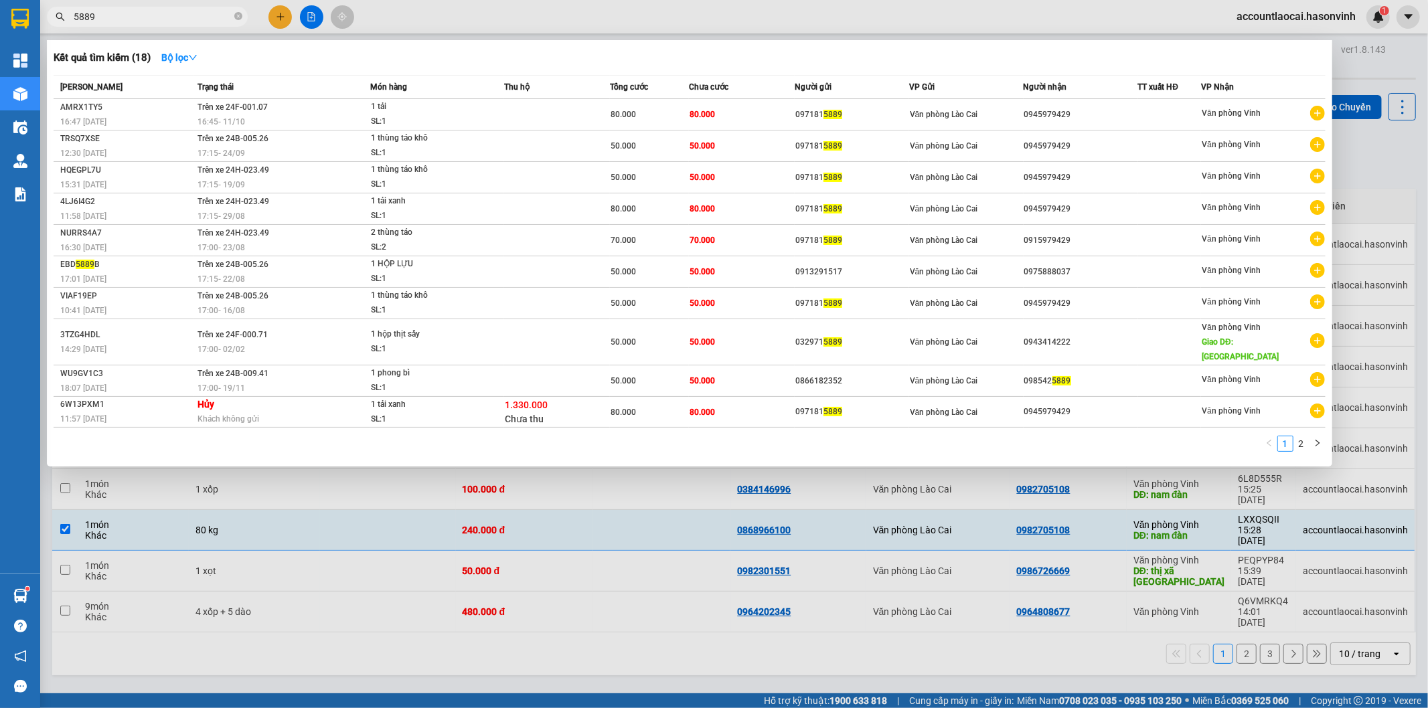
drag, startPoint x: 195, startPoint y: 20, endPoint x: 15, endPoint y: 29, distance: 181.0
click at [15, 29] on section "Kết quả tìm kiếm ( 18 ) Bộ lọc Mã ĐH Trạng thái Món hàng Thu hộ Tổng cước Chưa …" at bounding box center [714, 354] width 1428 height 708
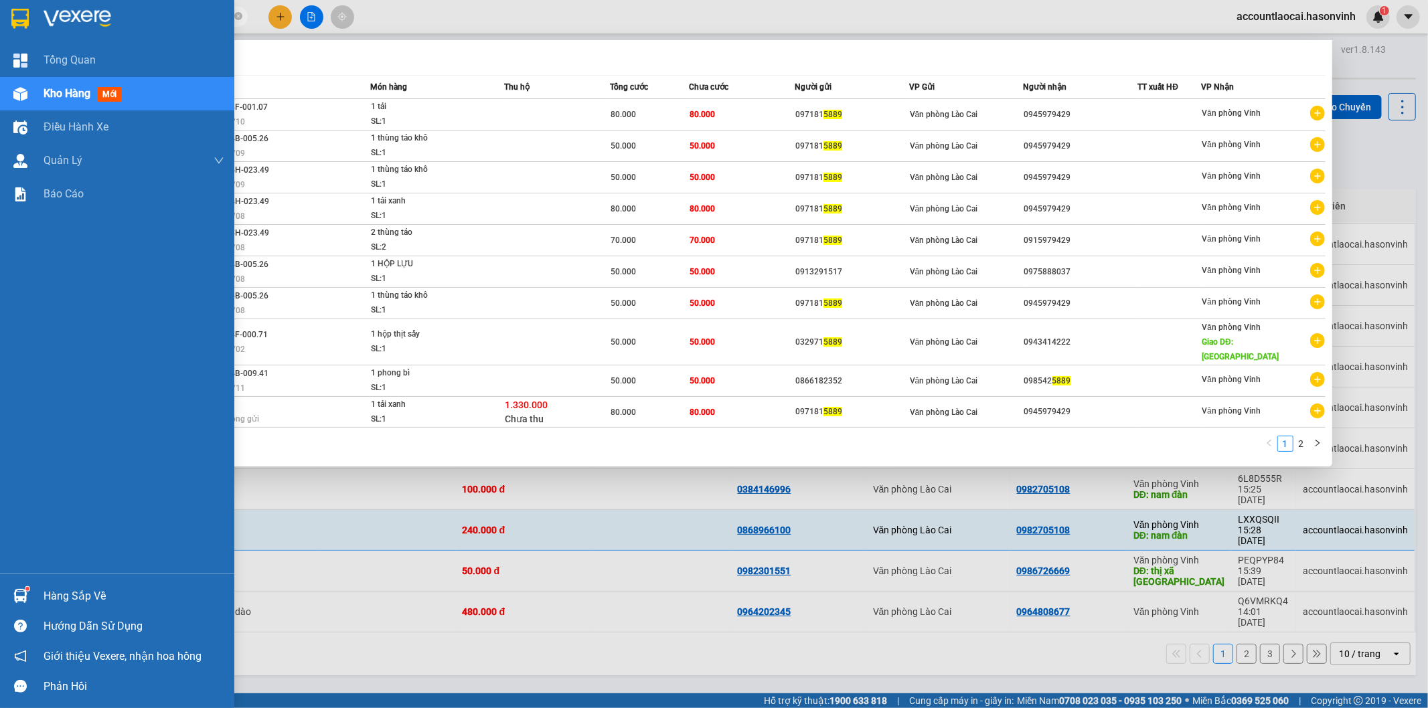
paste input "0982705108"
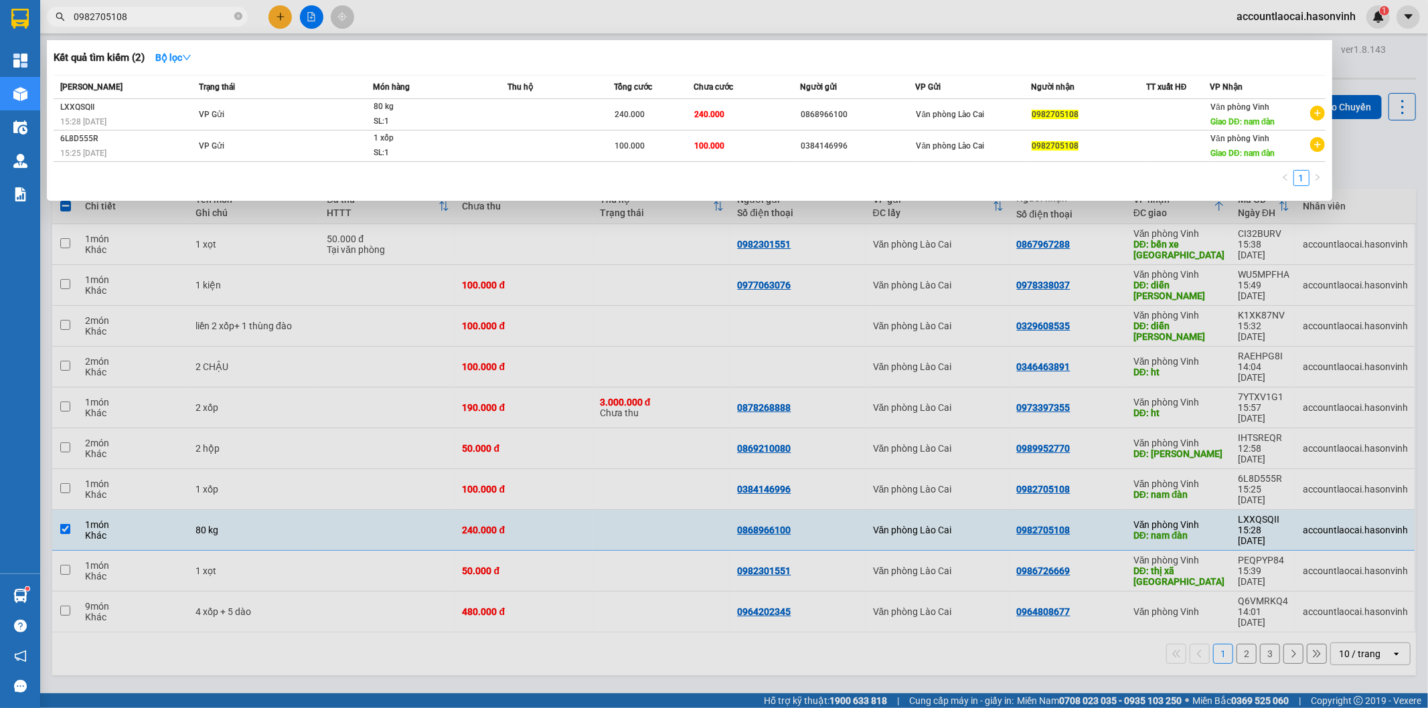
type input "0982705108"
click at [456, 624] on div at bounding box center [714, 354] width 1428 height 708
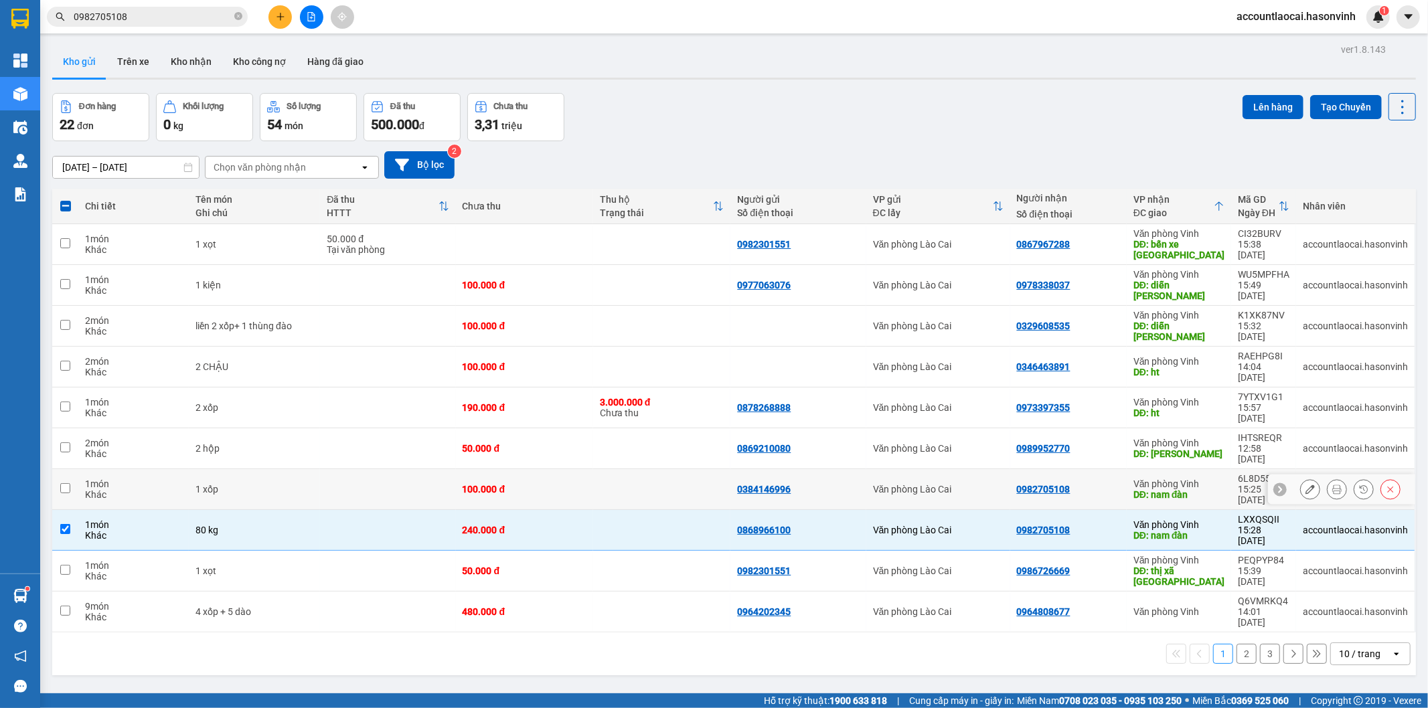
click at [1115, 484] on div "0982705108" at bounding box center [1068, 489] width 103 height 11
checkbox input "true"
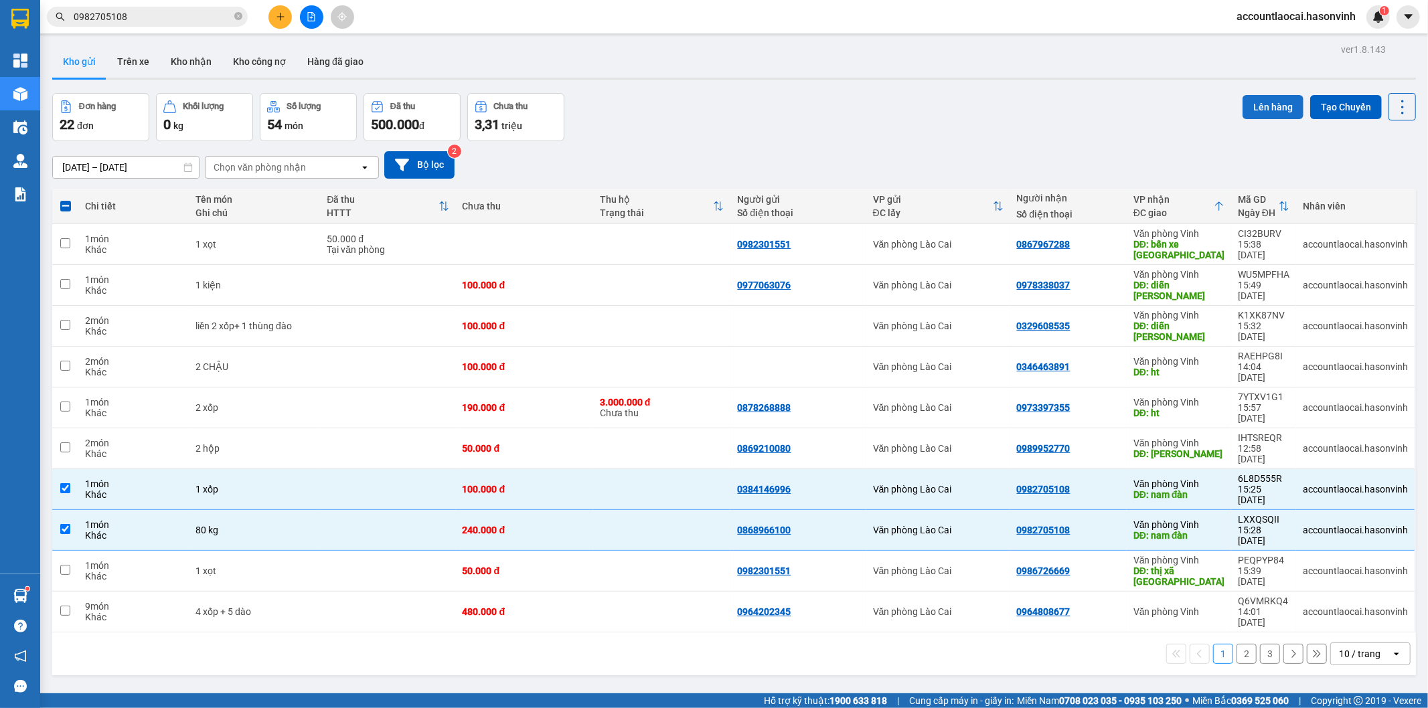
click at [1247, 104] on button "Lên hàng" at bounding box center [1272, 107] width 61 height 24
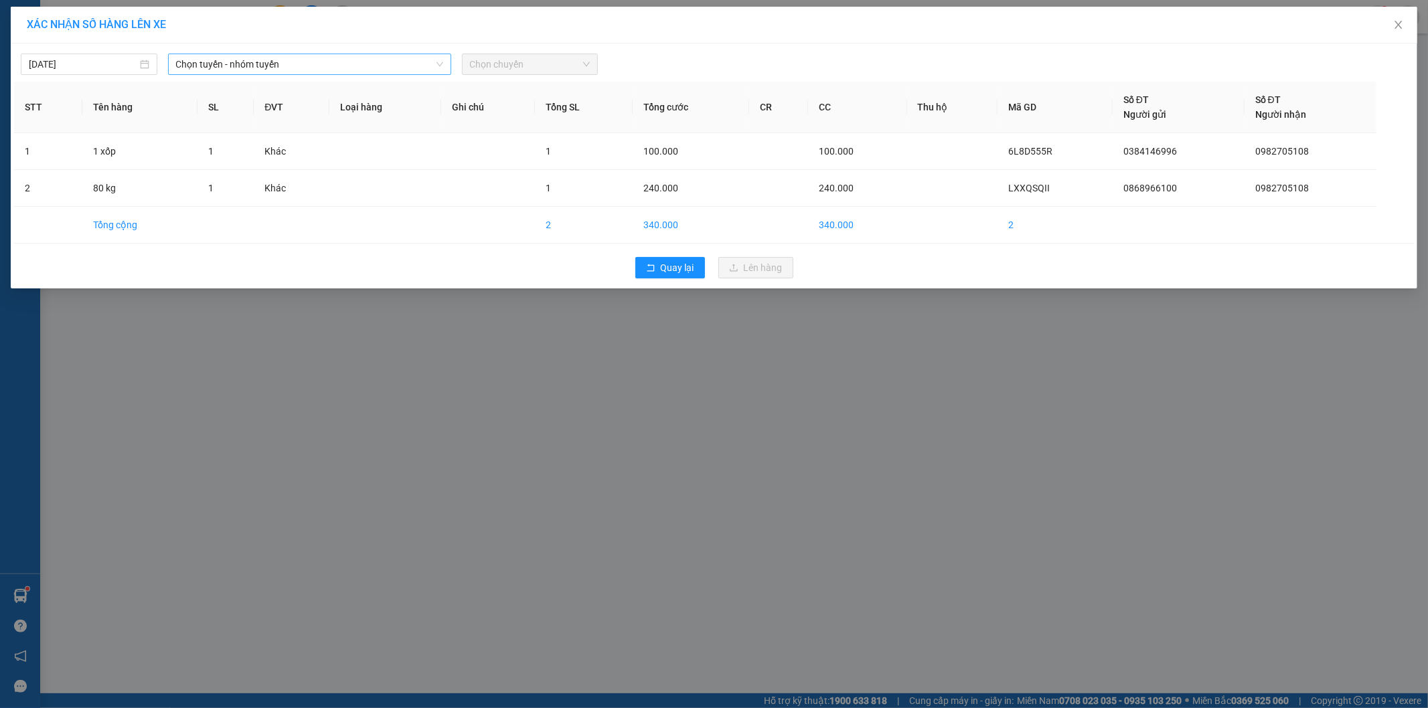
click at [245, 62] on span "Chọn tuyến - nhóm tuyến" at bounding box center [309, 64] width 267 height 20
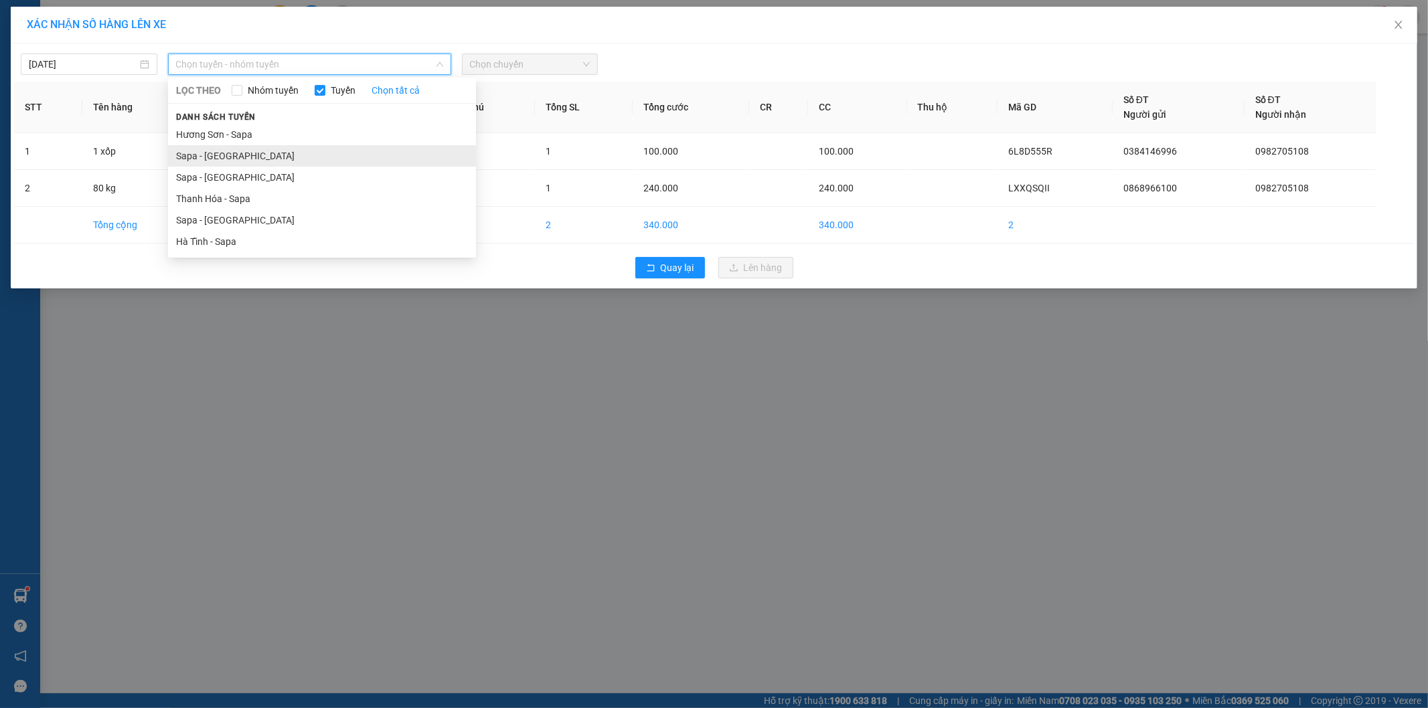
click at [228, 152] on li "Sapa - [GEOGRAPHIC_DATA]" at bounding box center [322, 155] width 308 height 21
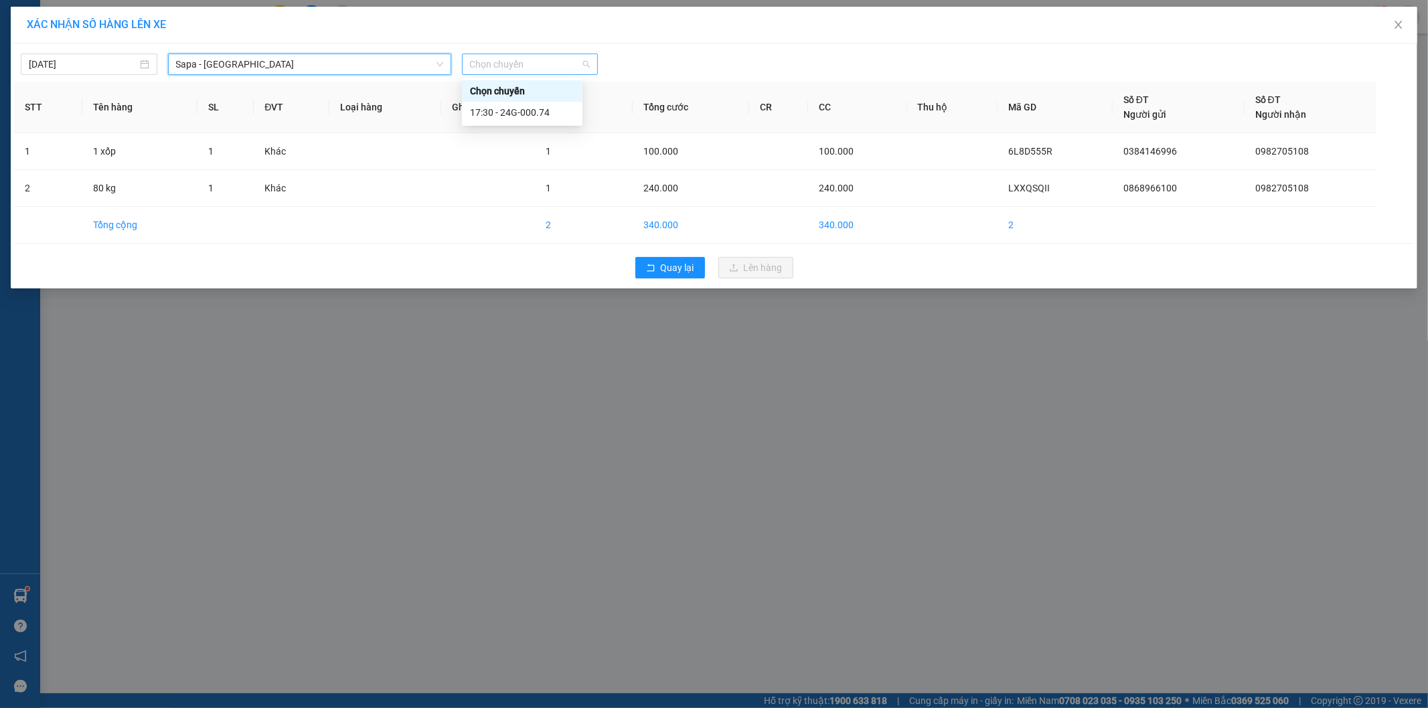
click at [532, 56] on span "Chọn chuyến" at bounding box center [530, 64] width 120 height 20
click at [550, 114] on div "17:30 - 24G-000.74" at bounding box center [522, 112] width 104 height 15
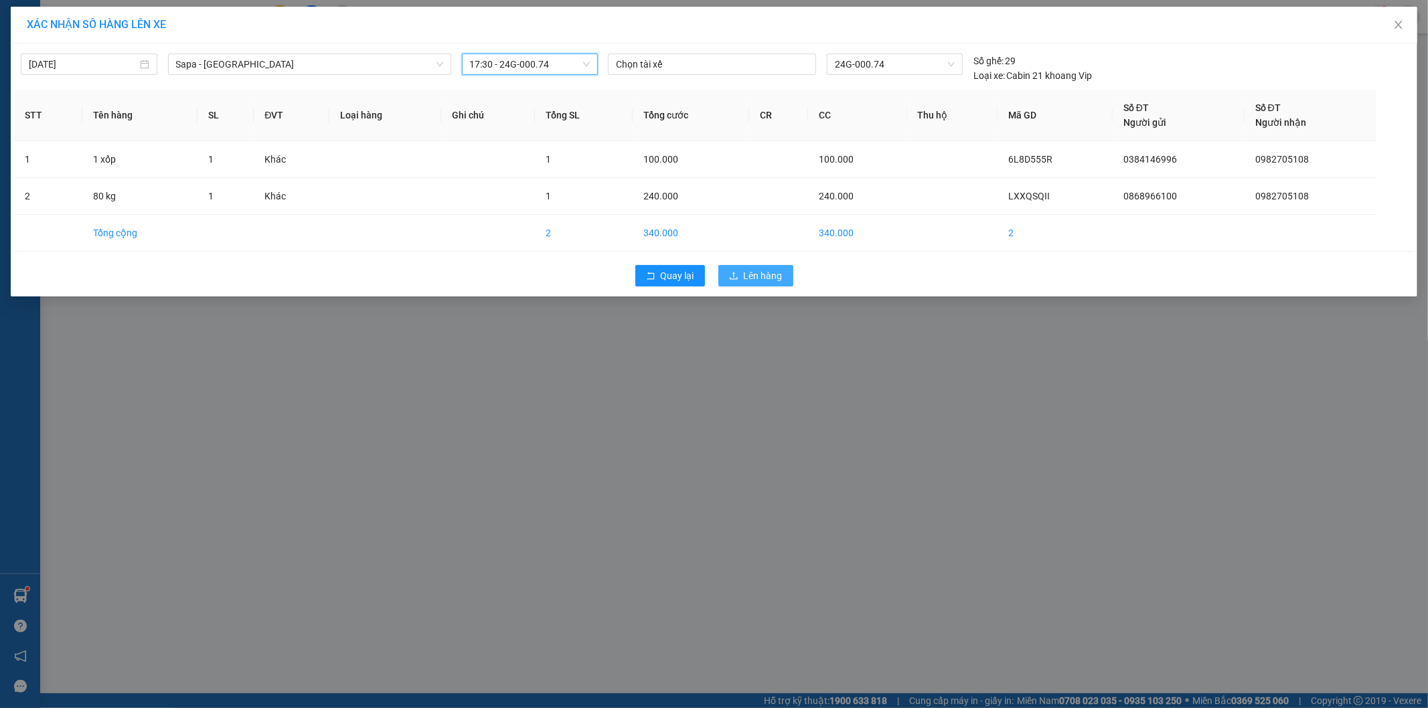
click at [756, 278] on span "Lên hàng" at bounding box center [763, 275] width 39 height 15
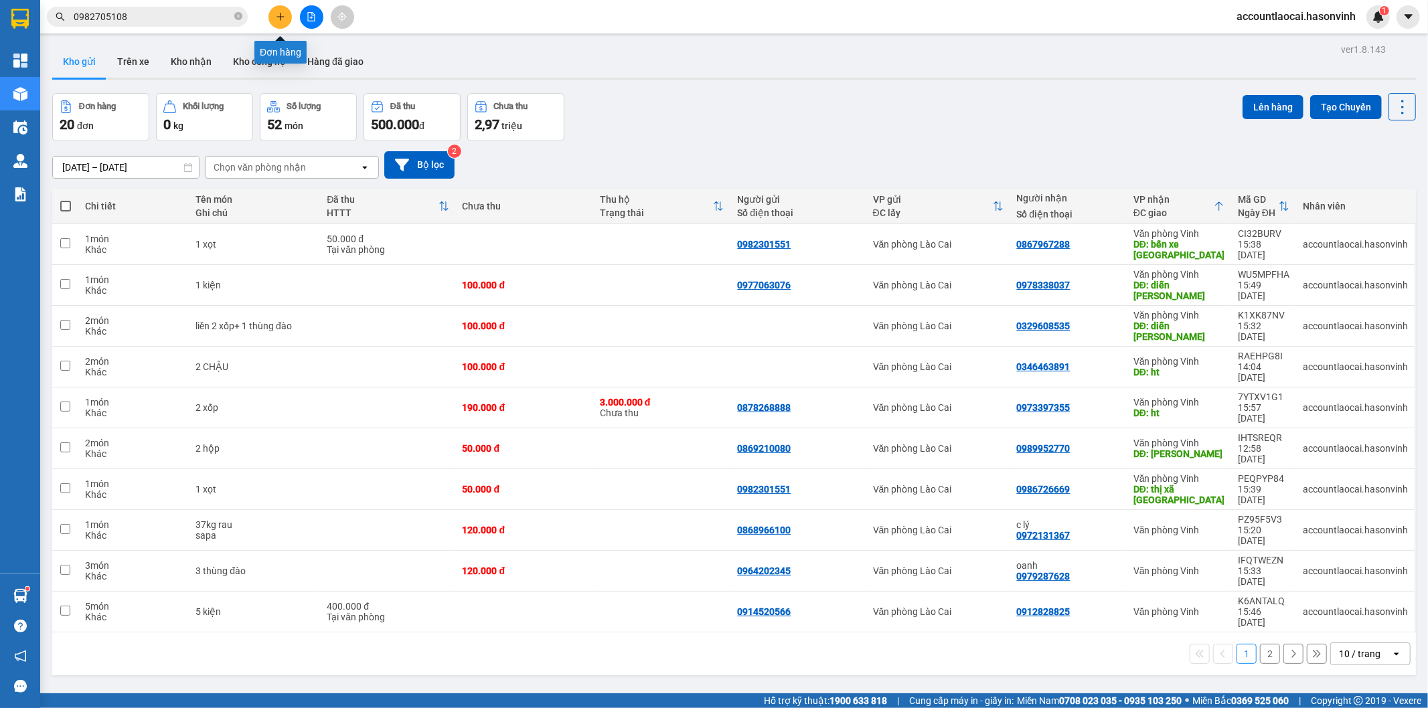
click at [273, 11] on button at bounding box center [279, 16] width 23 height 23
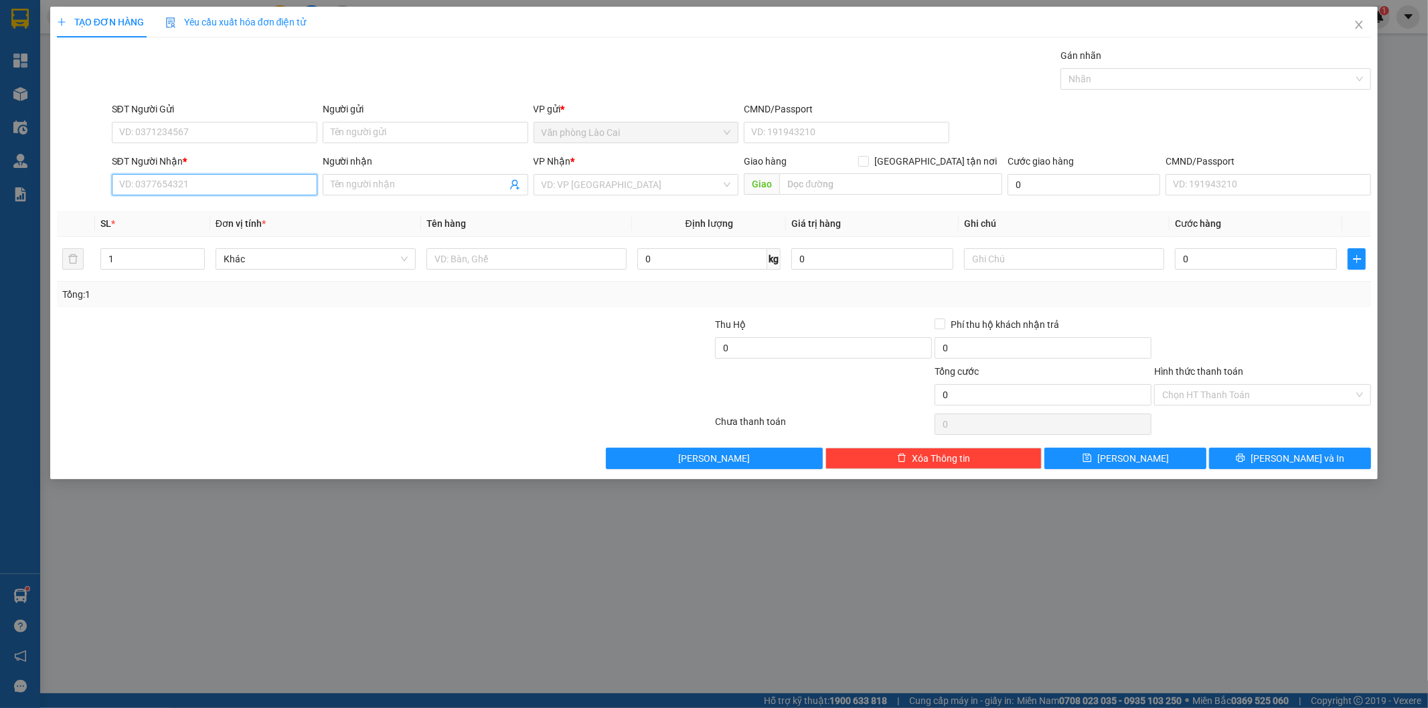
click at [225, 186] on input "SĐT Người Nhận *" at bounding box center [214, 184] width 205 height 21
drag, startPoint x: 202, startPoint y: 183, endPoint x: 193, endPoint y: 188, distance: 10.5
click at [201, 183] on input "796" at bounding box center [214, 184] width 205 height 21
click at [175, 184] on input "796" at bounding box center [214, 184] width 205 height 21
click at [171, 215] on div "0367631796 - [PERSON_NAME]" at bounding box center [214, 211] width 189 height 15
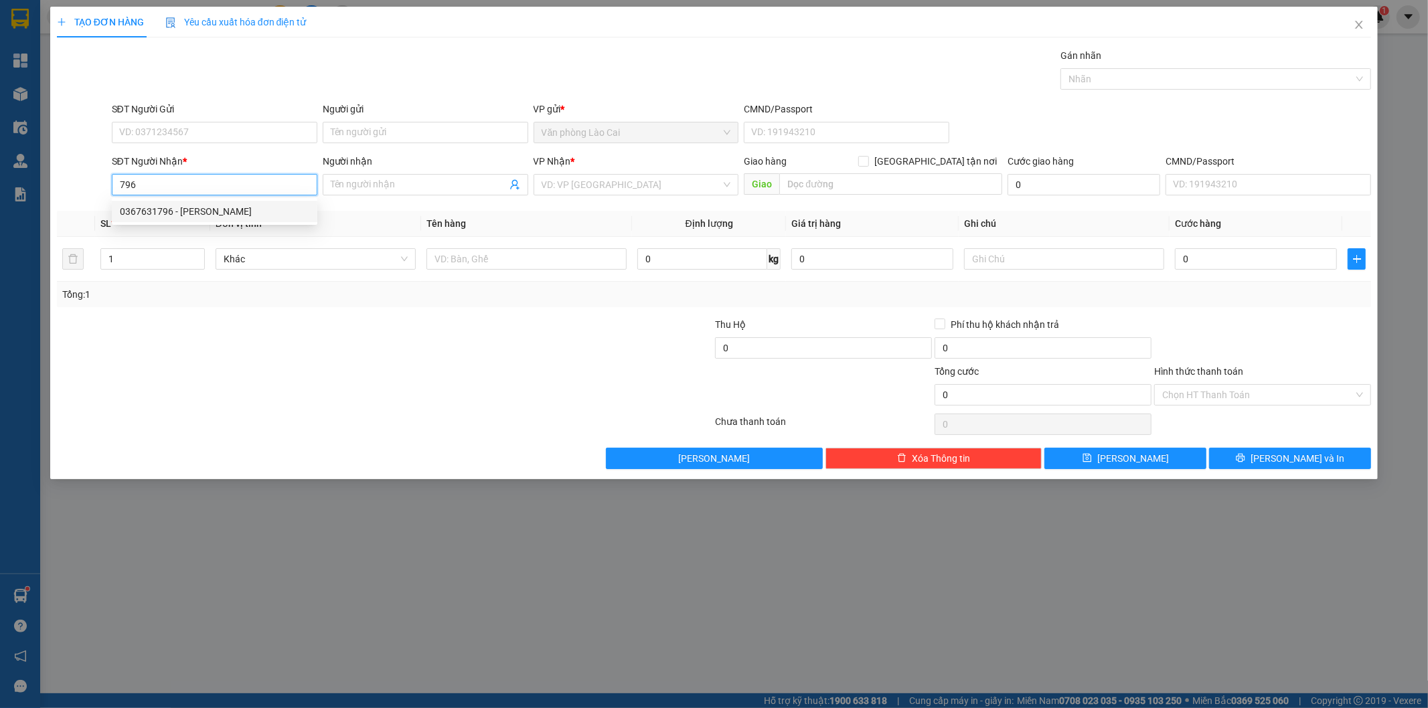
type input "0367631796"
type input "[PERSON_NAME]"
type input "DIỄN CHÂU"
type input "100.000"
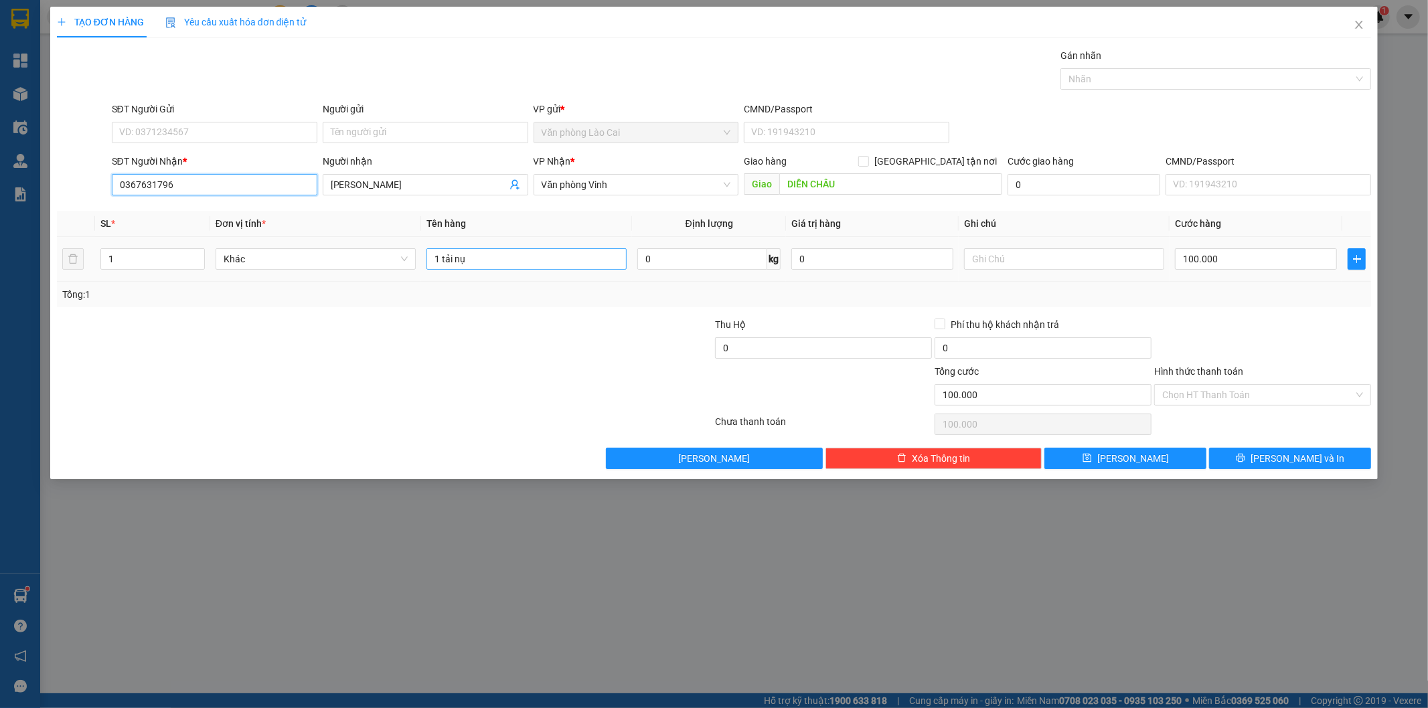
type input "0367631796"
drag, startPoint x: 491, startPoint y: 262, endPoint x: 456, endPoint y: 256, distance: 35.2
click at [456, 256] on input "1 tải nụ" at bounding box center [526, 258] width 200 height 21
type input "1 tải củ"
click at [1232, 259] on input "100.000" at bounding box center [1256, 258] width 162 height 21
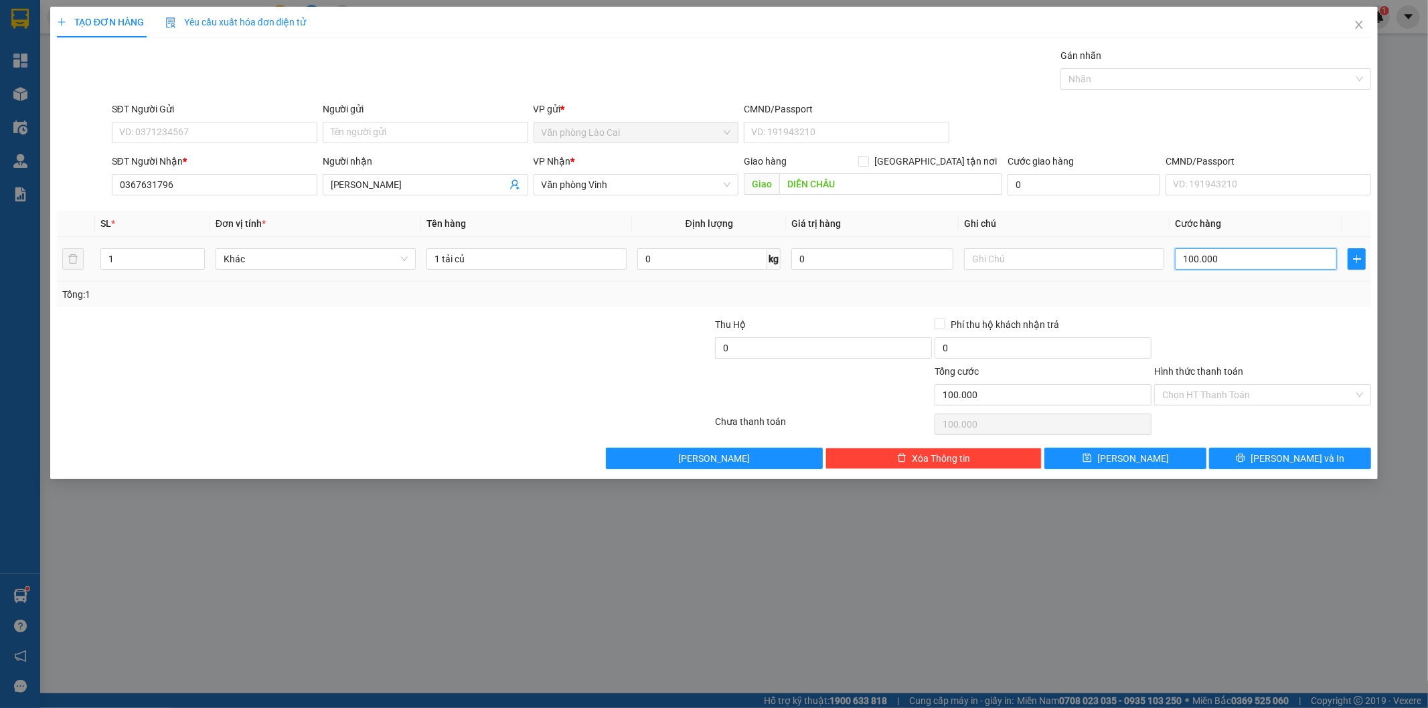
type input "2"
type input "24"
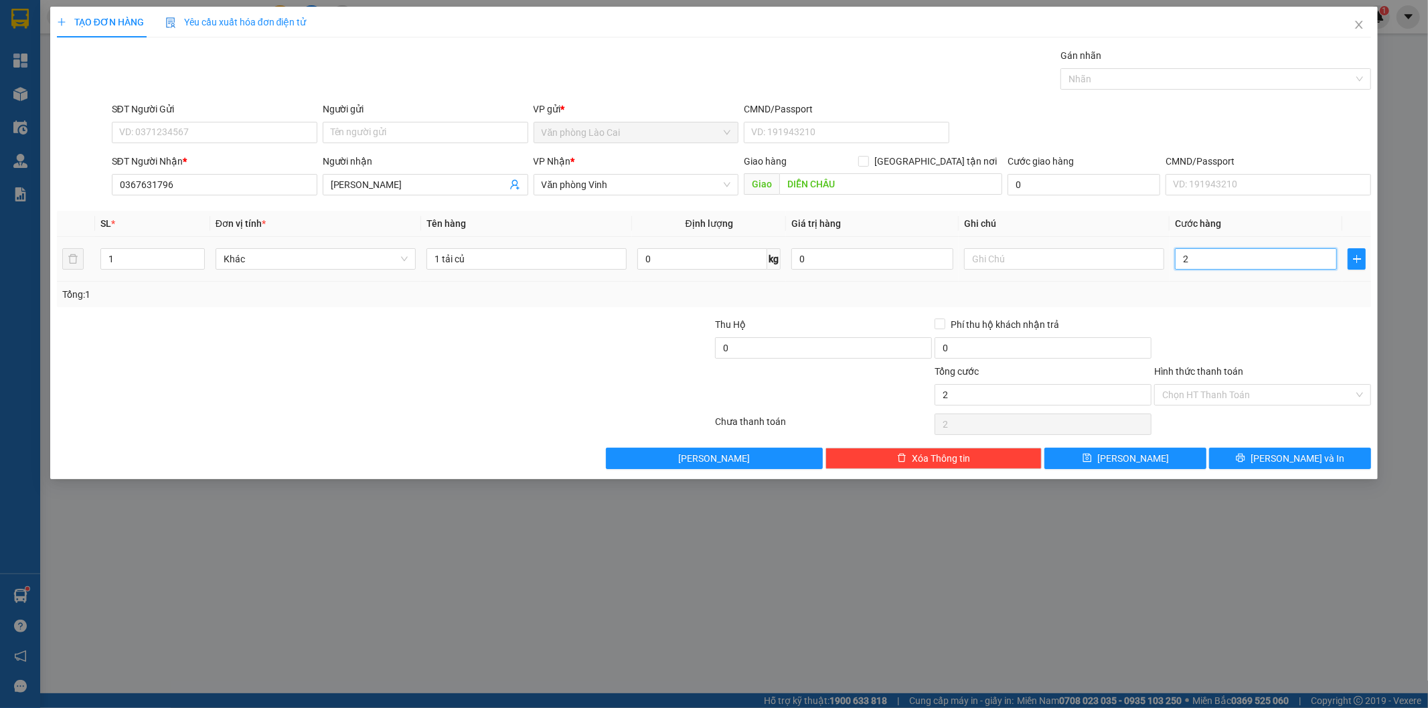
type input "24"
type input "2"
type input "20"
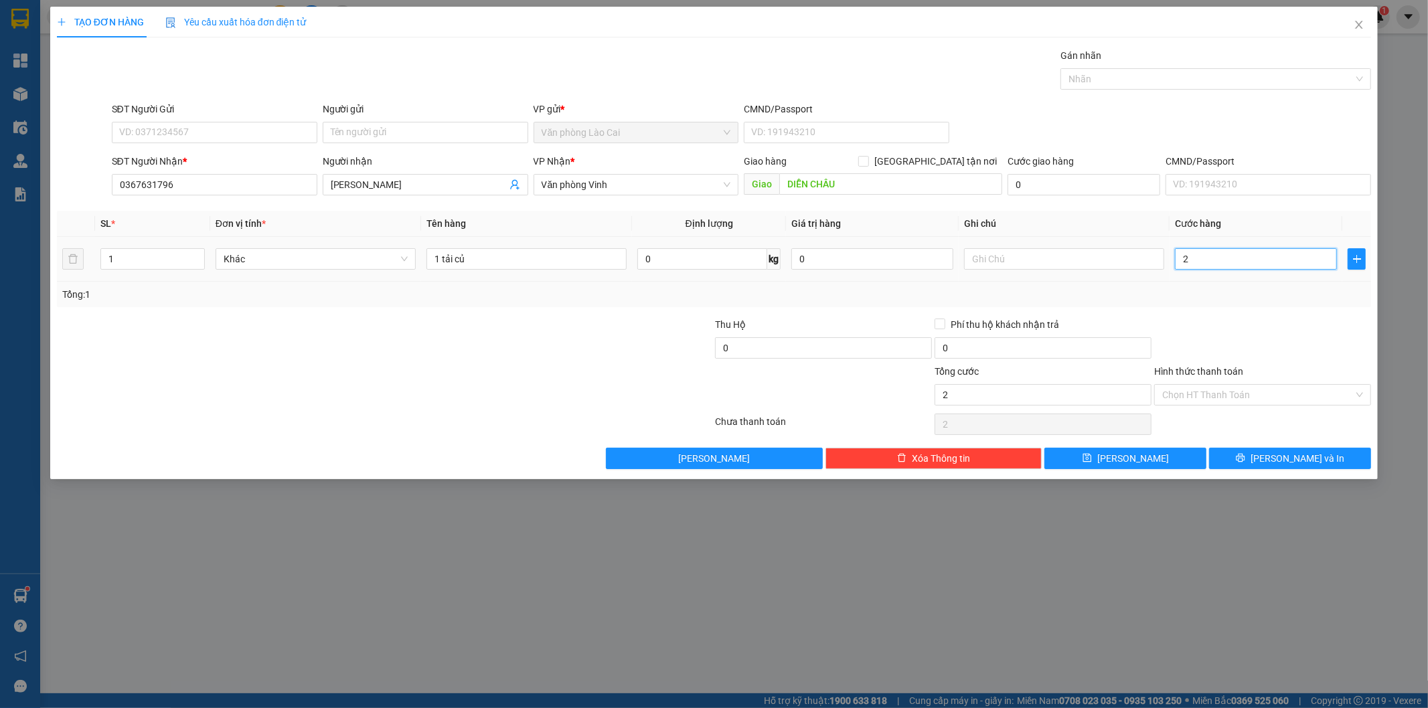
type input "20"
type input "200"
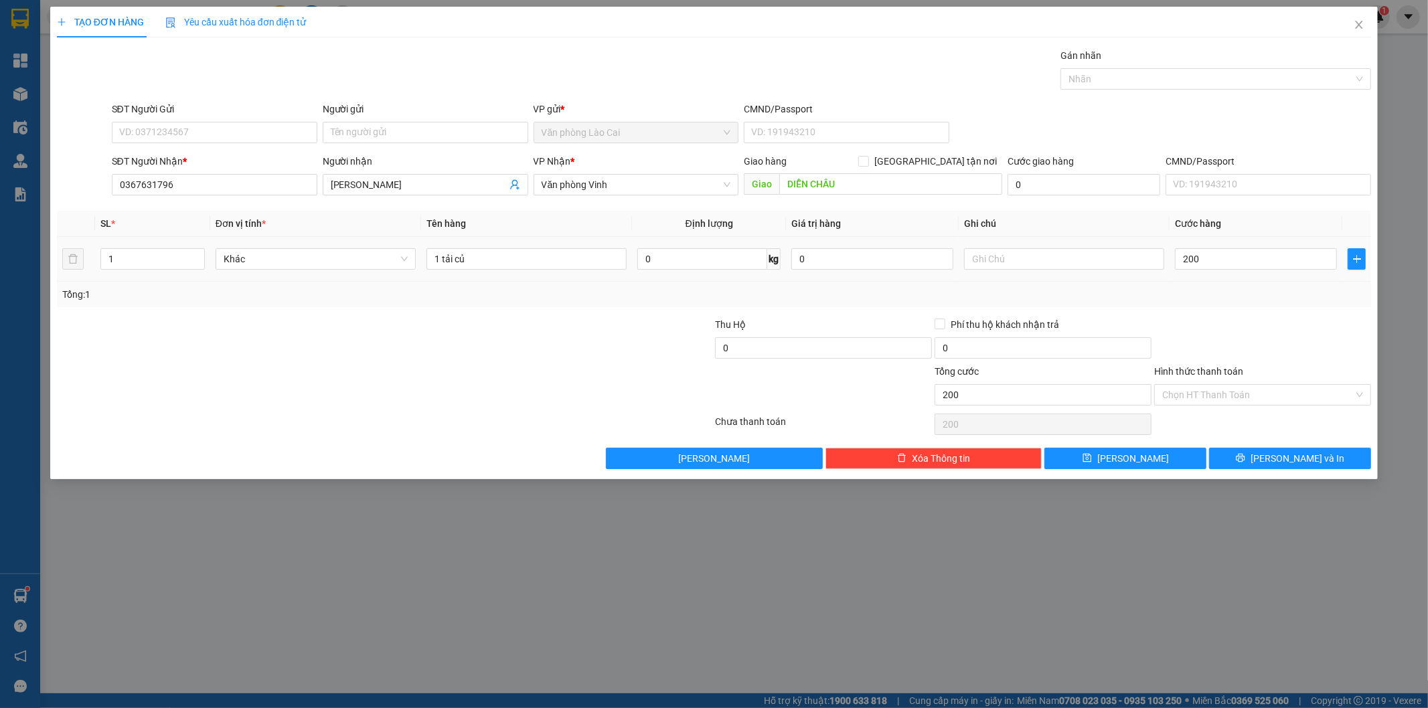
type input "200.000"
click at [1240, 288] on div "Tổng: 1" at bounding box center [714, 294] width 1304 height 15
click at [1039, 260] on input "text" at bounding box center [1064, 258] width 200 height 21
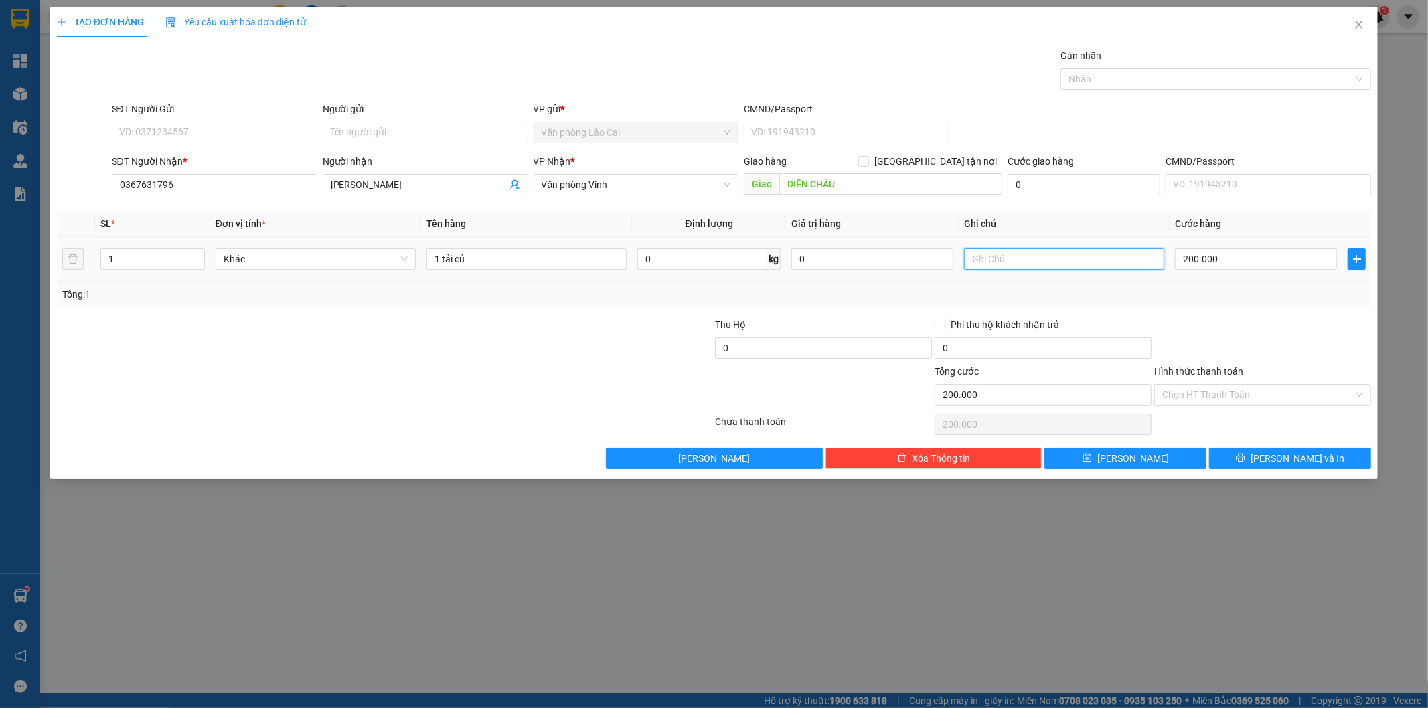
type input "d"
type input "đi sáng"
click at [1158, 463] on button "[PERSON_NAME]" at bounding box center [1125, 458] width 162 height 21
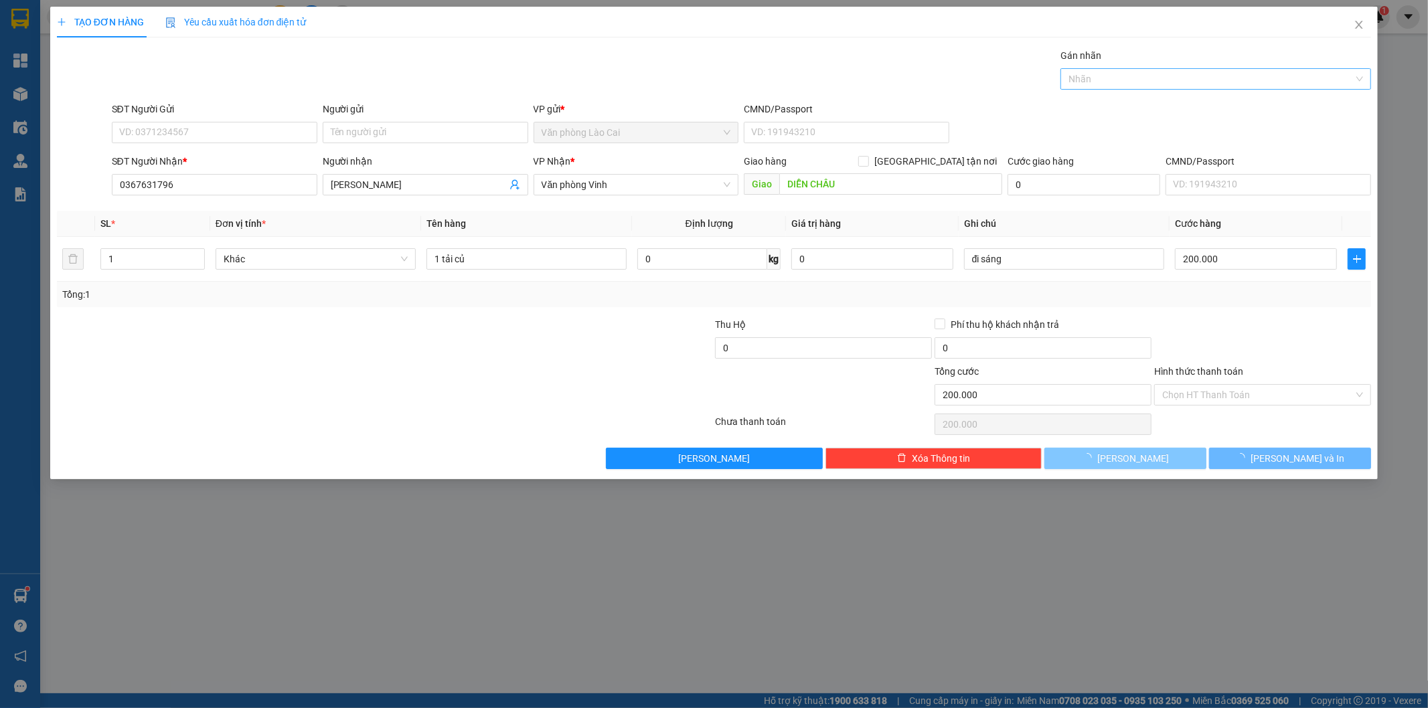
type input "0"
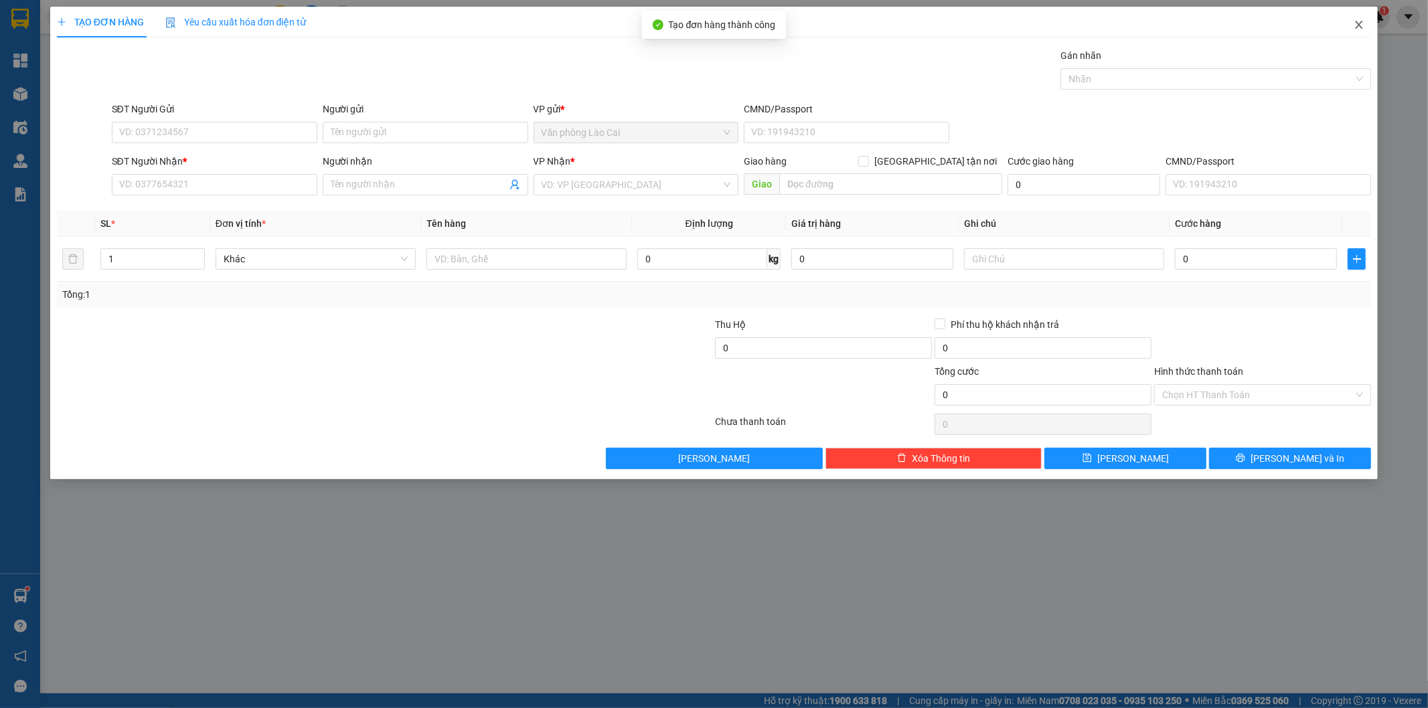
click at [1360, 23] on icon "close" at bounding box center [1358, 25] width 7 height 8
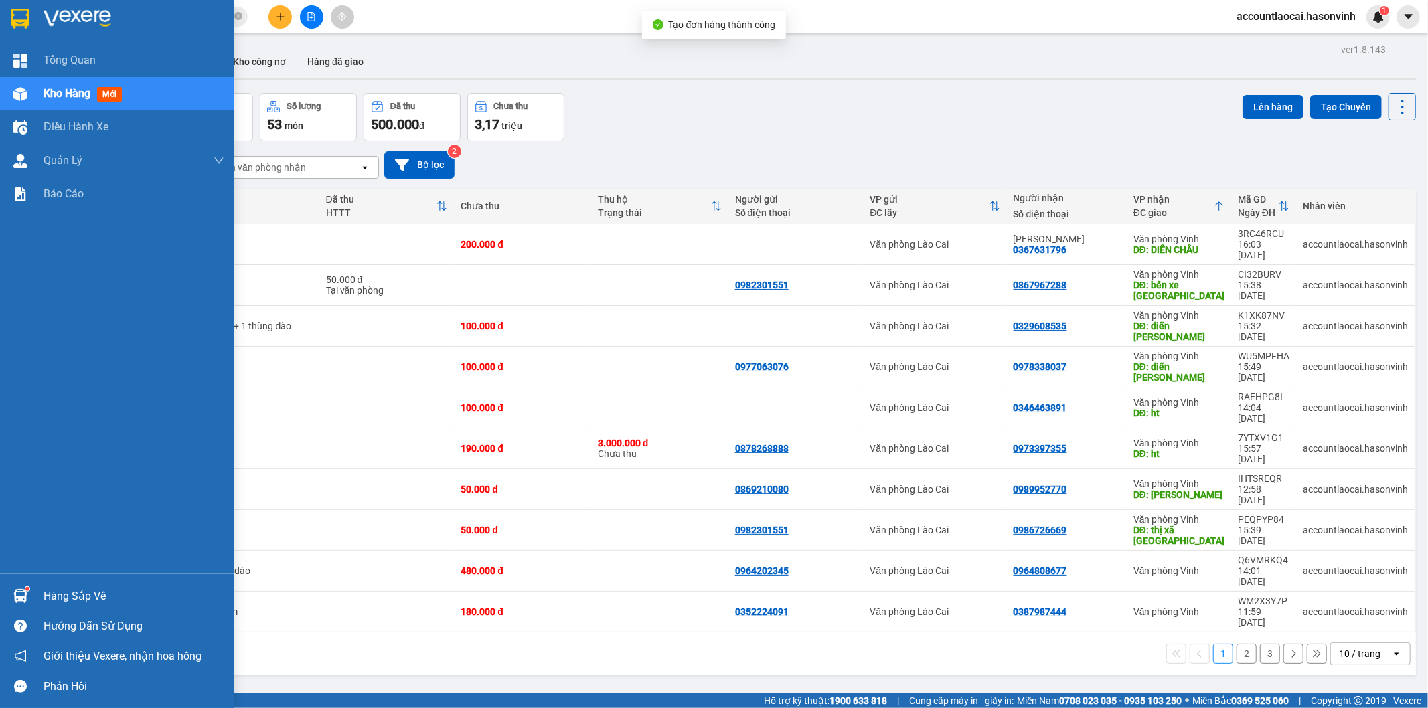
click at [64, 90] on span "Kho hàng" at bounding box center [67, 93] width 47 height 13
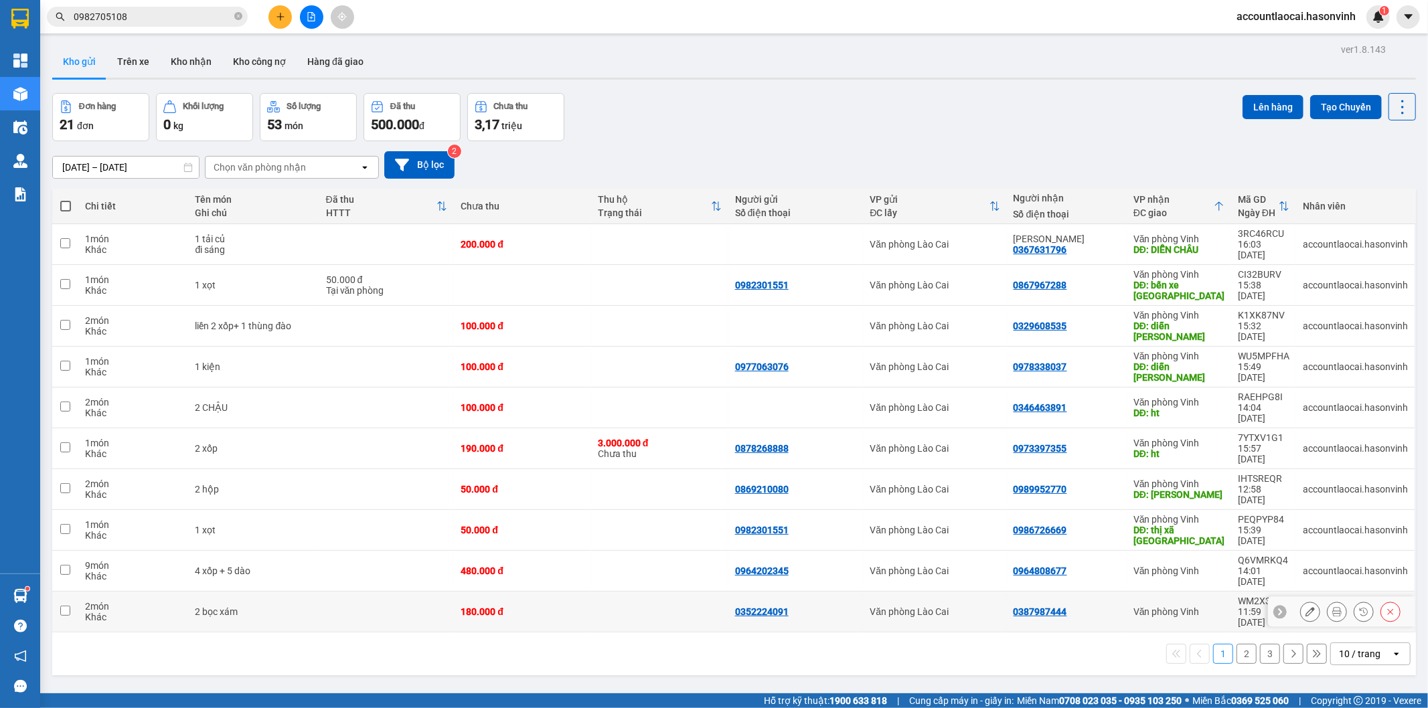
click at [1094, 606] on div "0387987444" at bounding box center [1066, 611] width 106 height 11
checkbox input "true"
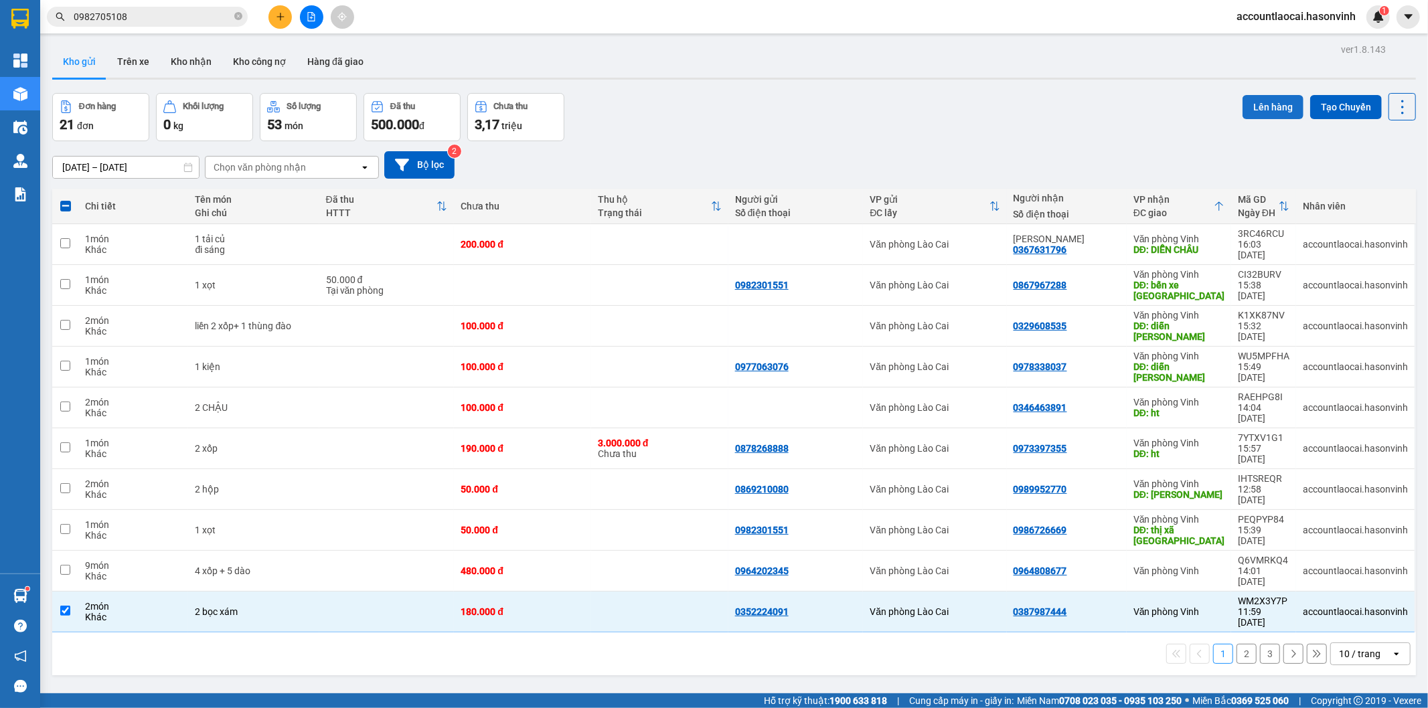
click at [1252, 110] on button "Lên hàng" at bounding box center [1272, 107] width 61 height 24
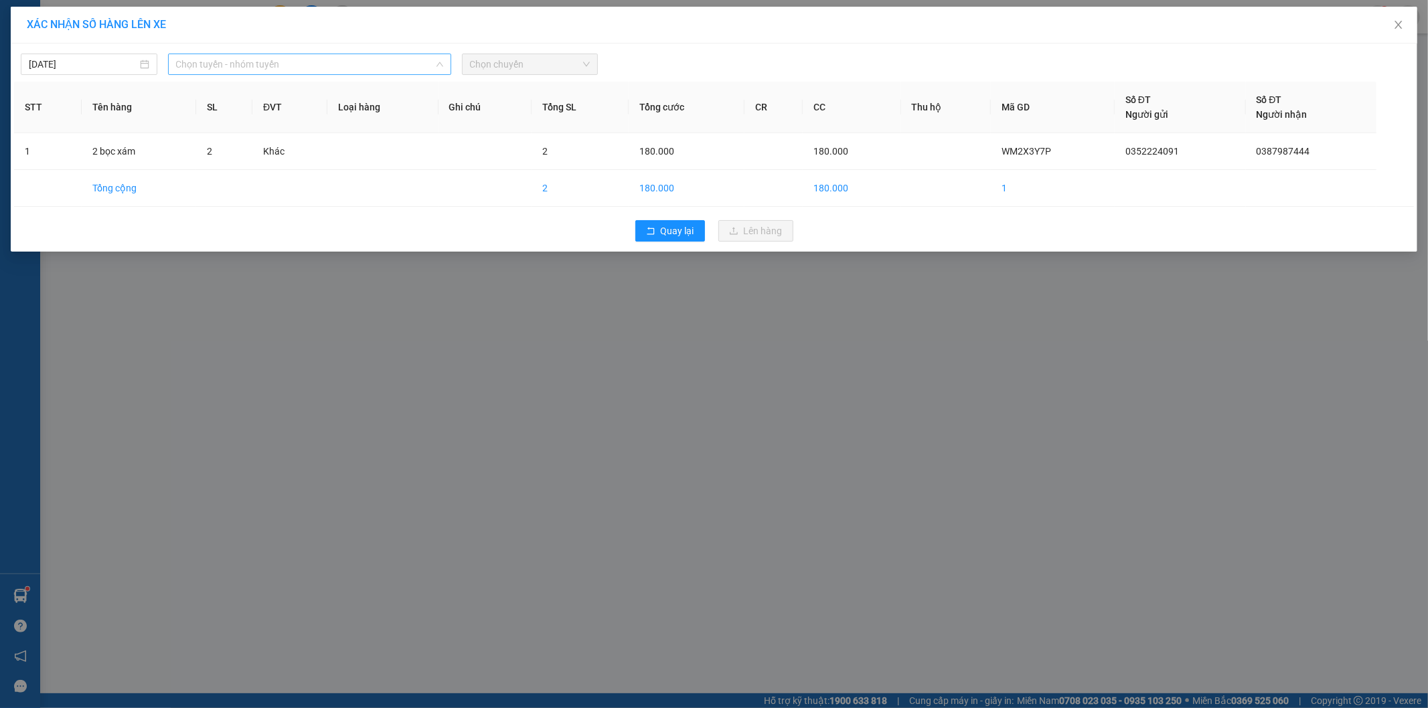
drag, startPoint x: 230, startPoint y: 66, endPoint x: 224, endPoint y: 94, distance: 28.8
click at [230, 66] on span "Chọn tuyến - nhóm tuyến" at bounding box center [309, 64] width 267 height 20
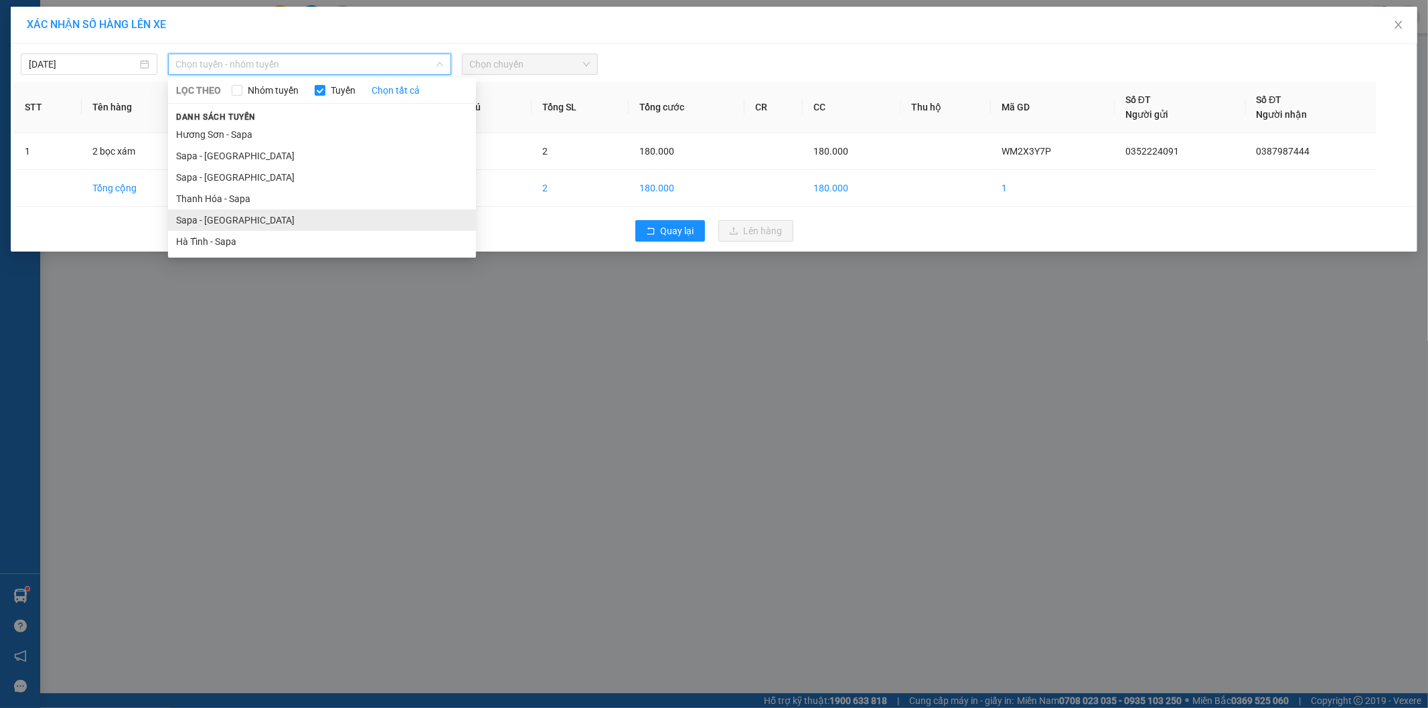
click at [214, 217] on li "Sapa - [GEOGRAPHIC_DATA]" at bounding box center [322, 220] width 308 height 21
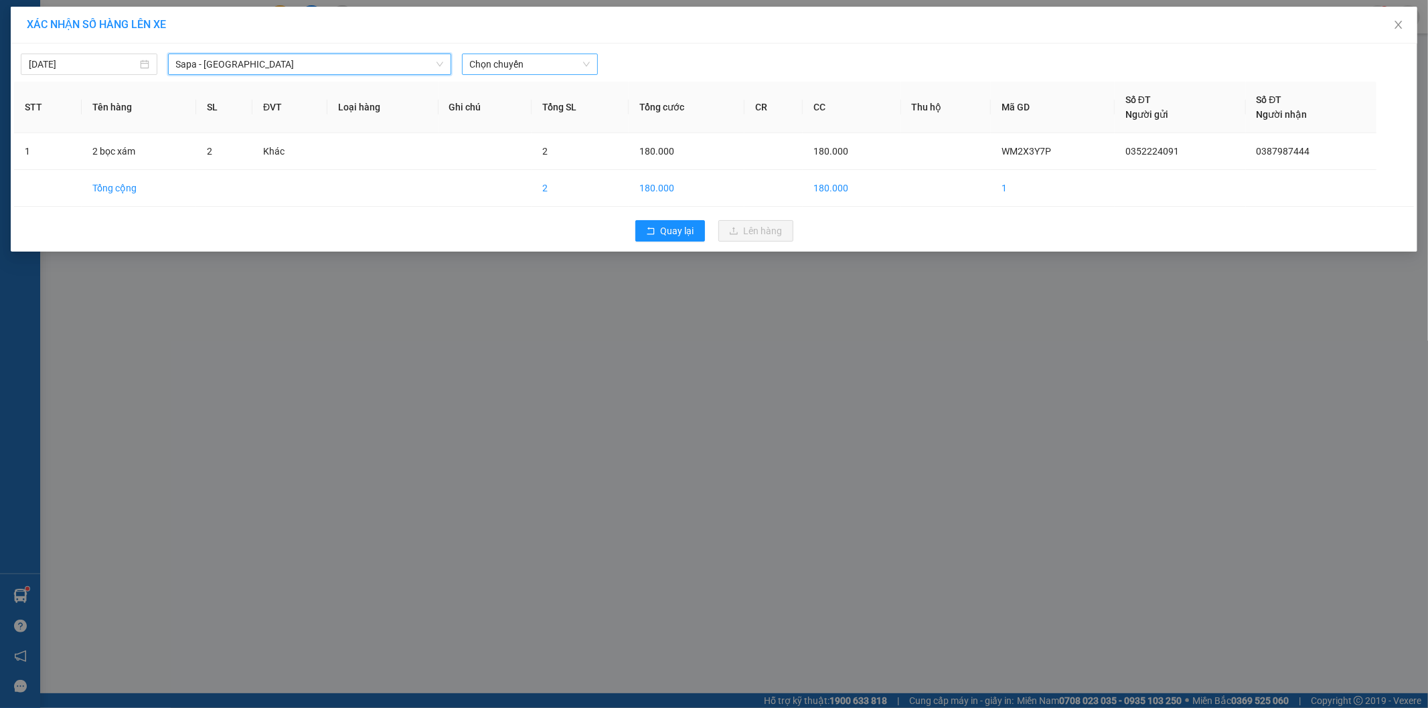
drag, startPoint x: 516, startPoint y: 63, endPoint x: 481, endPoint y: 62, distance: 35.5
click at [513, 62] on span "Chọn chuyến" at bounding box center [530, 64] width 120 height 20
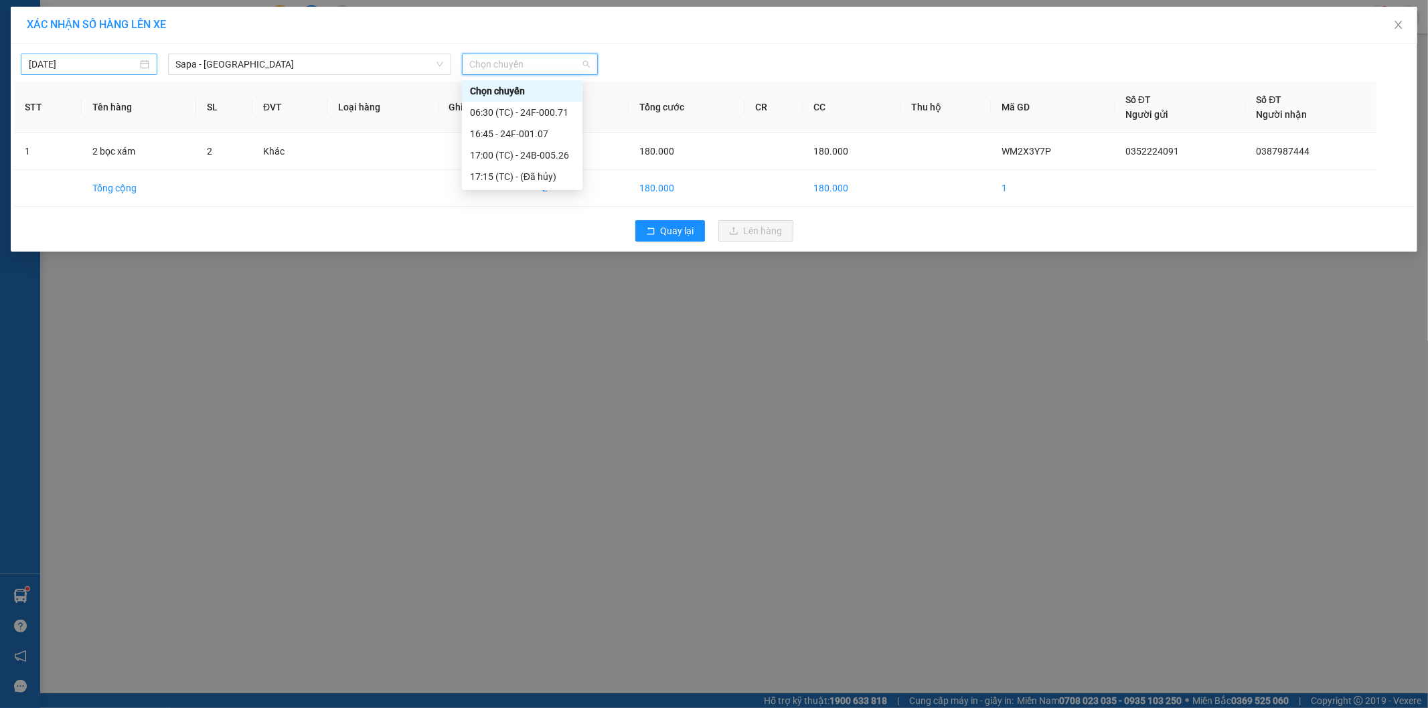
drag, startPoint x: 107, startPoint y: 59, endPoint x: 107, endPoint y: 72, distance: 12.7
click at [107, 61] on input "[DATE]" at bounding box center [83, 64] width 108 height 15
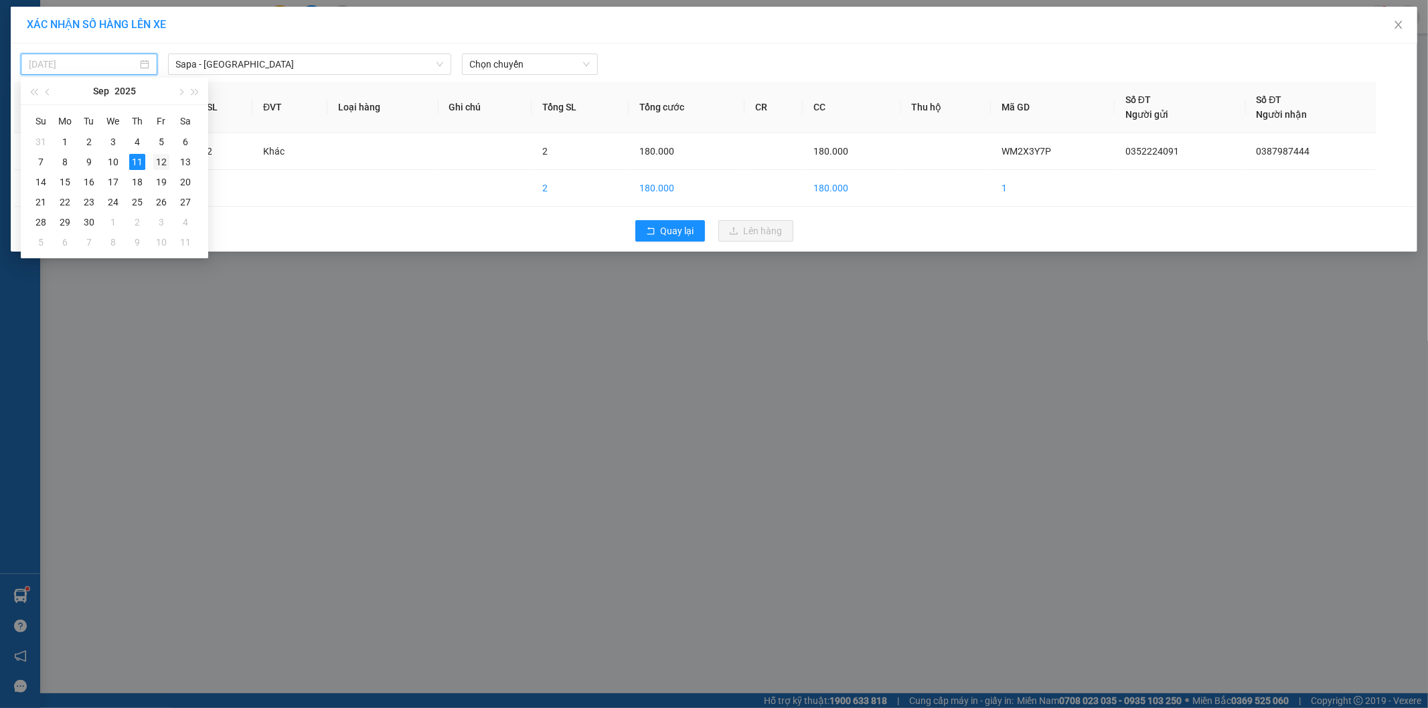
click at [161, 161] on div "12" at bounding box center [161, 162] width 16 height 16
type input "[DATE]"
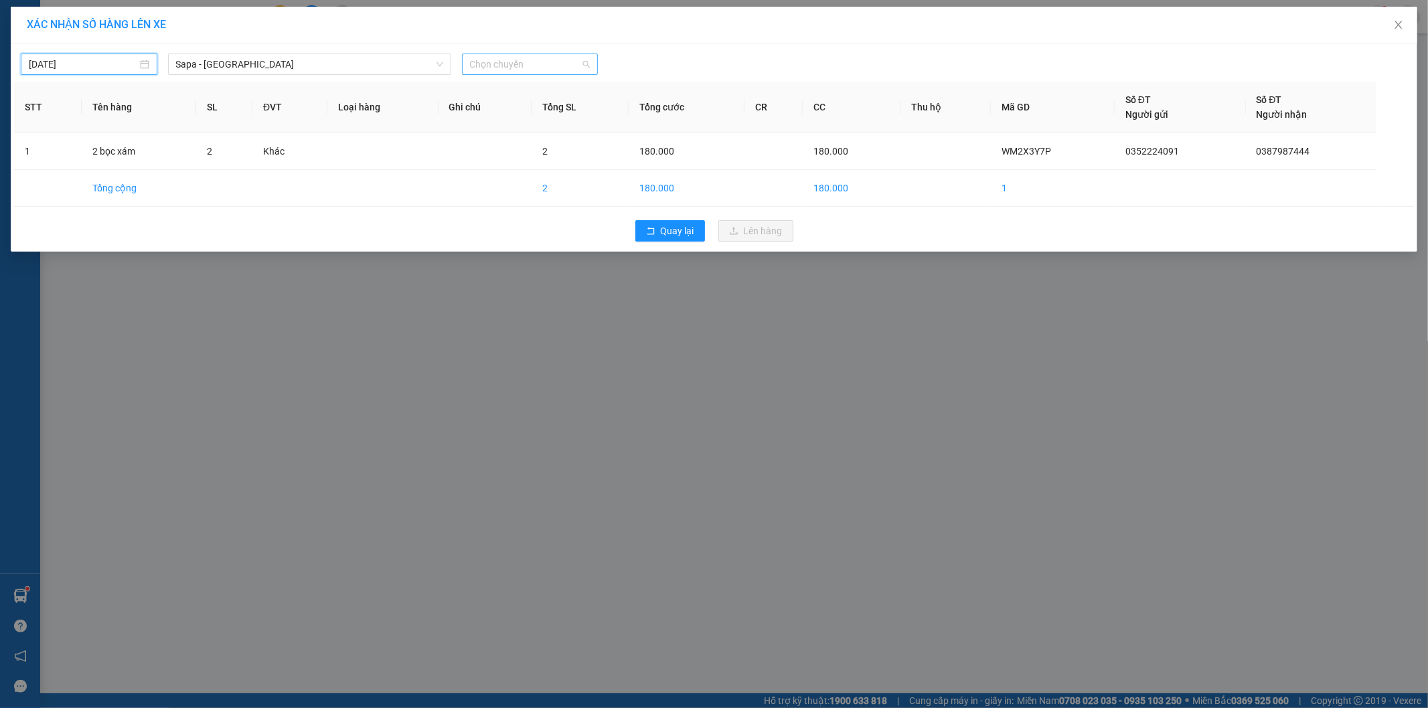
click at [523, 68] on span "Chọn chuyến" at bounding box center [530, 64] width 120 height 20
click at [536, 112] on div "06:30 (TC)" at bounding box center [522, 112] width 104 height 15
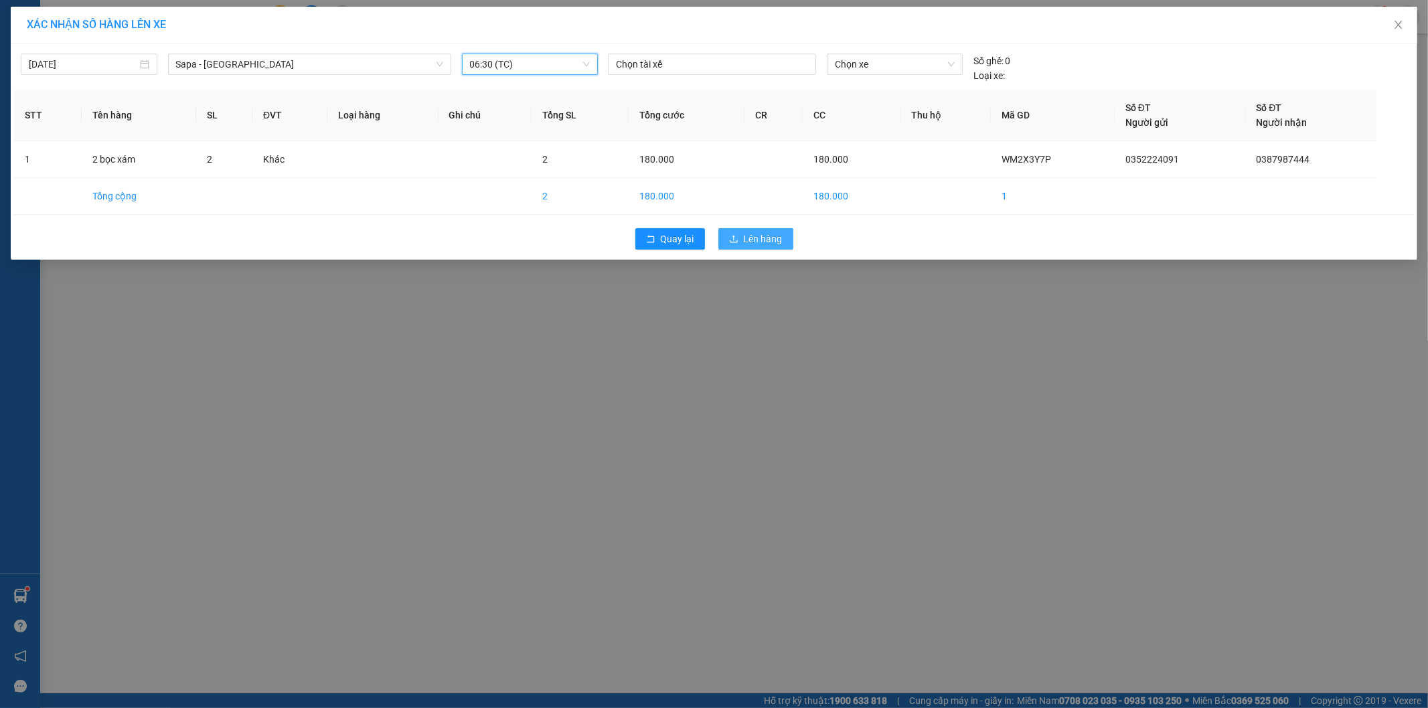
click at [760, 244] on span "Lên hàng" at bounding box center [763, 239] width 39 height 15
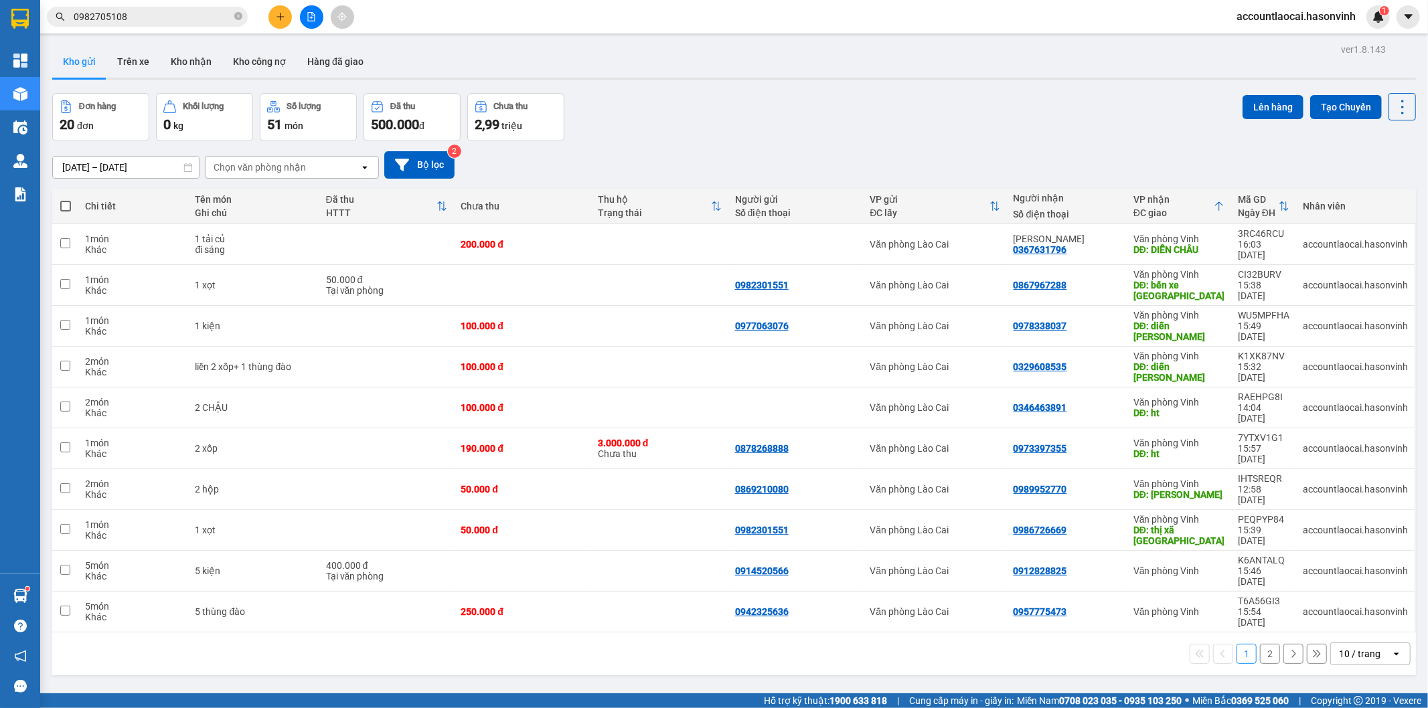
click at [1260, 644] on button "2" at bounding box center [1270, 654] width 20 height 20
